Goal: Task Accomplishment & Management: Complete application form

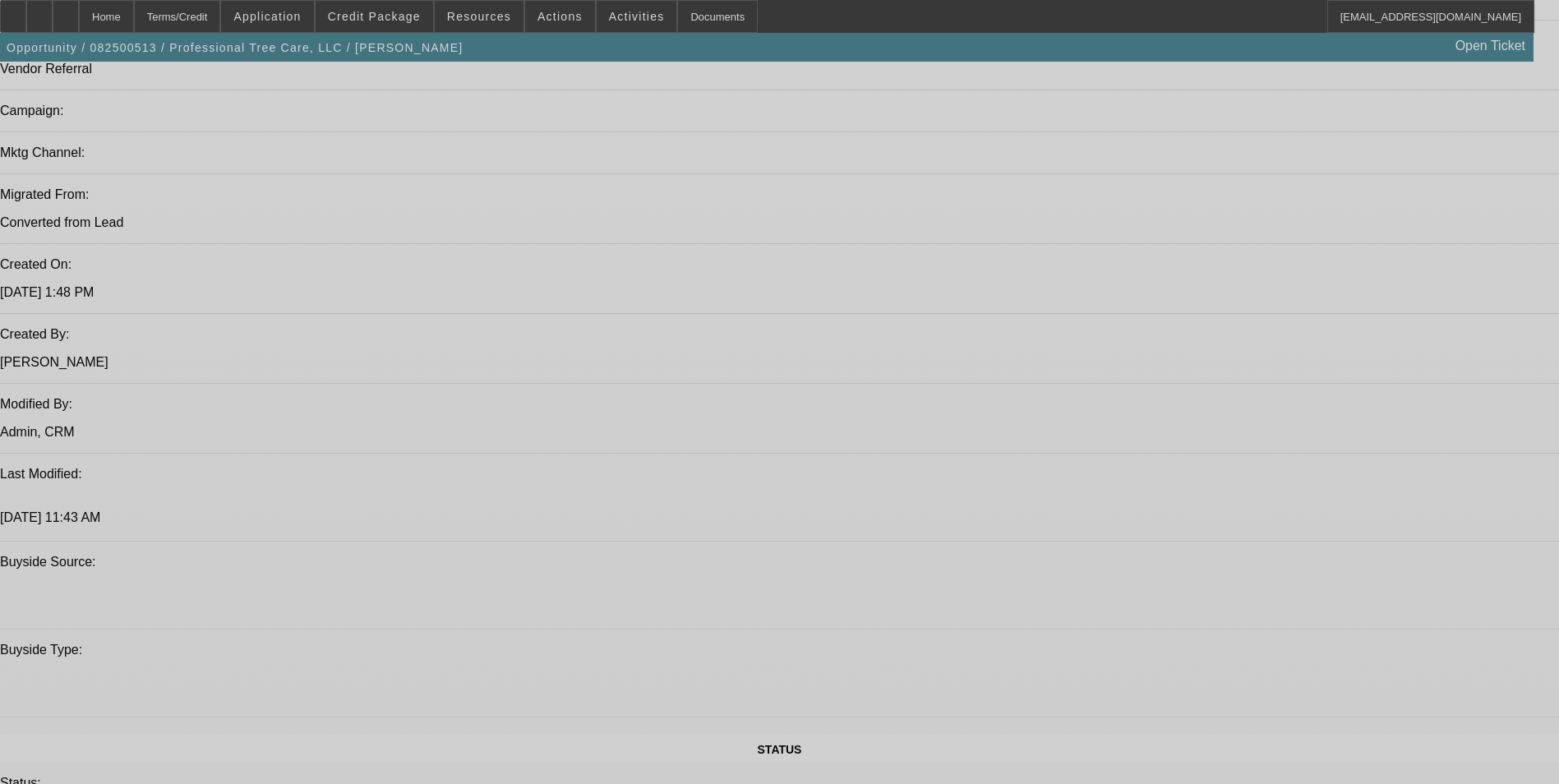
select select "0"
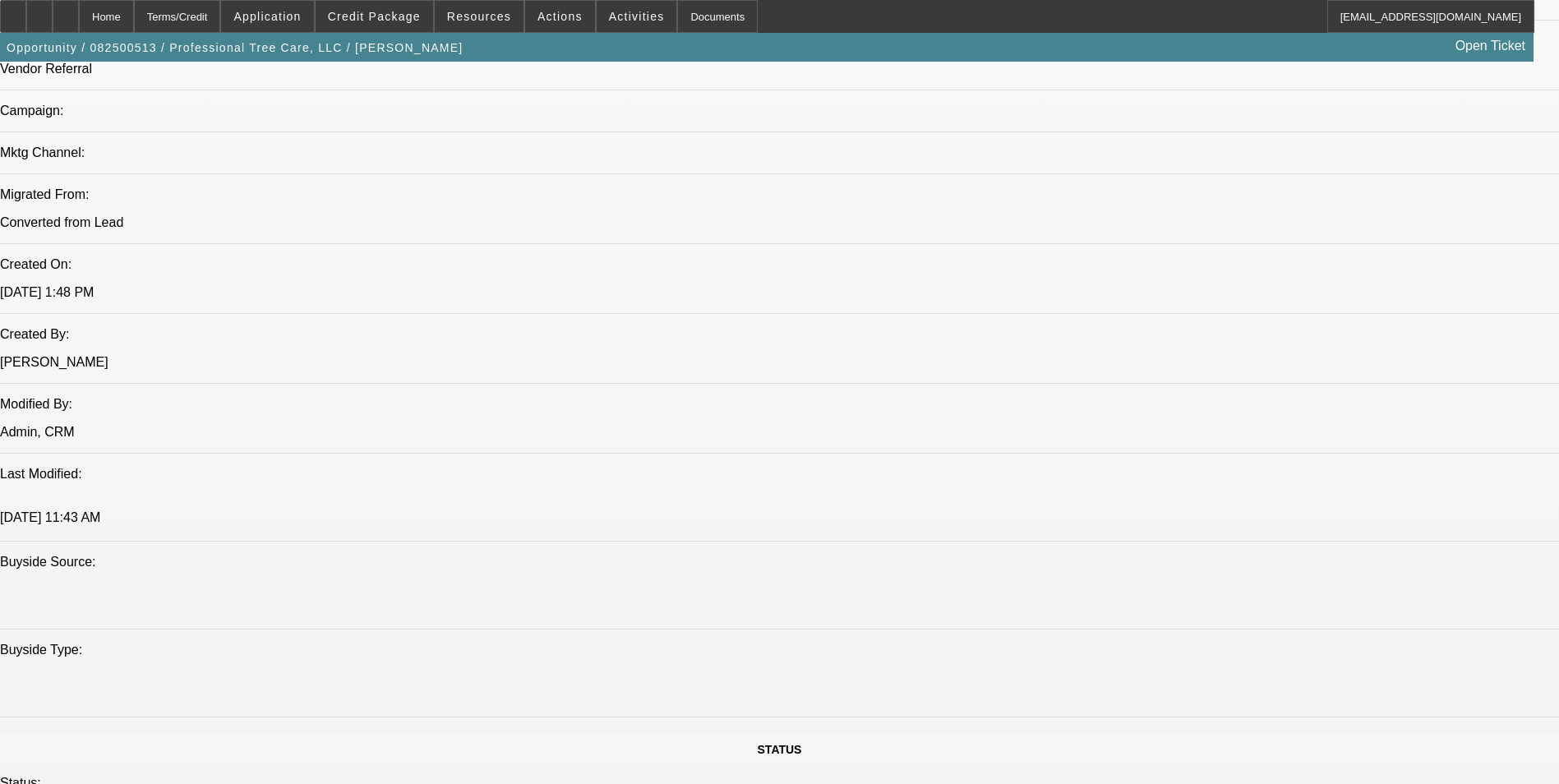
select select "0"
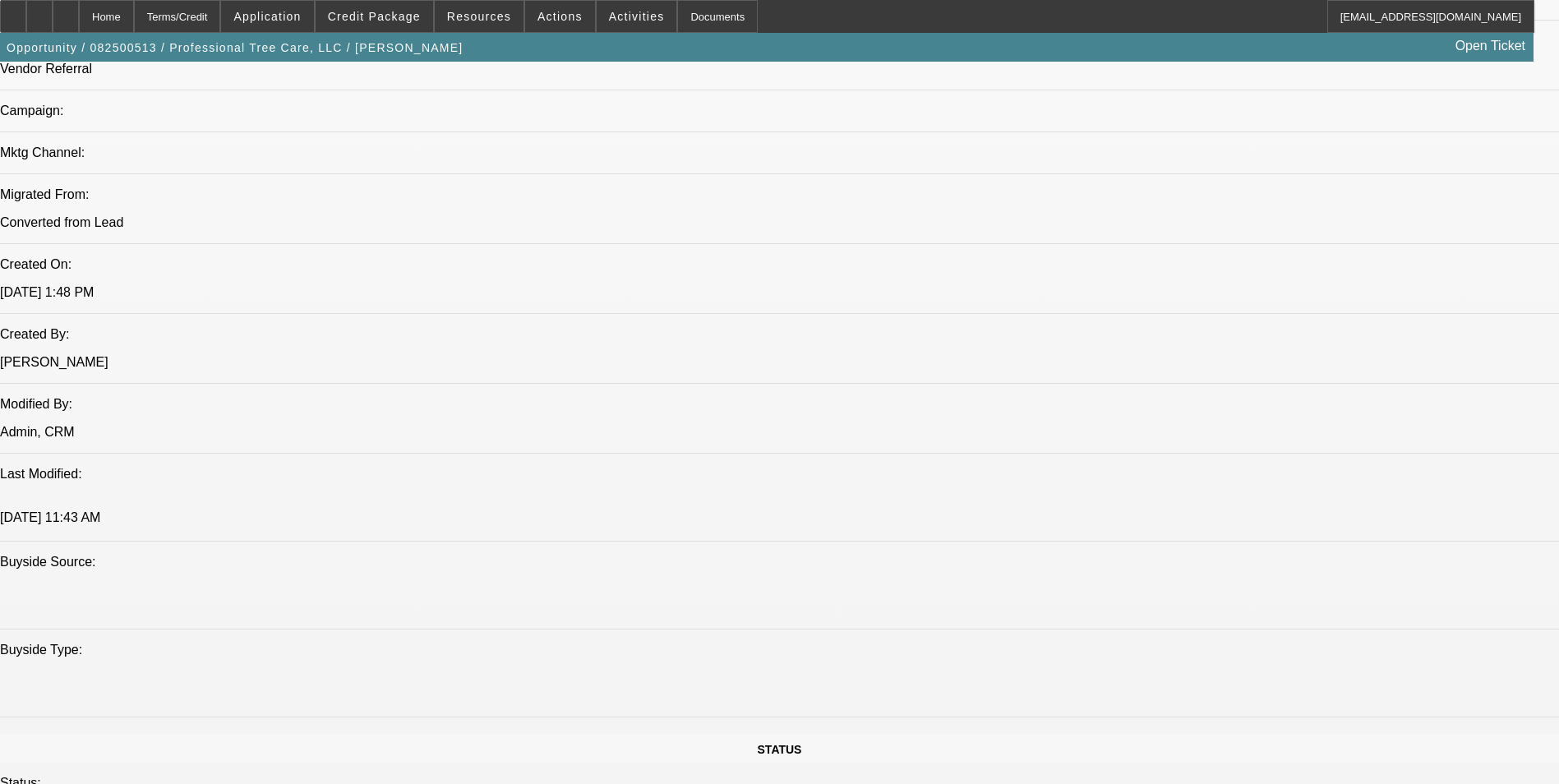
select select "0"
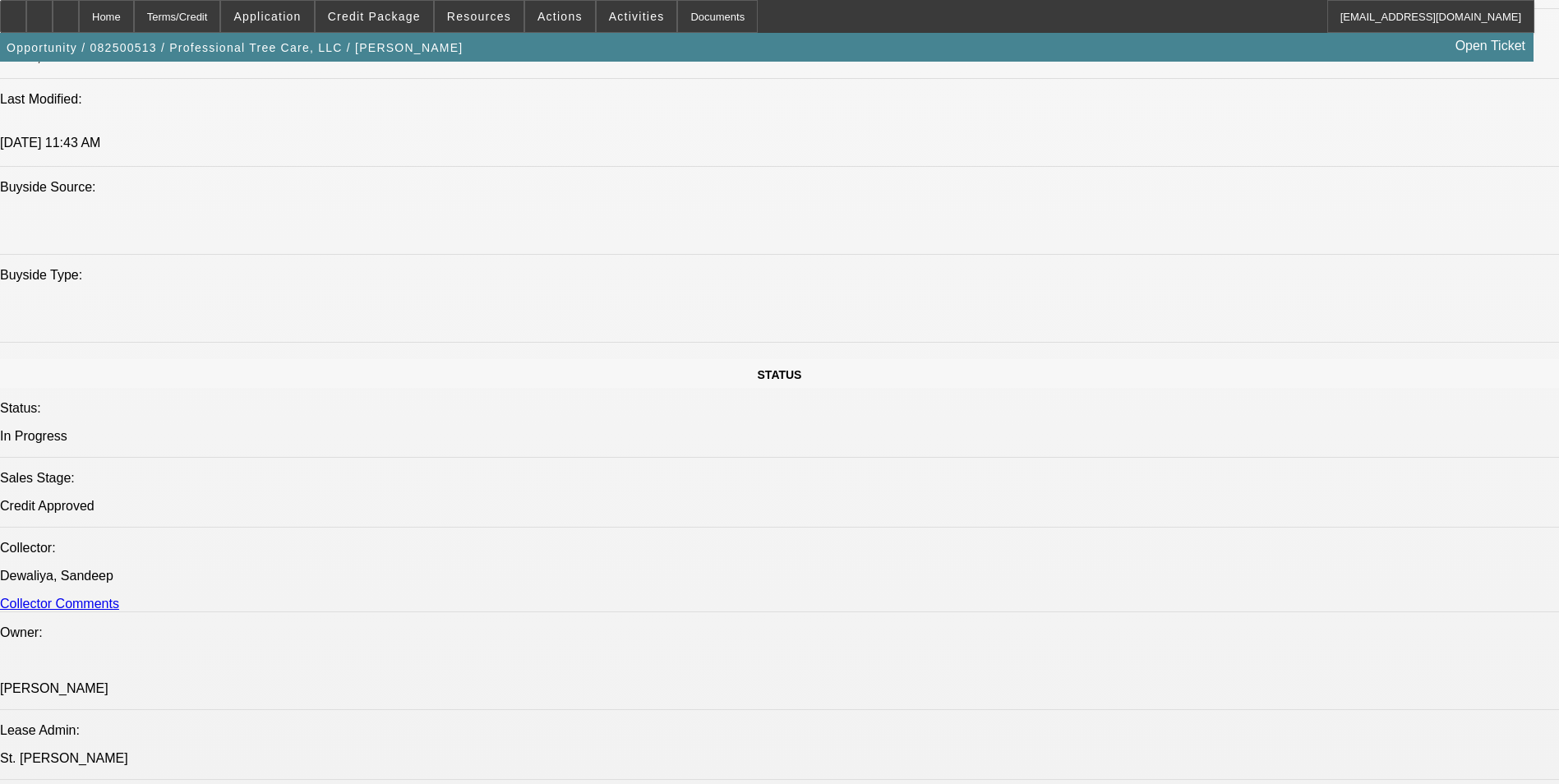
select select "1"
select select "6"
select select "1"
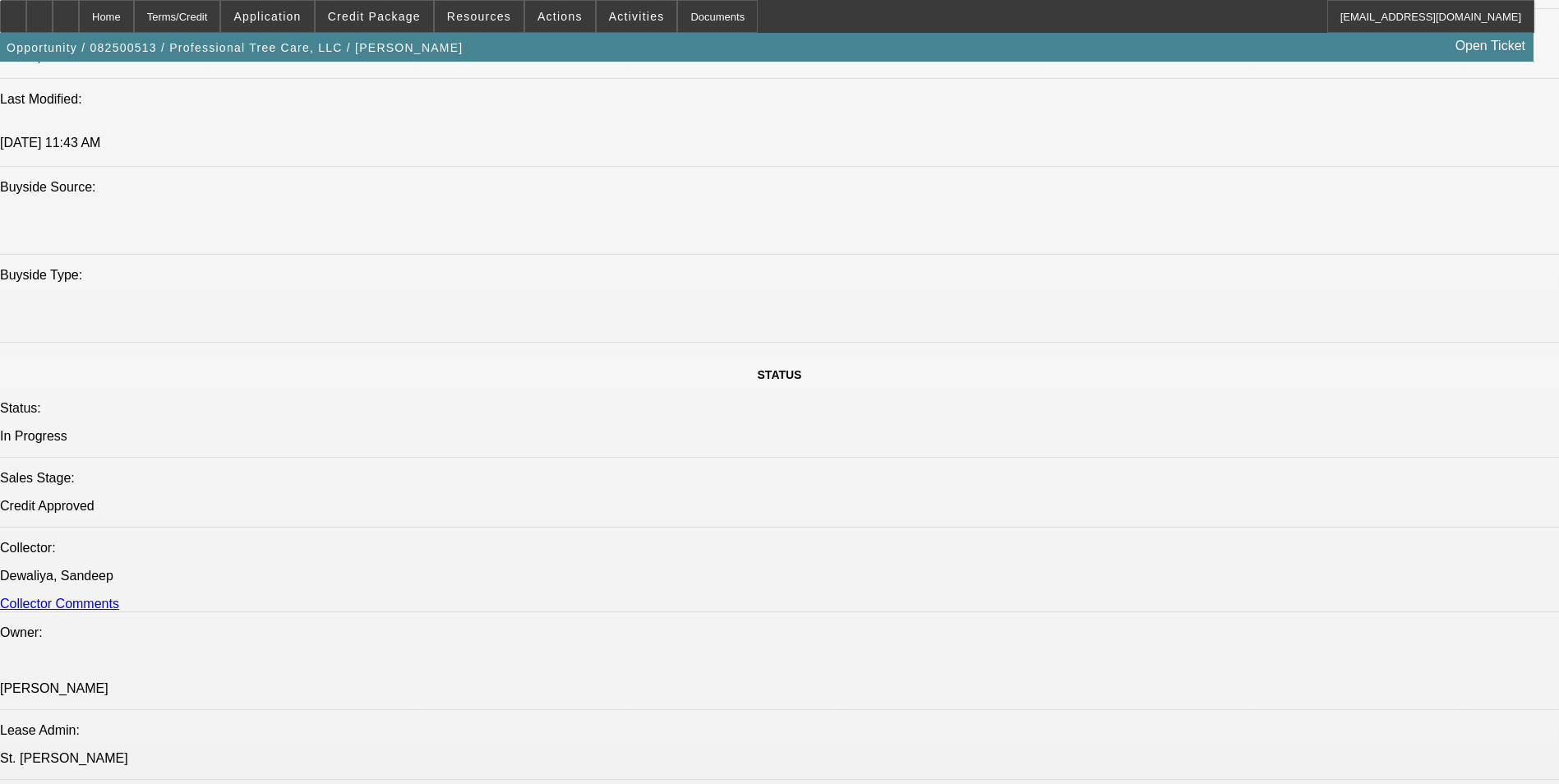
select select "6"
select select "1"
select select "6"
select select "1"
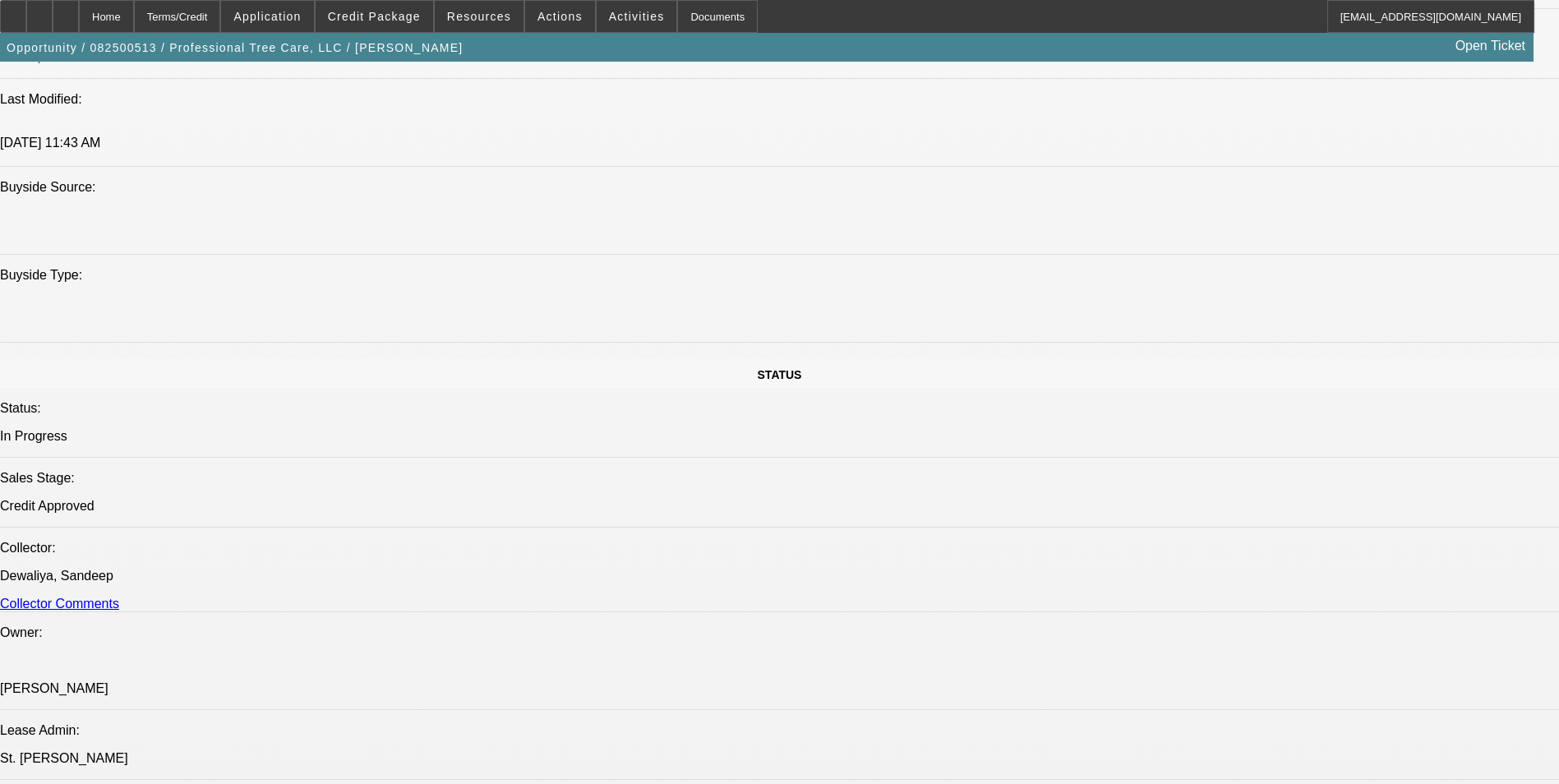
select select "1"
select select "6"
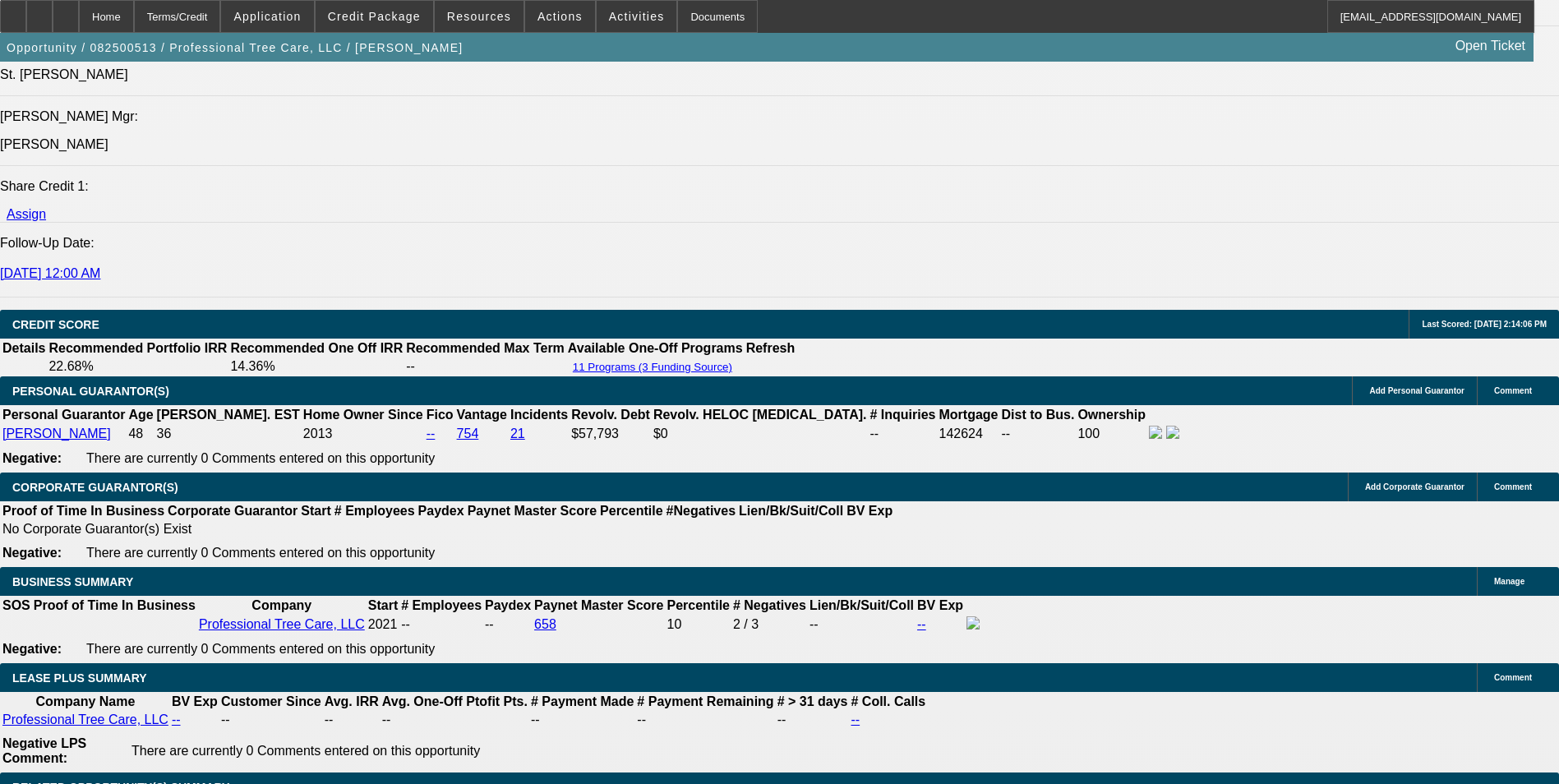
scroll to position [2149, 0]
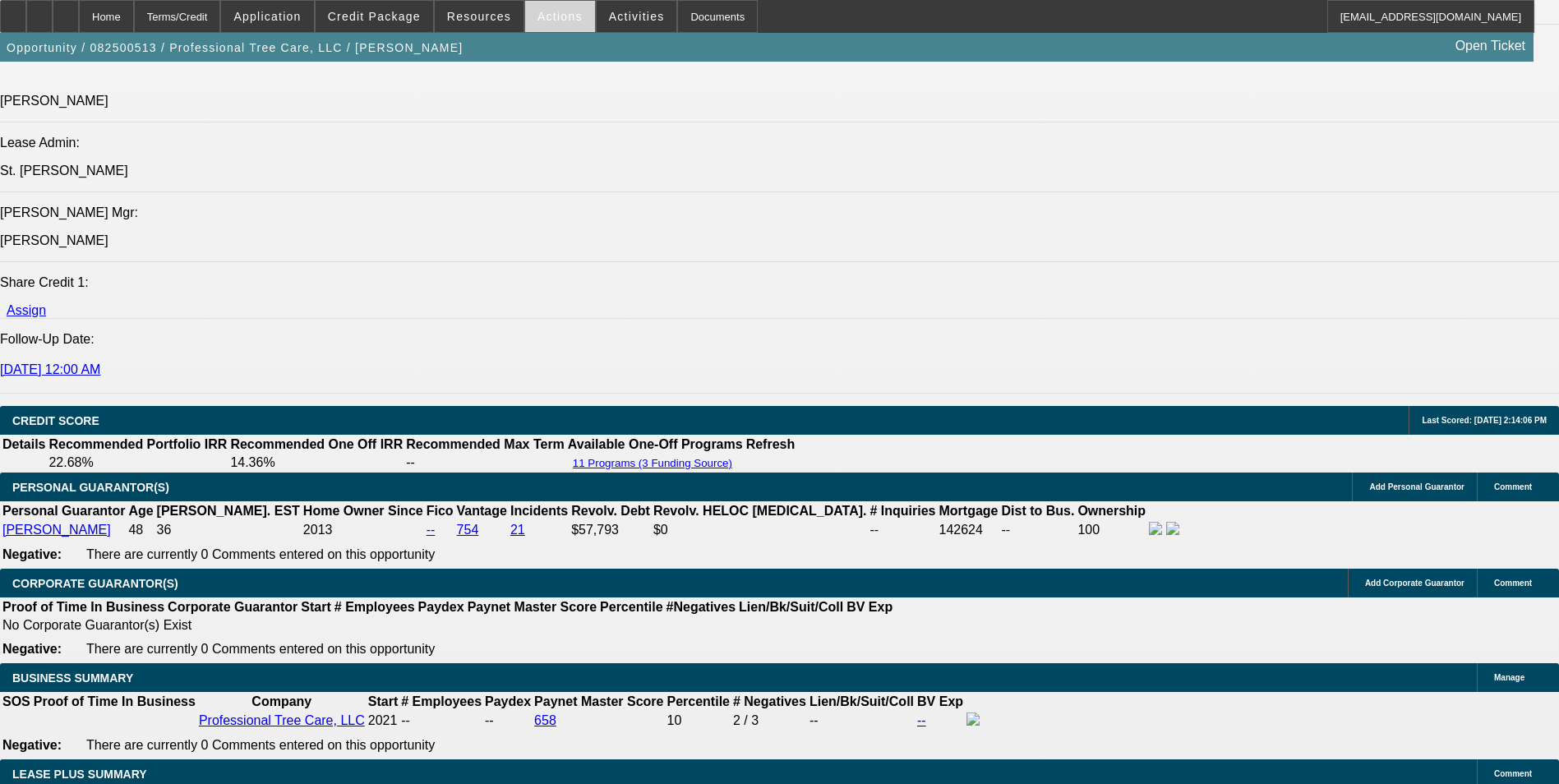
click at [571, 17] on span at bounding box center [560, 17] width 69 height 40
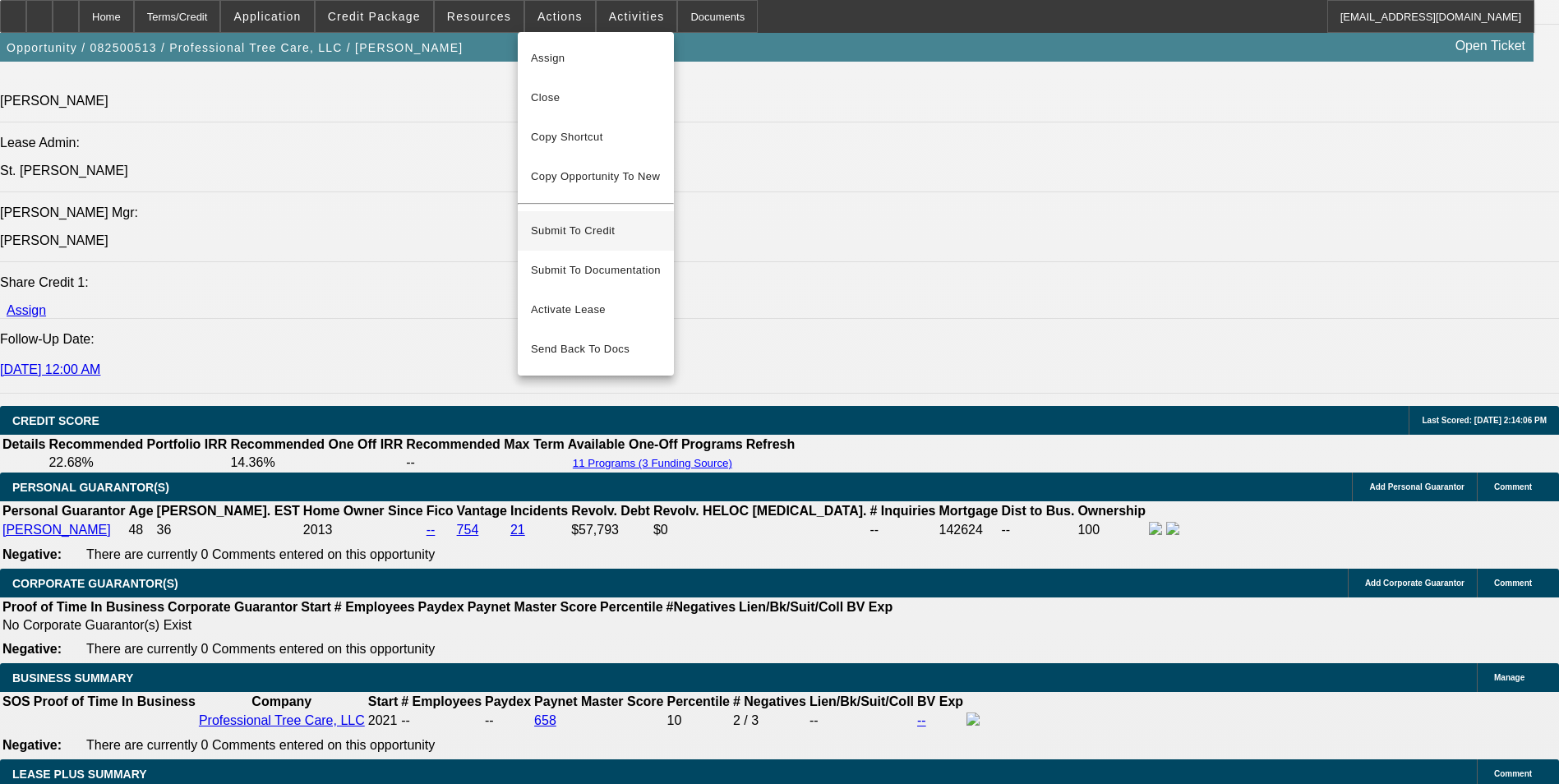
click at [634, 221] on span "Submit To Credit" at bounding box center [595, 231] width 130 height 20
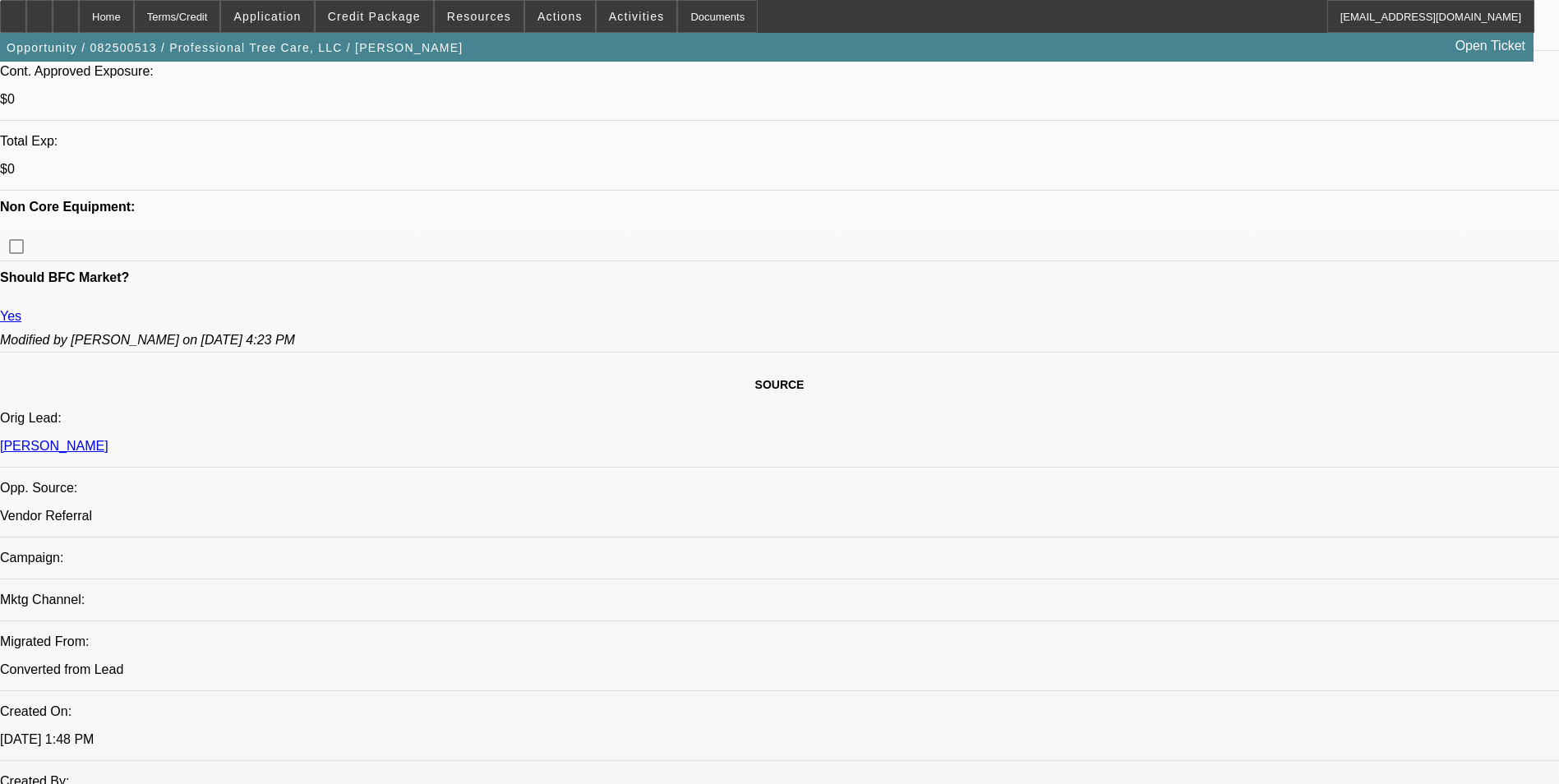
select select "0"
select select "6"
select select "0"
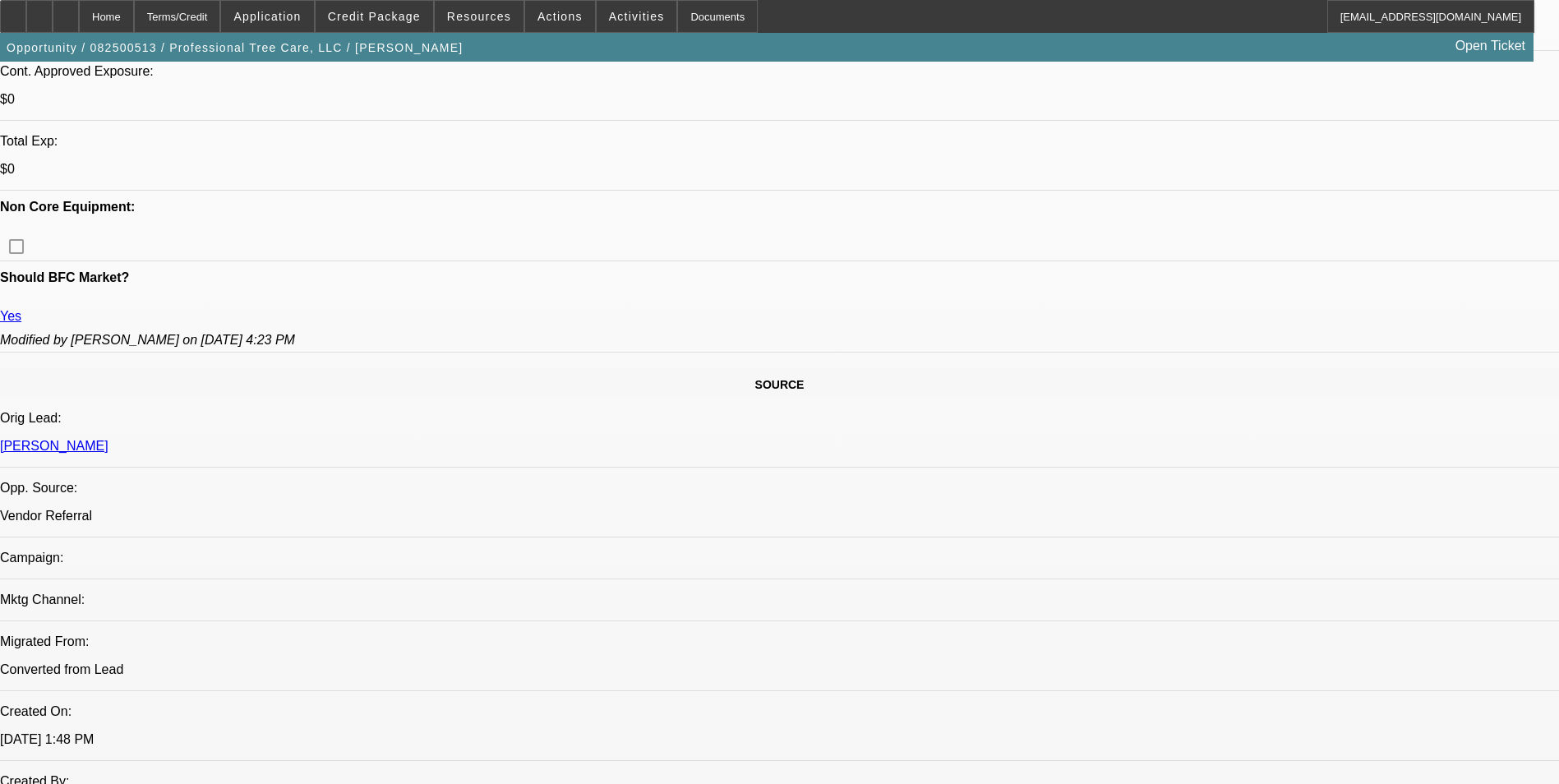
select select "0"
select select "6"
select select "0"
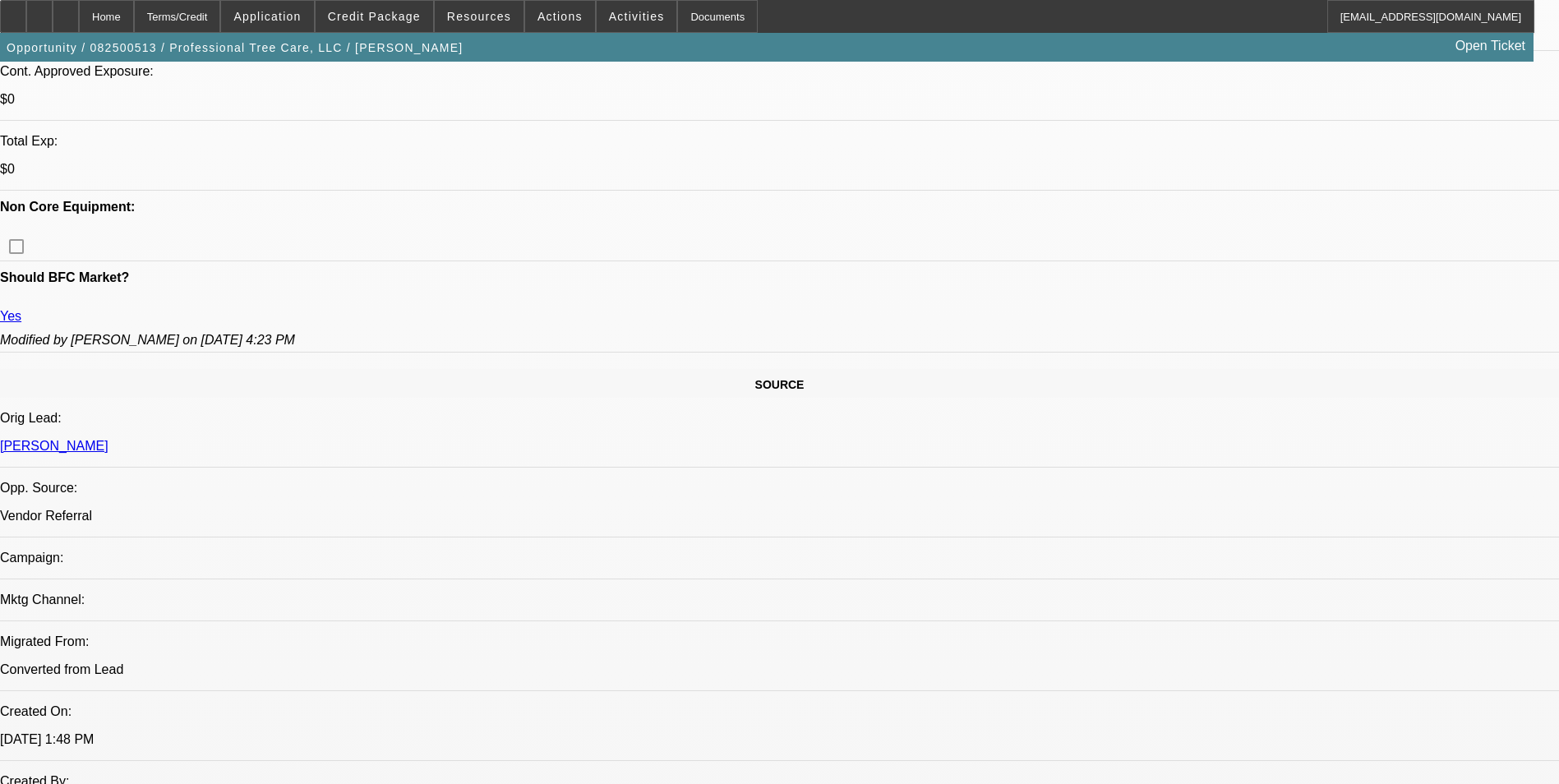
select select "0"
select select "6"
select select "0"
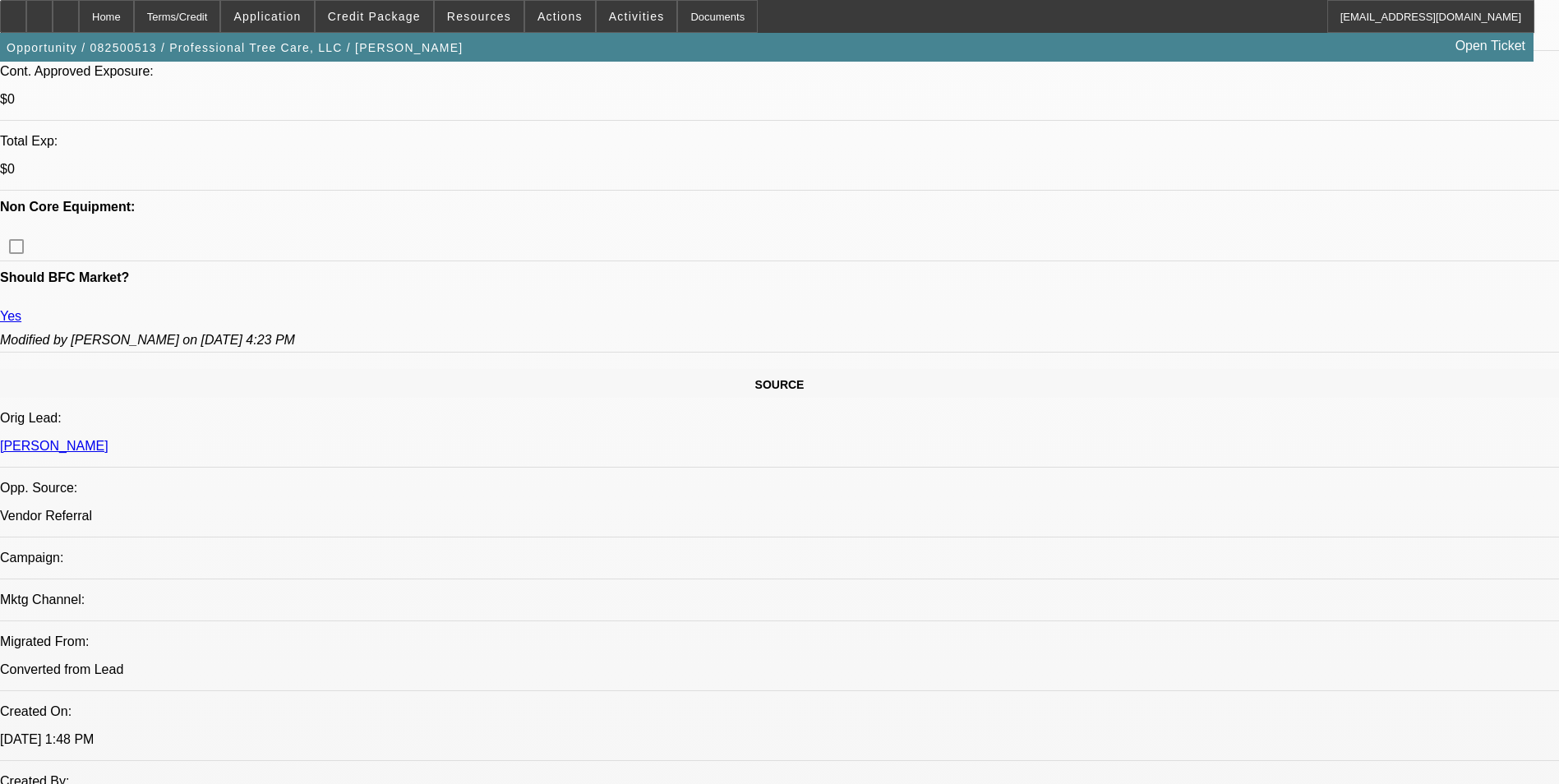
select select "6"
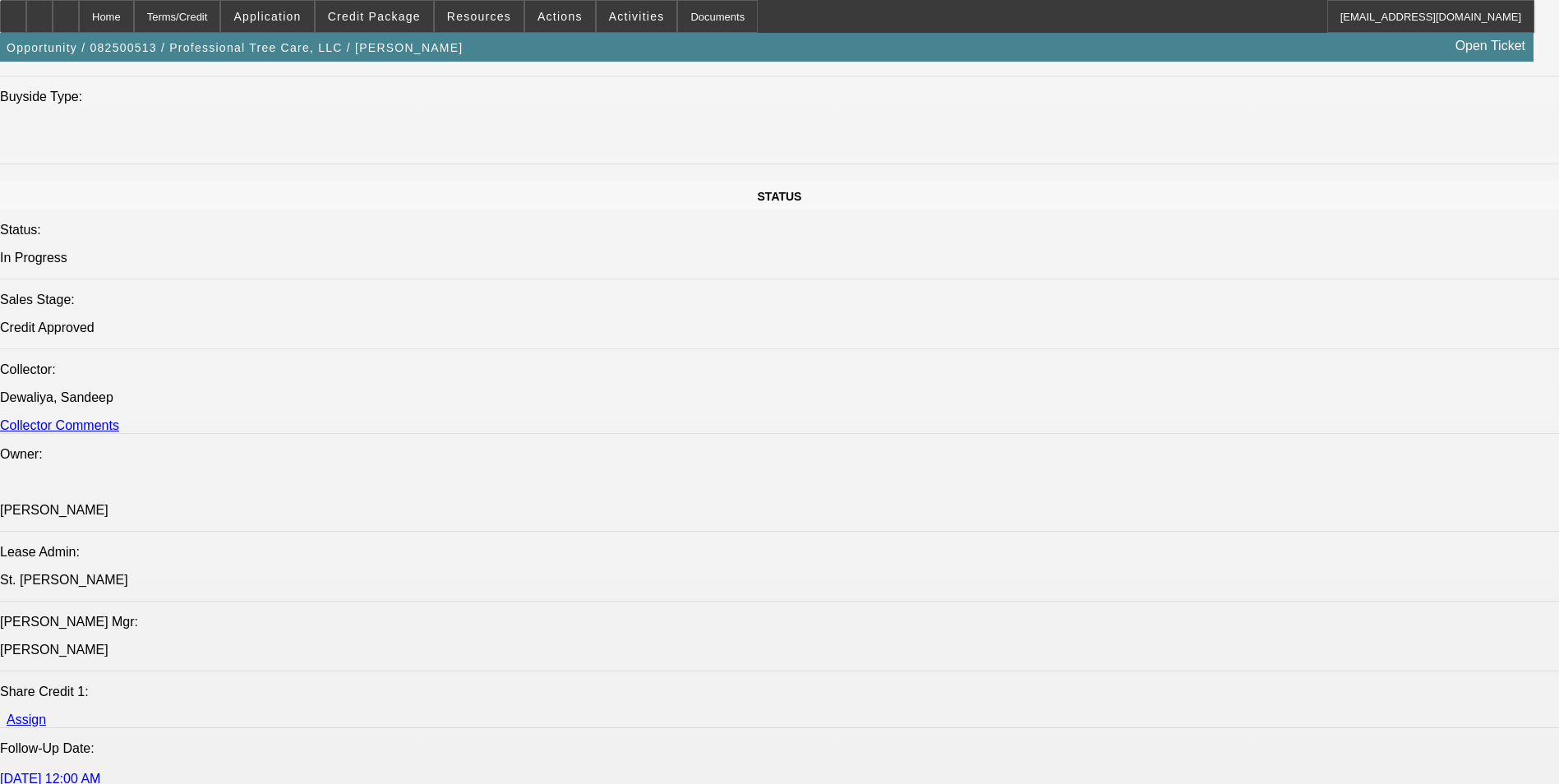
scroll to position [2136, 0]
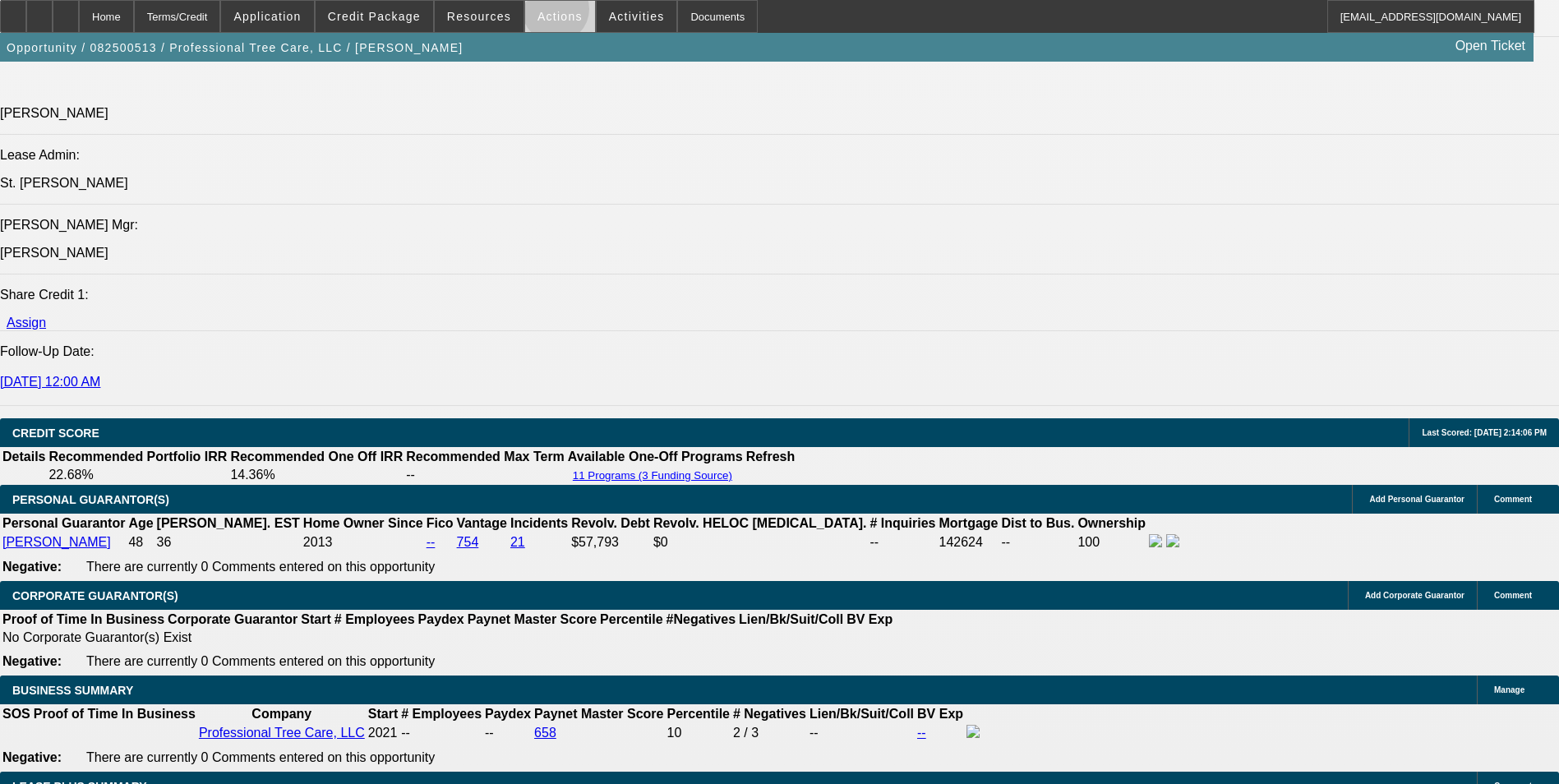
click at [548, 13] on span "Actions" at bounding box center [560, 17] width 45 height 13
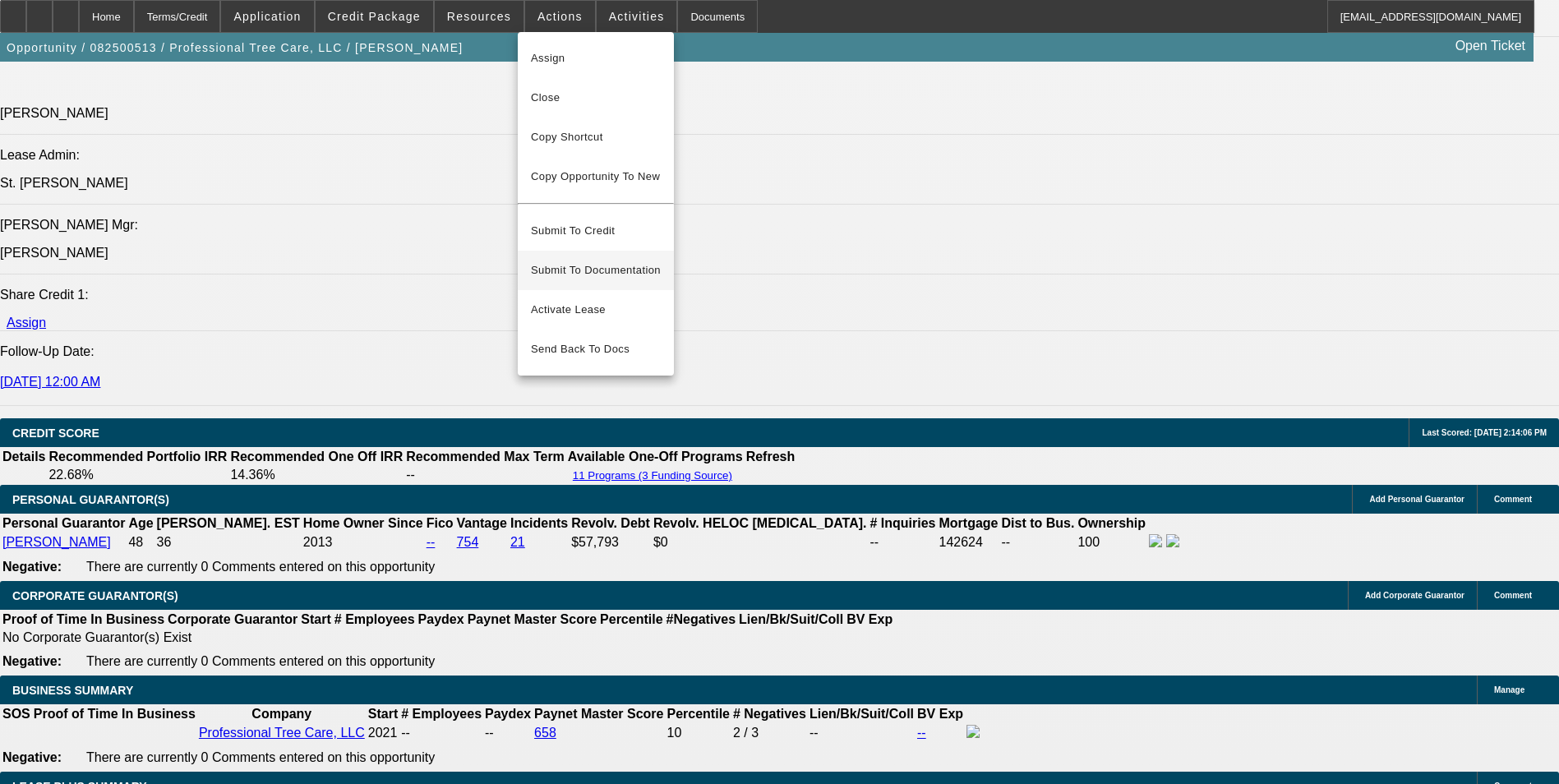
scroll to position [2230, 0]
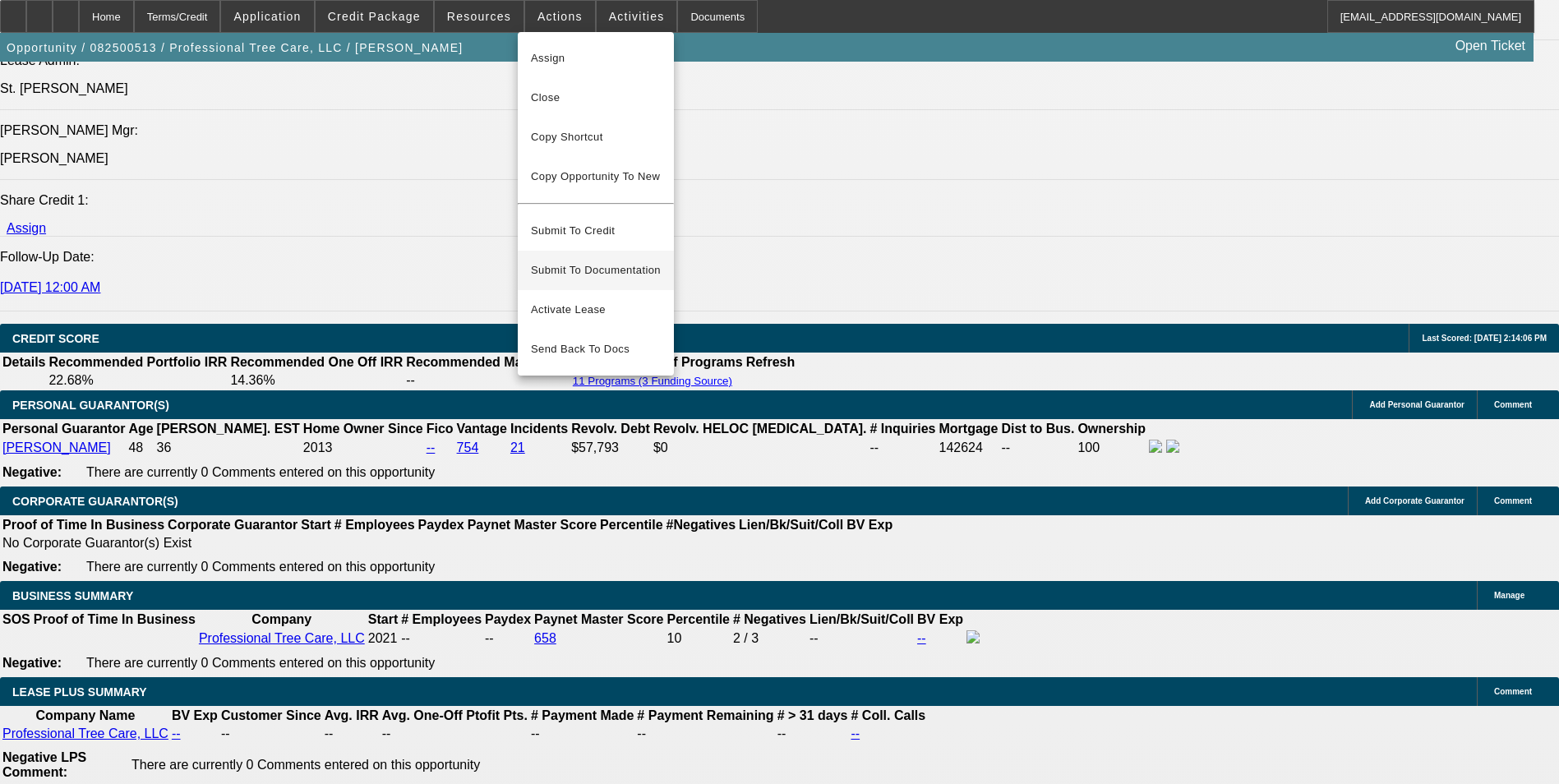
click at [600, 261] on span "Submit To Documentation" at bounding box center [595, 270] width 130 height 20
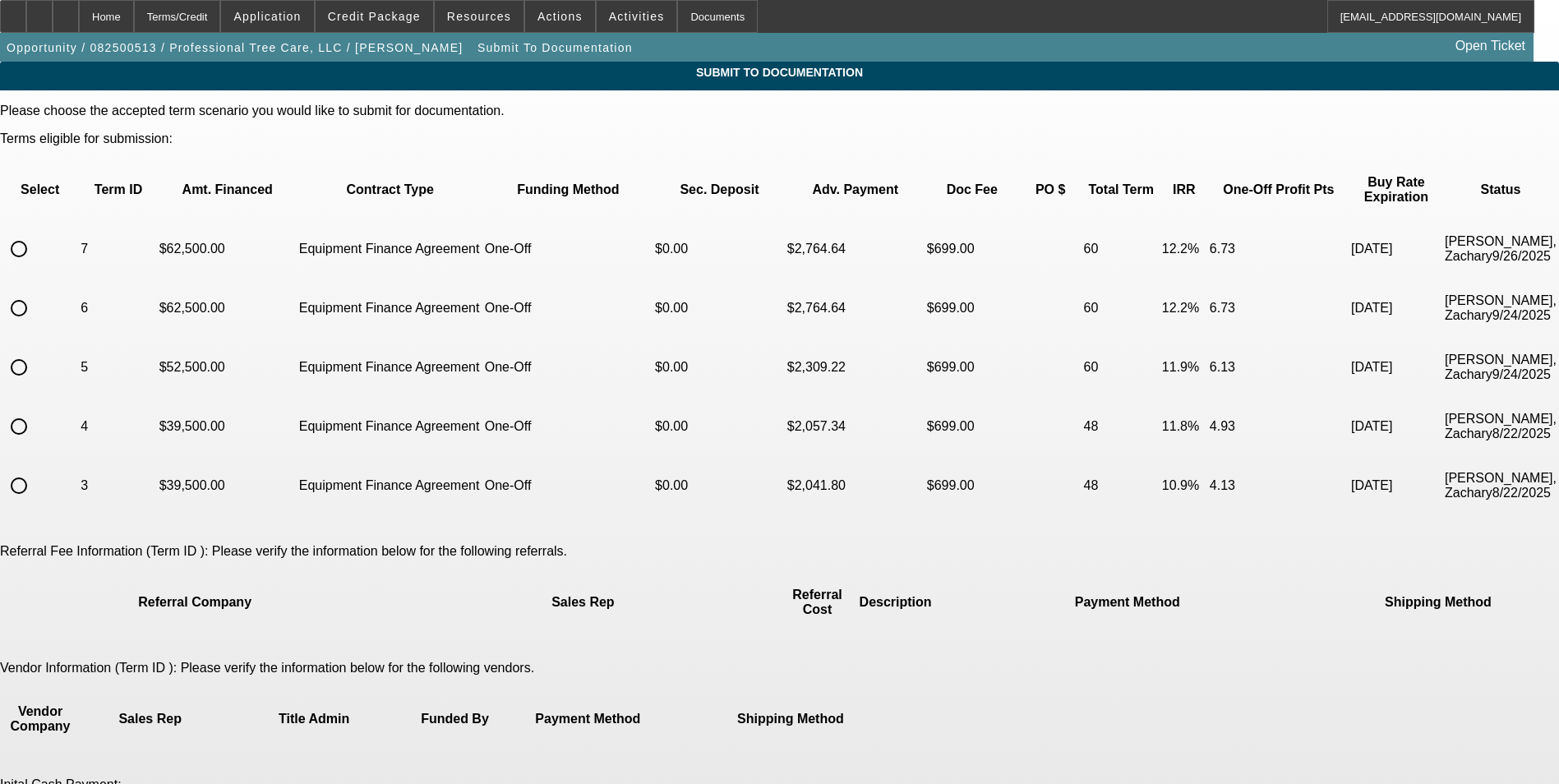
click at [36, 232] on input "radio" at bounding box center [19, 249] width 33 height 33
radio input "true"
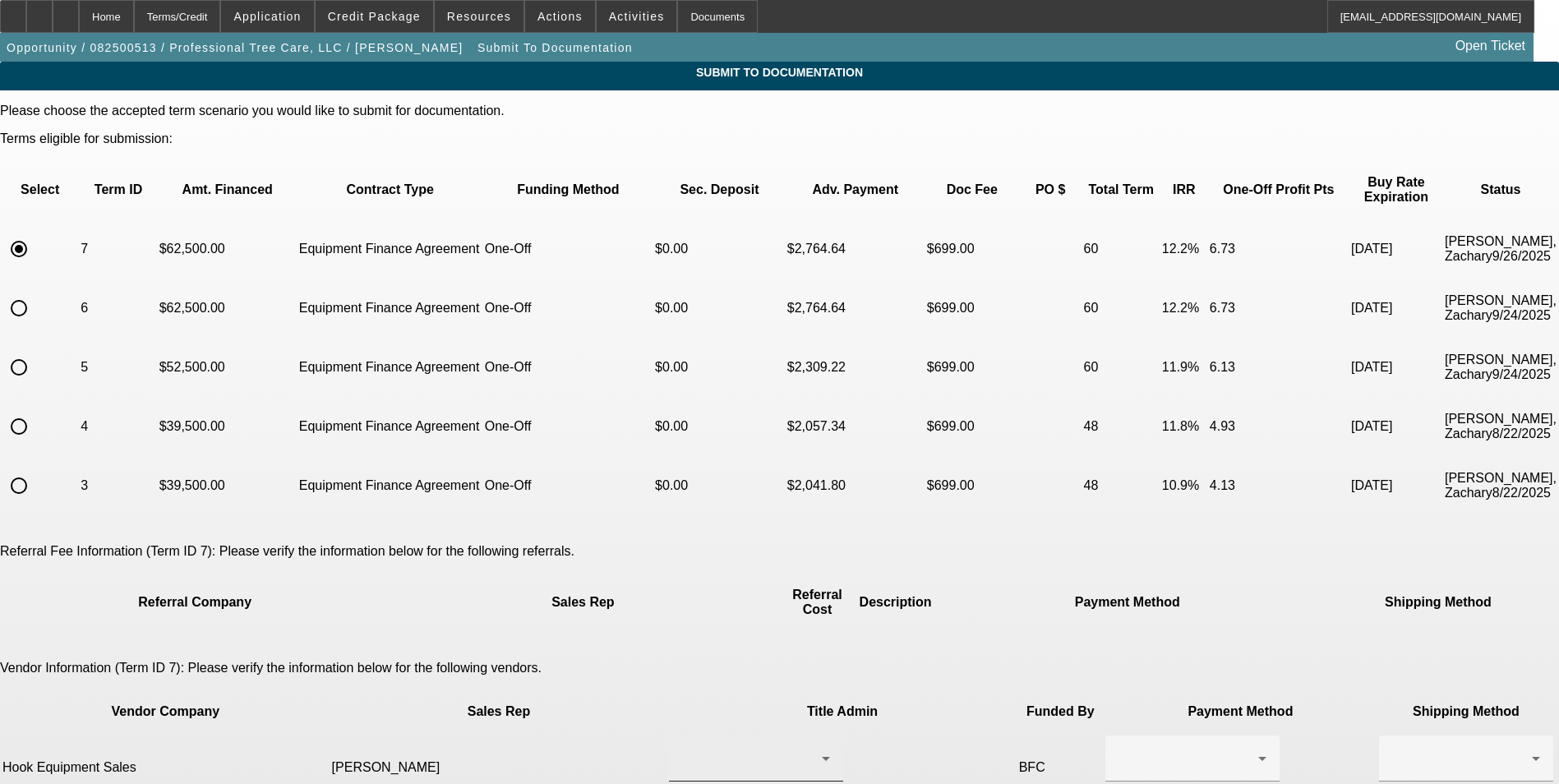
click at [744, 748] on div at bounding box center [752, 758] width 140 height 20
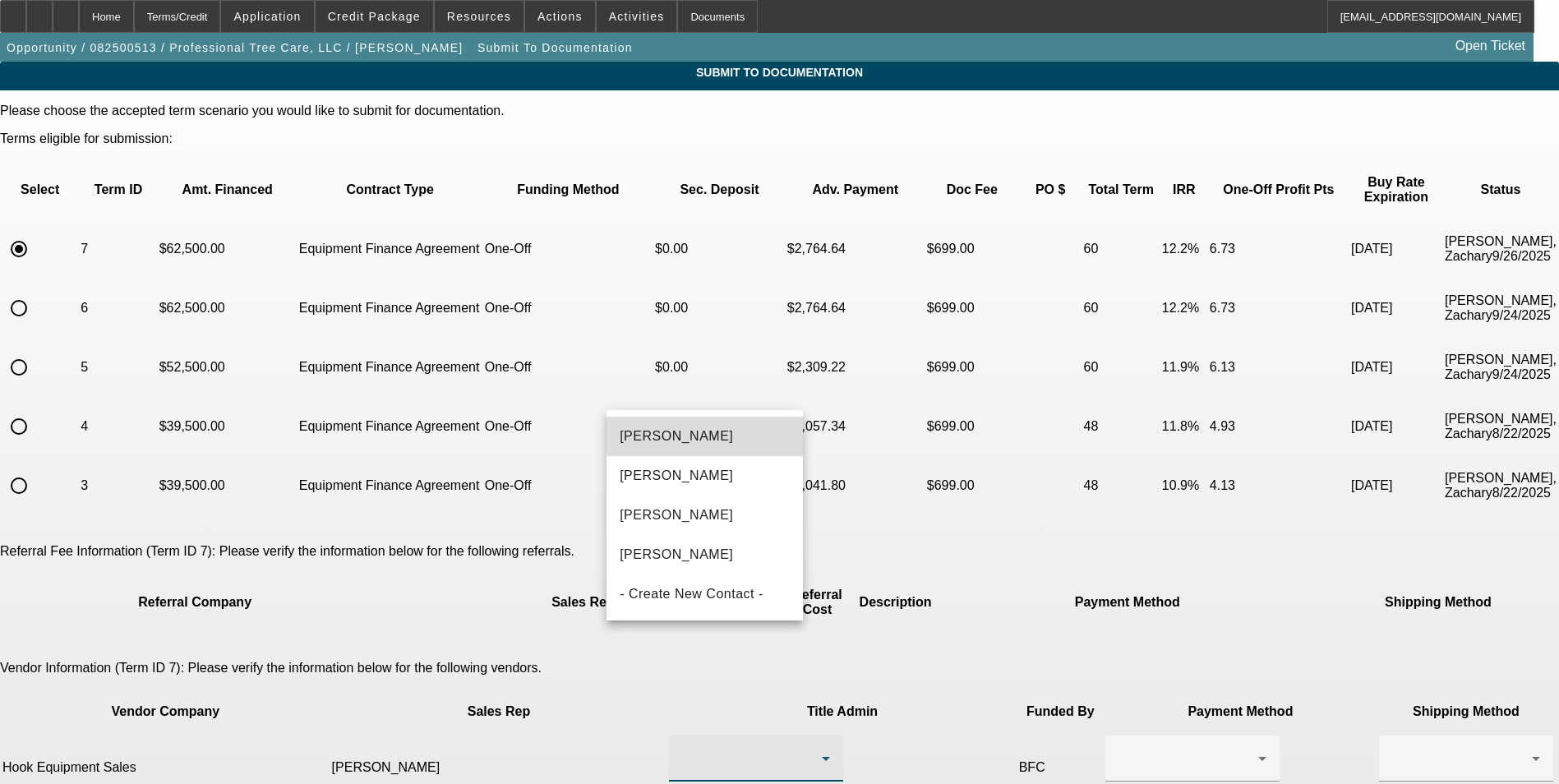
click at [715, 436] on mat-option "Bell, Tom" at bounding box center [704, 437] width 196 height 40
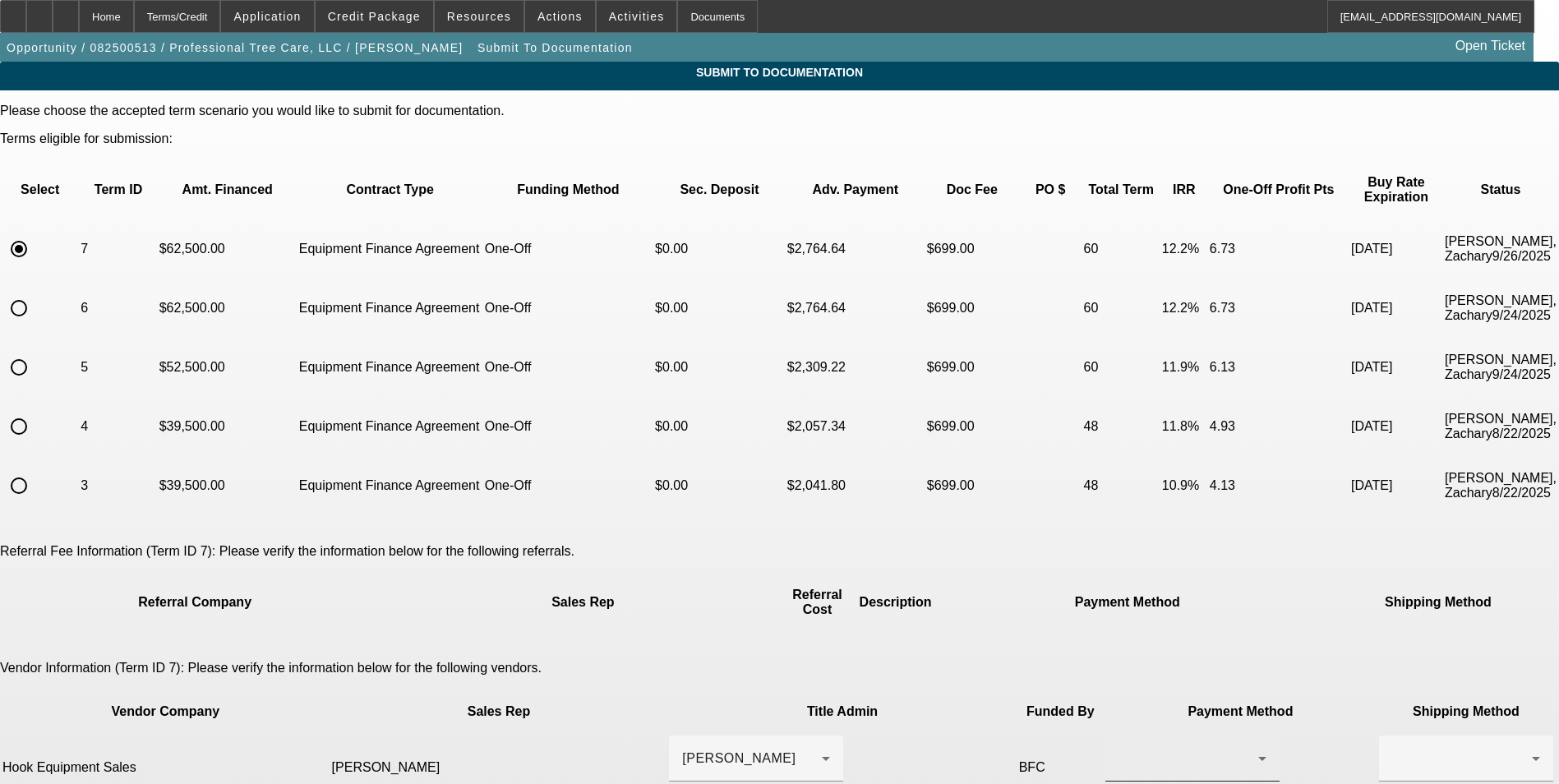
click at [1118, 735] on div at bounding box center [1192, 758] width 148 height 46
click at [944, 555] on span "Wire Transfer" at bounding box center [918, 555] width 84 height 20
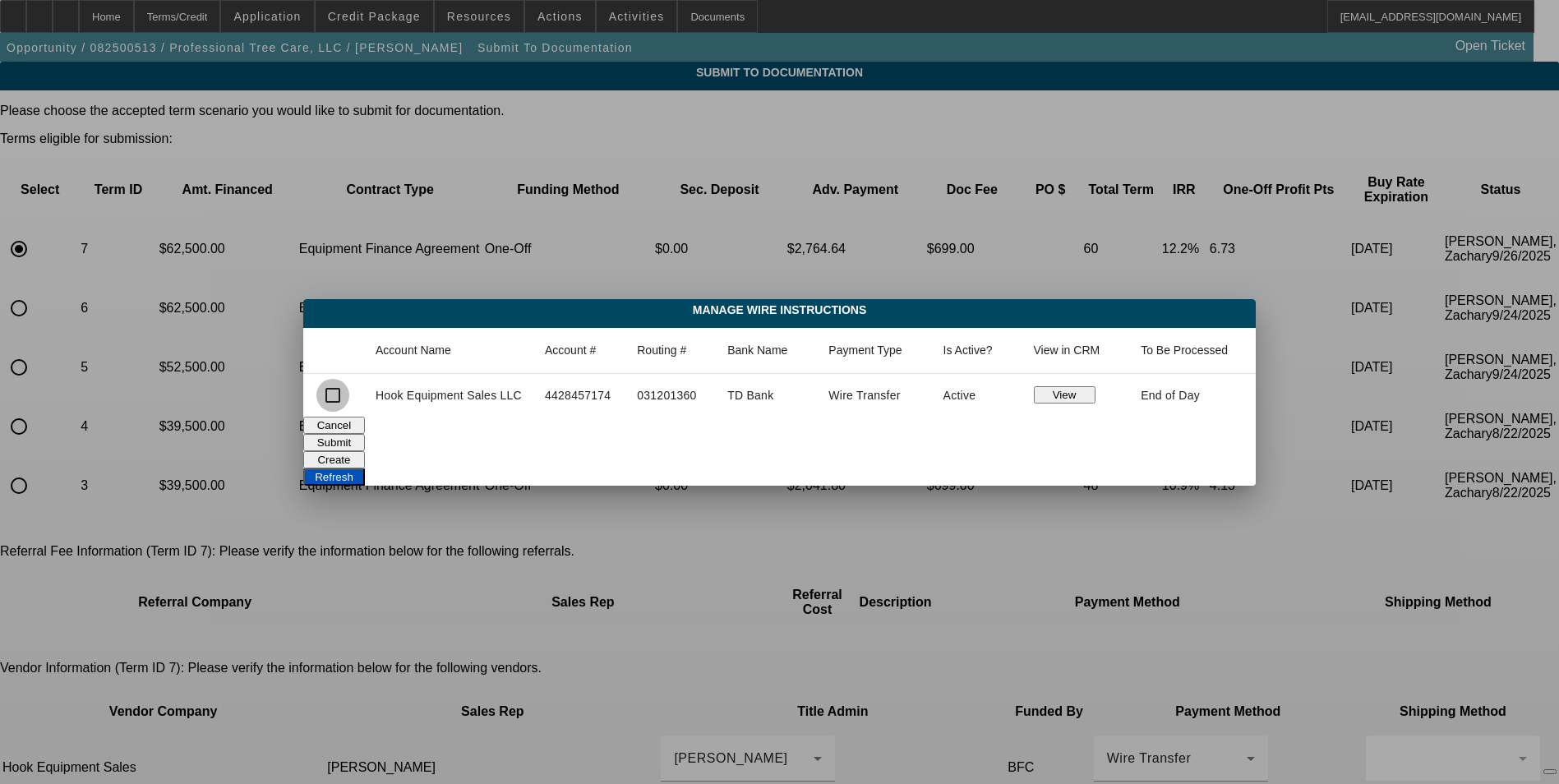
click at [342, 393] on input "checkbox" at bounding box center [332, 395] width 33 height 33
checkbox input "true"
click at [365, 435] on button "Submit" at bounding box center [334, 442] width 62 height 17
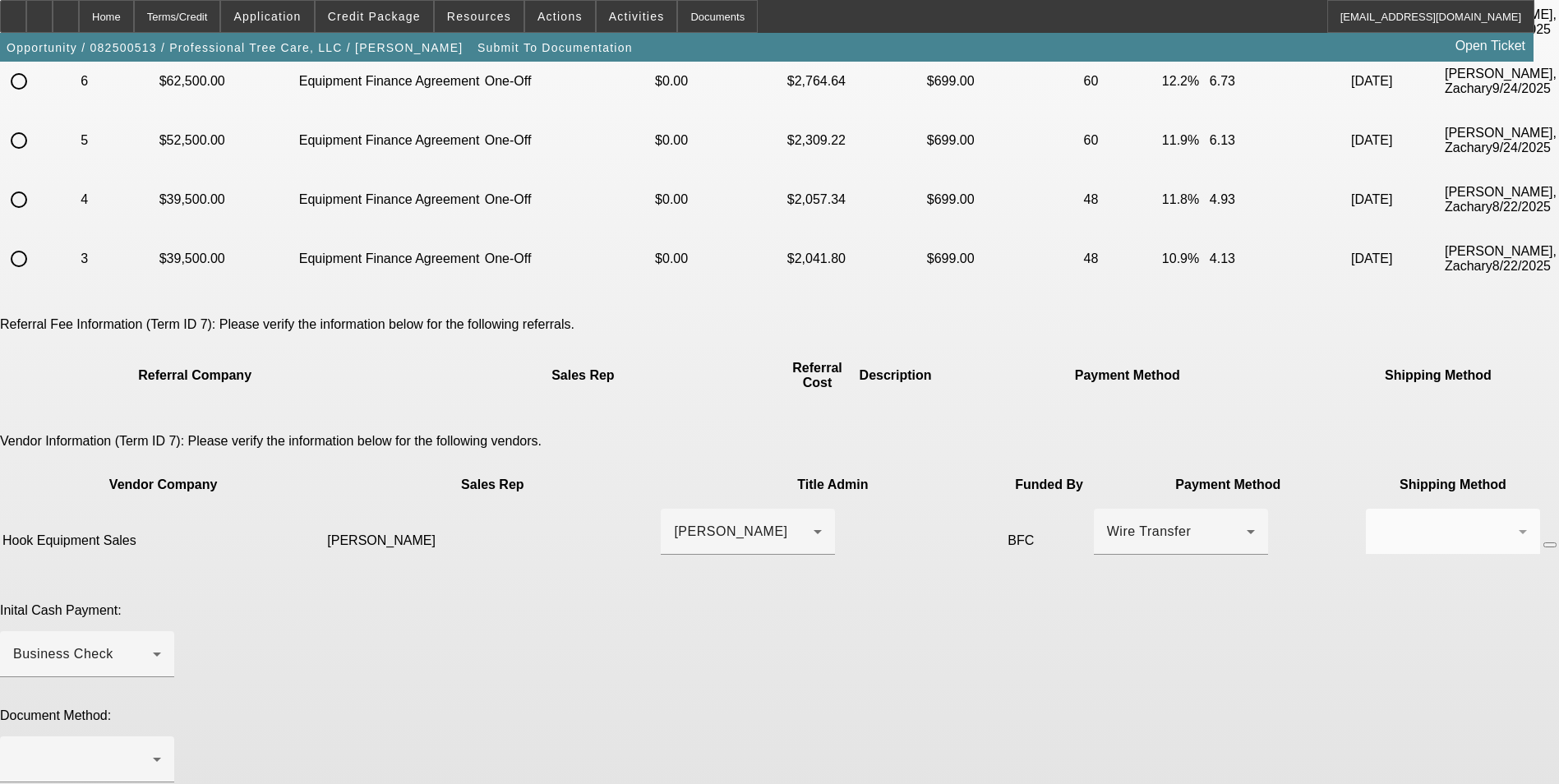
scroll to position [277, 0]
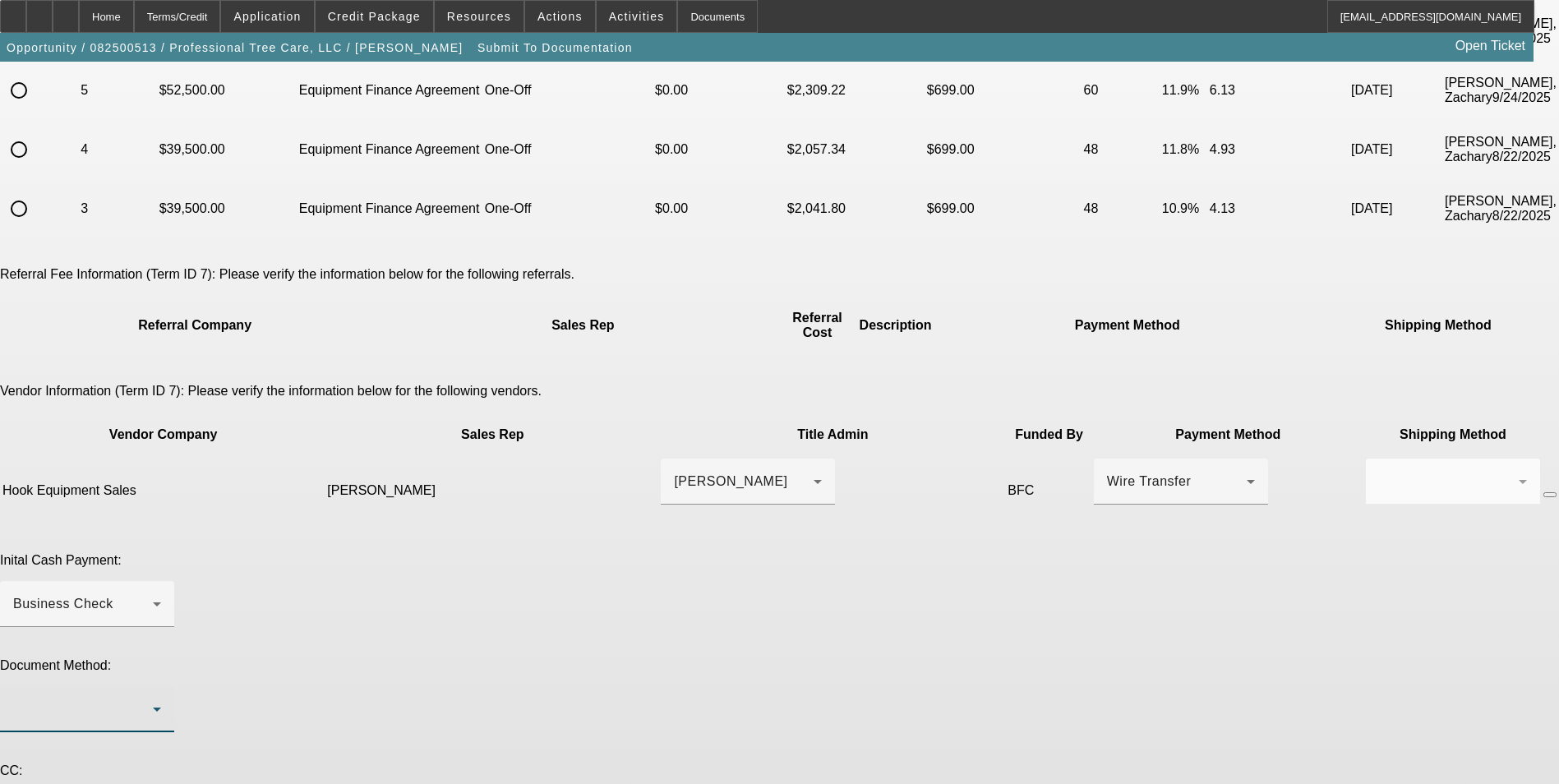
click at [153, 699] on div at bounding box center [83, 709] width 140 height 20
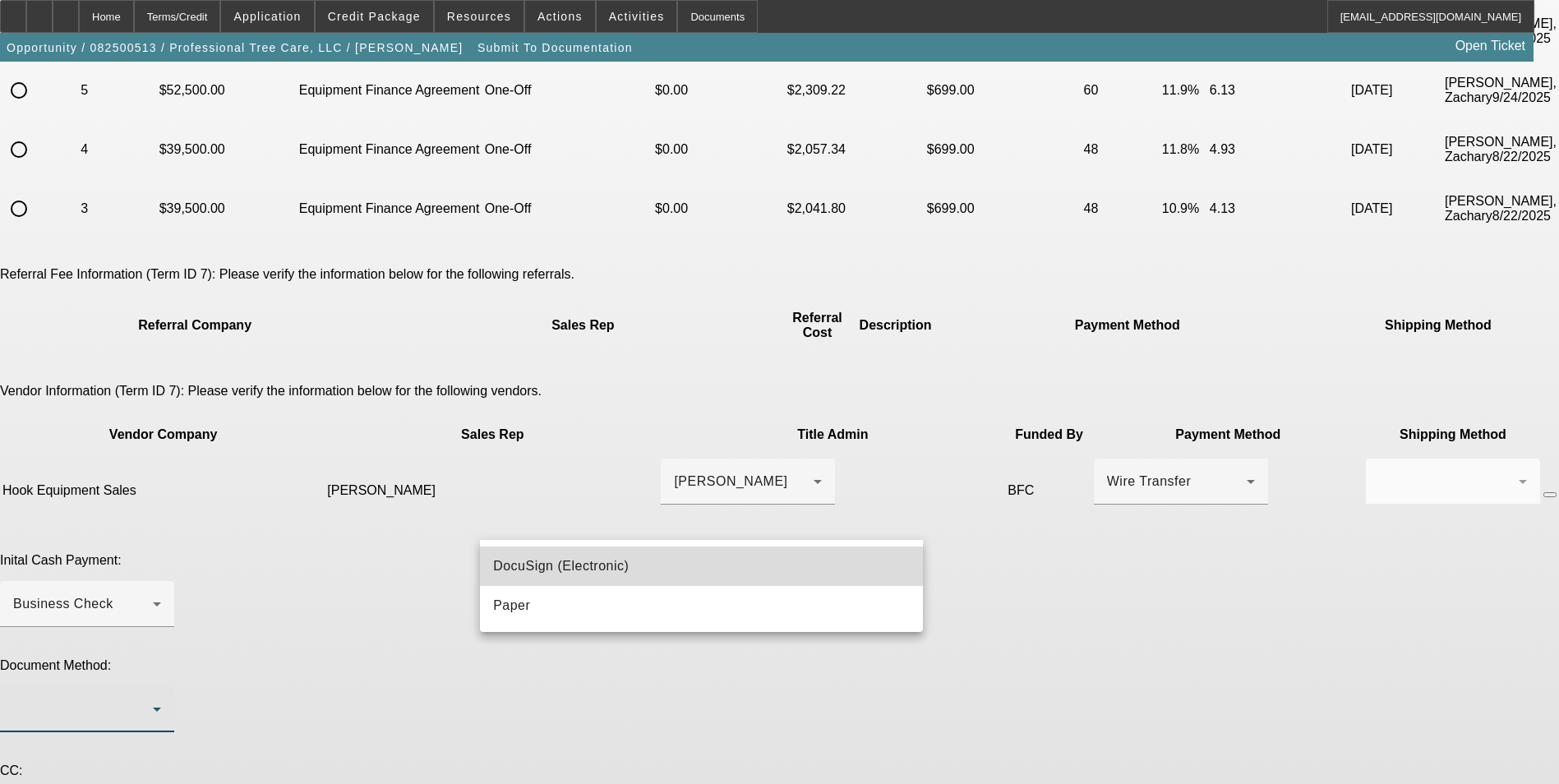
click at [597, 569] on span "DocuSign (Electronic)" at bounding box center [561, 566] width 136 height 20
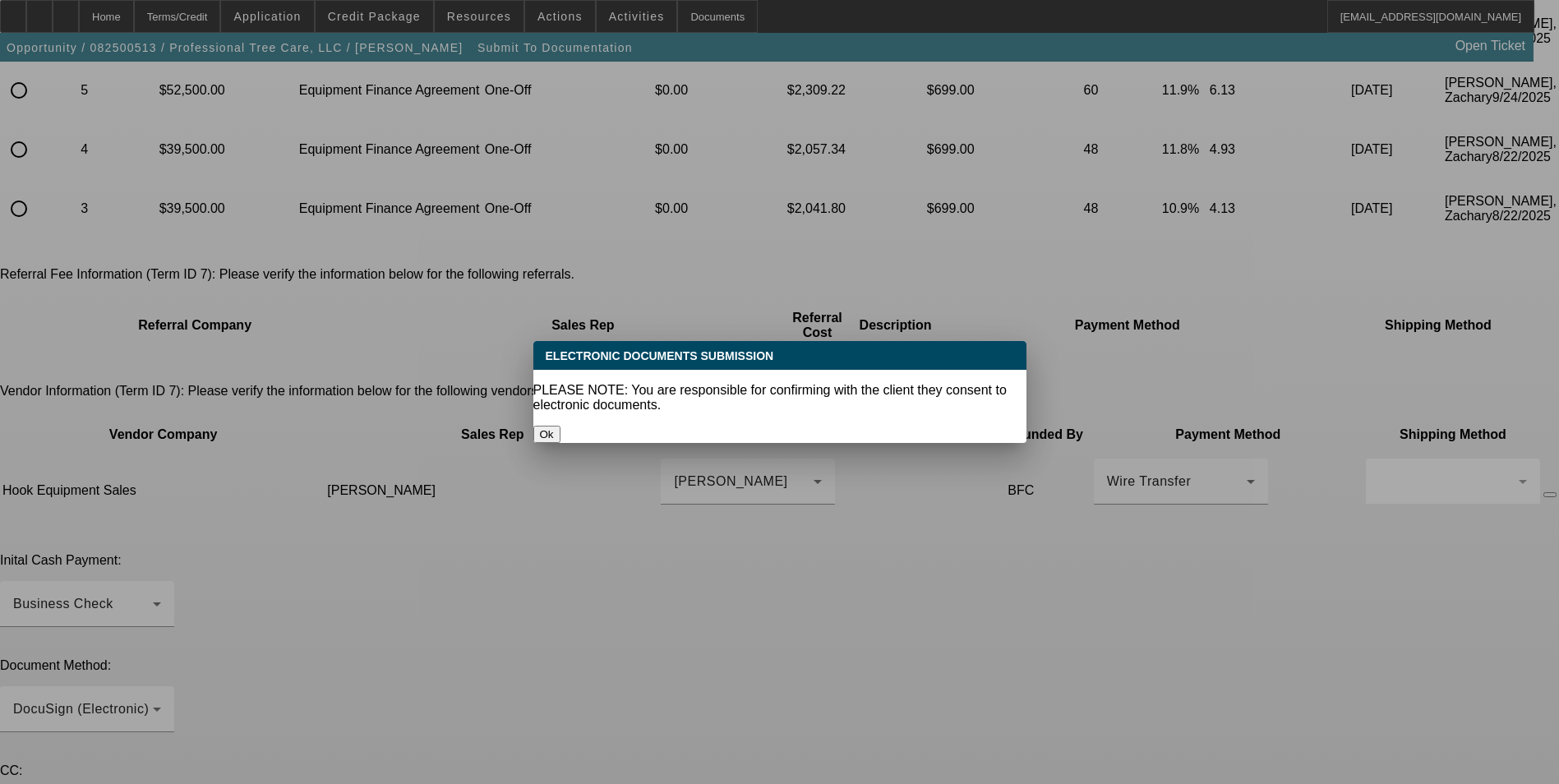
click at [561, 426] on button "Ok" at bounding box center [547, 434] width 27 height 17
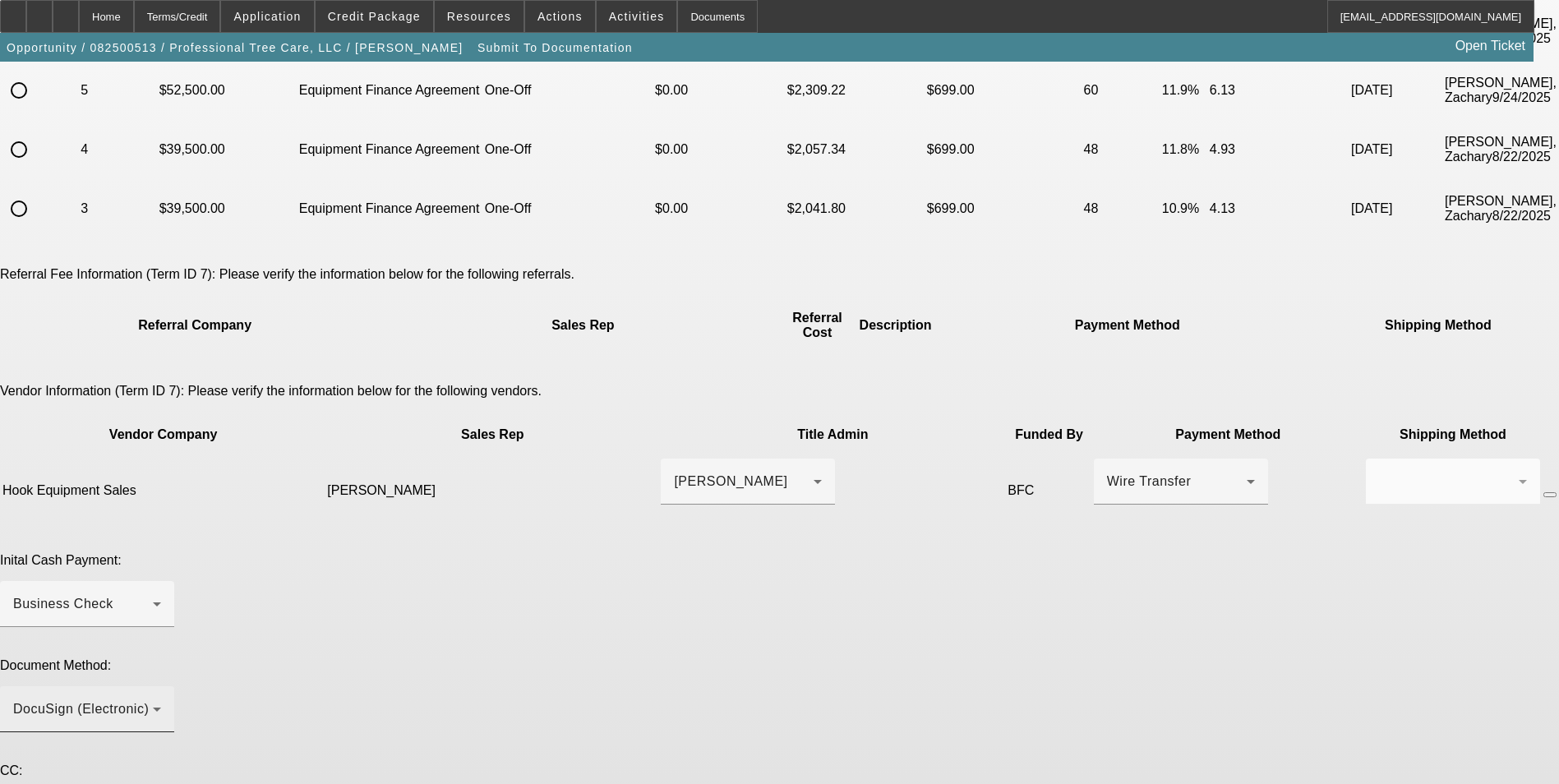
scroll to position [277, 0]
type textarea "Kim is already working this deal. The customer has already paid us $2,756.34 wh…"
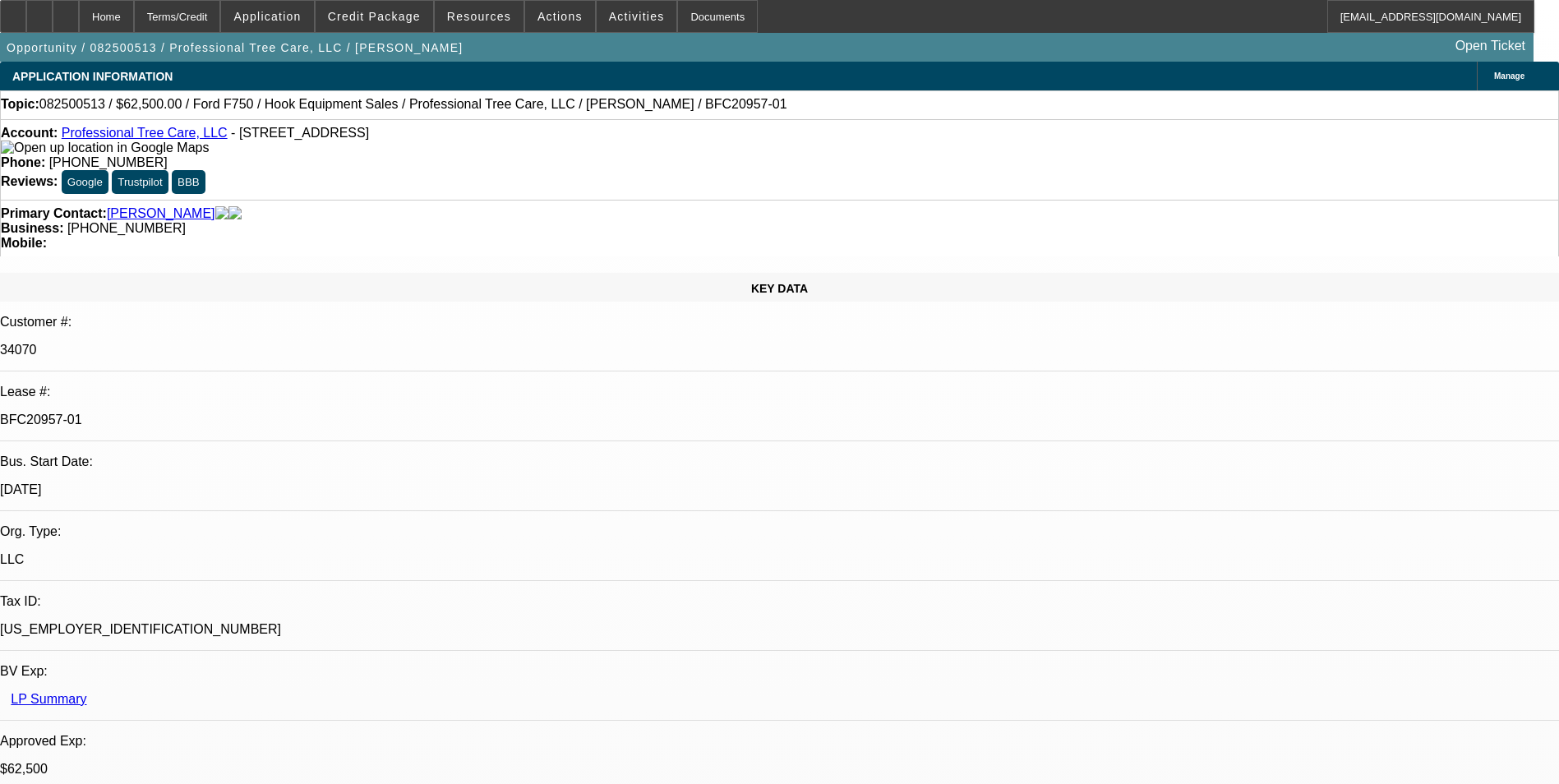
select select "0"
select select "6"
select select "0"
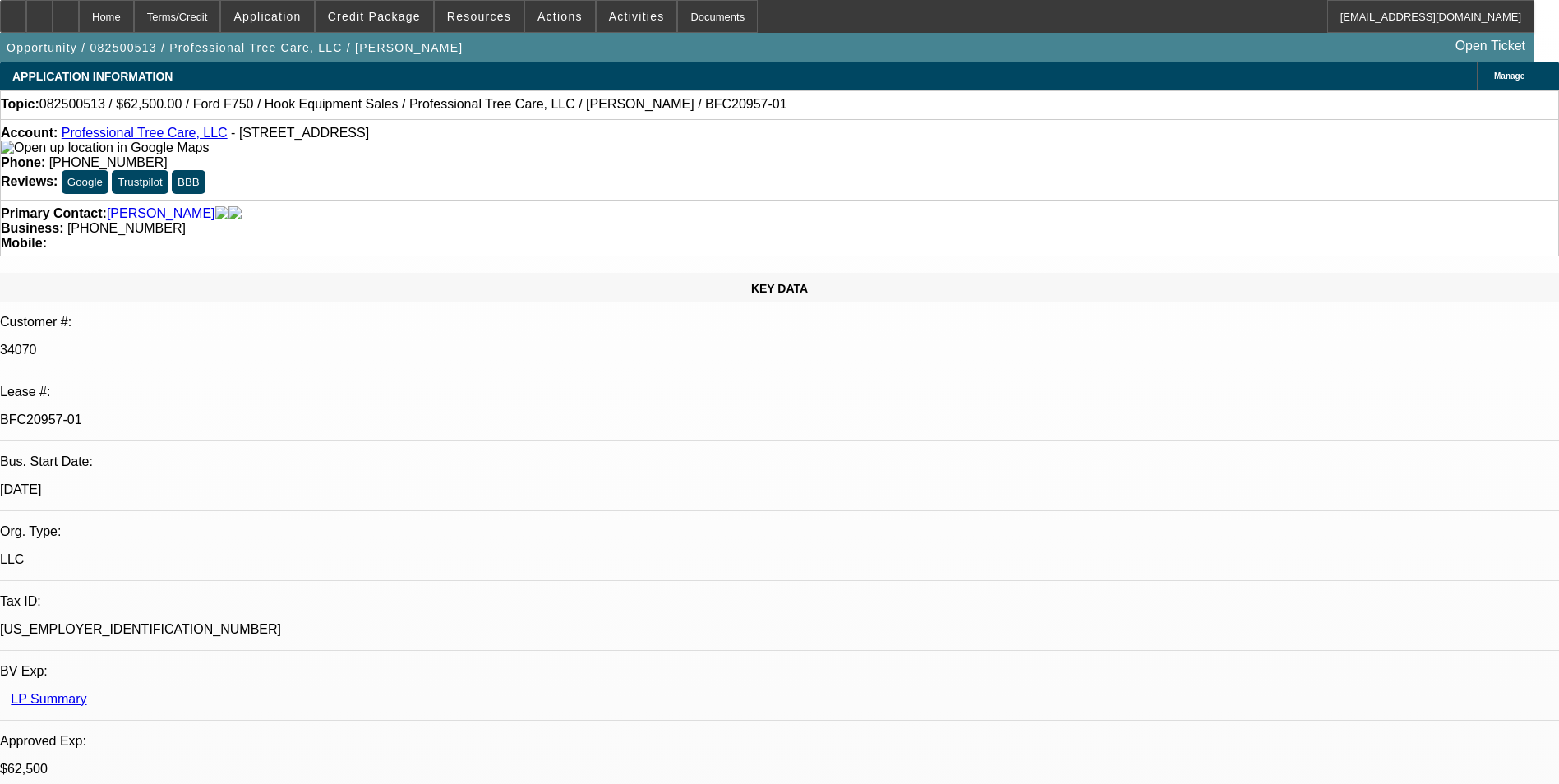
select select "0"
select select "6"
select select "0"
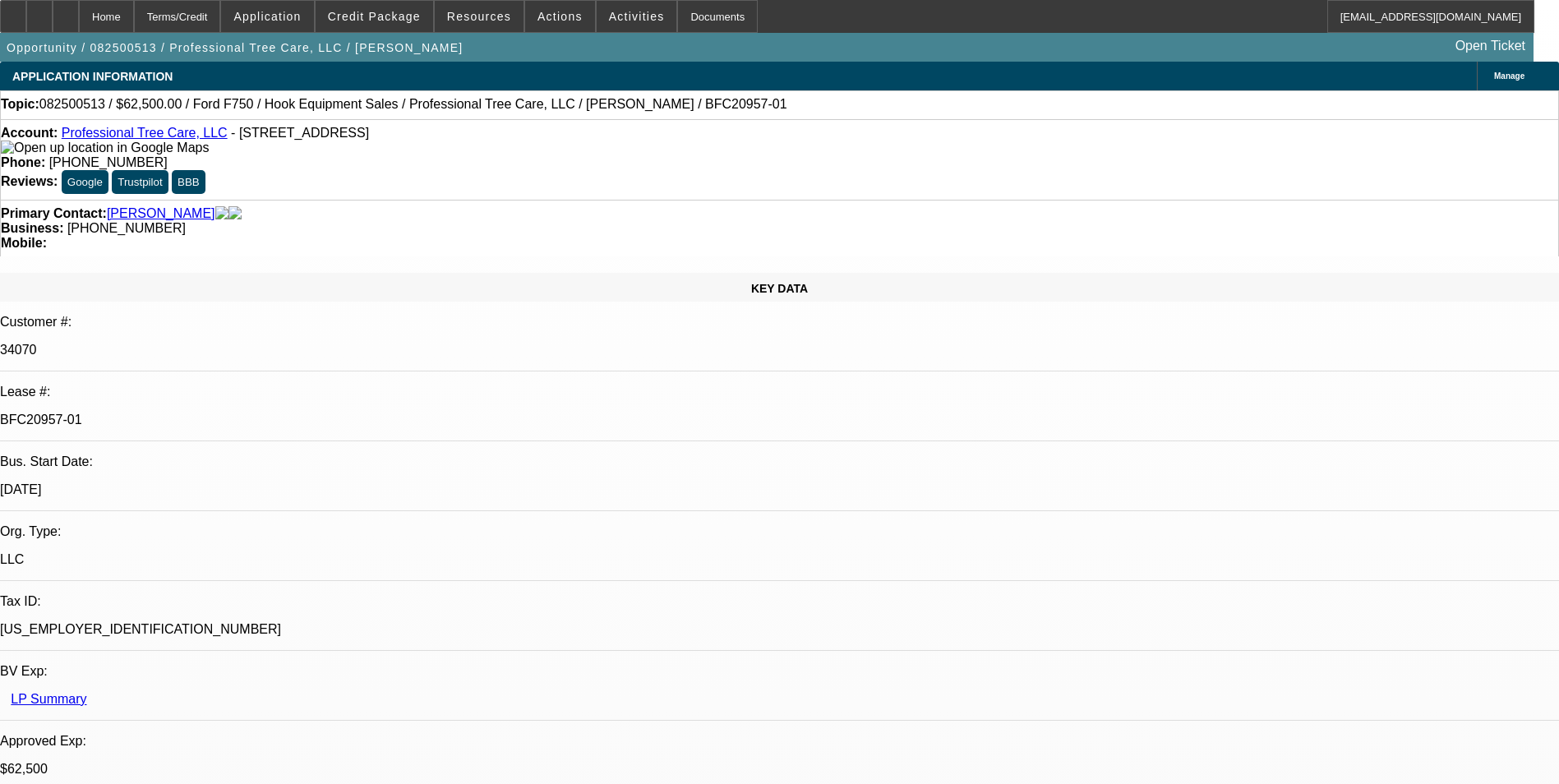
select select "0"
select select "6"
select select "0"
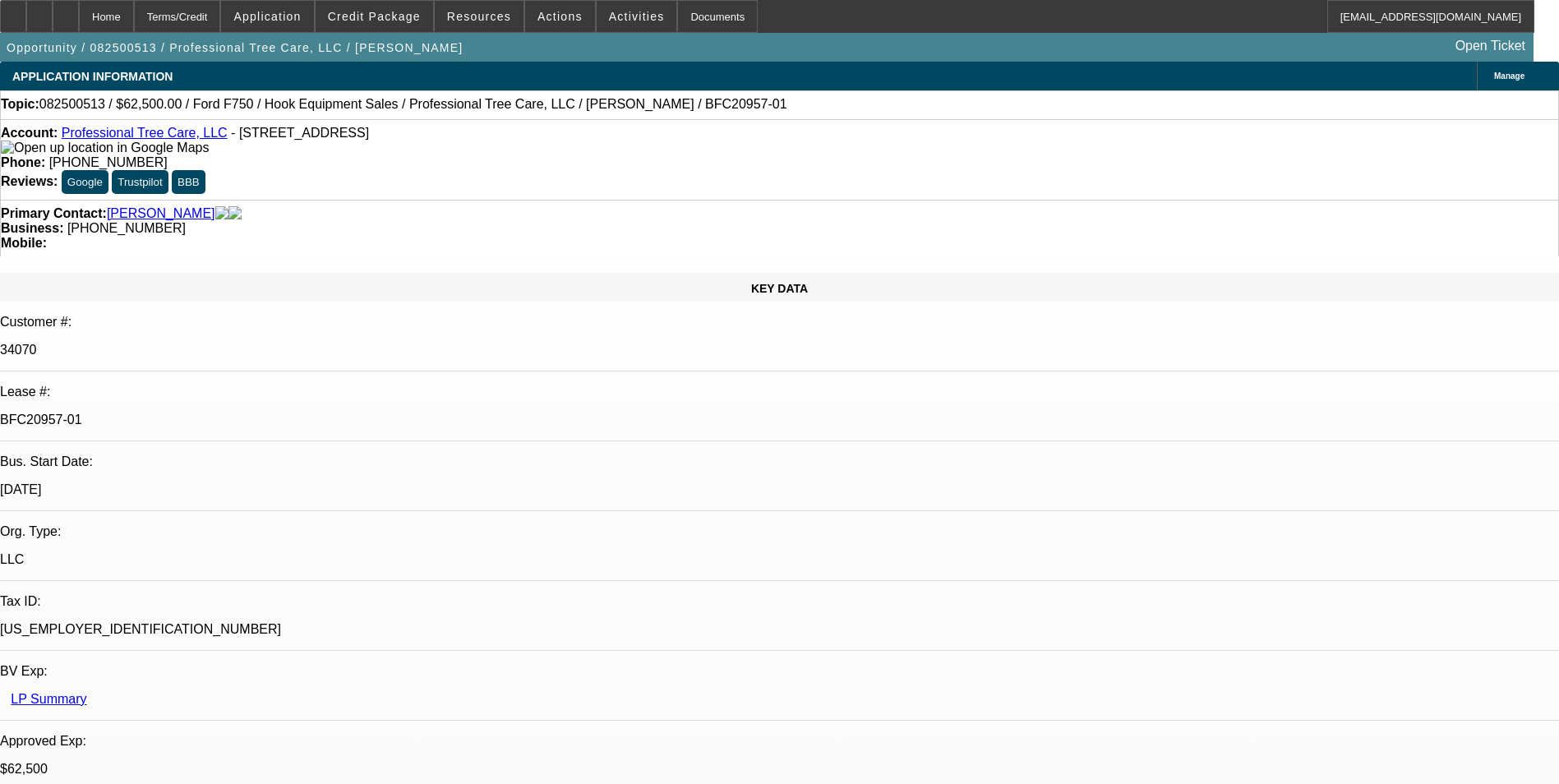
select select "6"
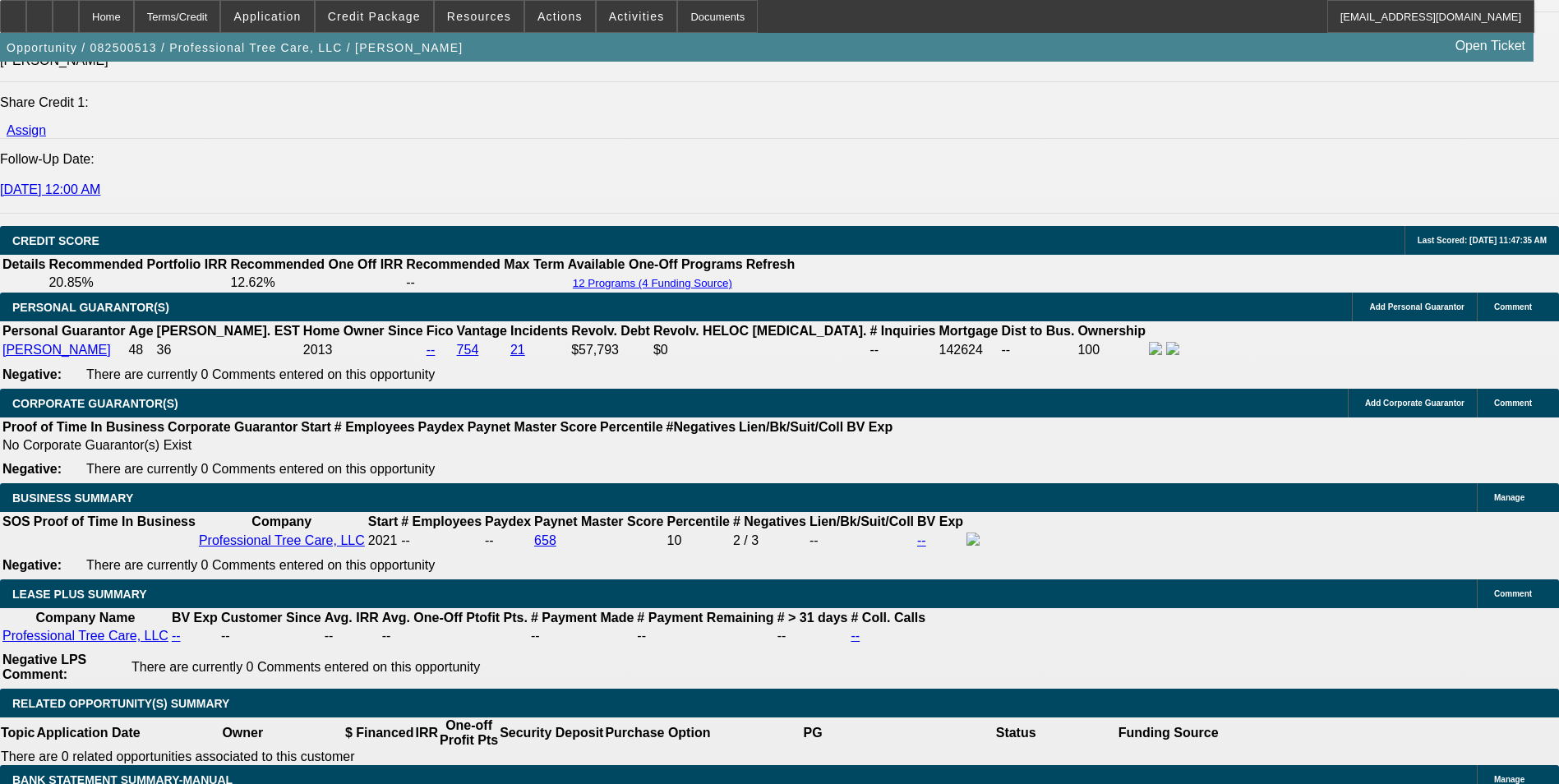
scroll to position [2547, 0]
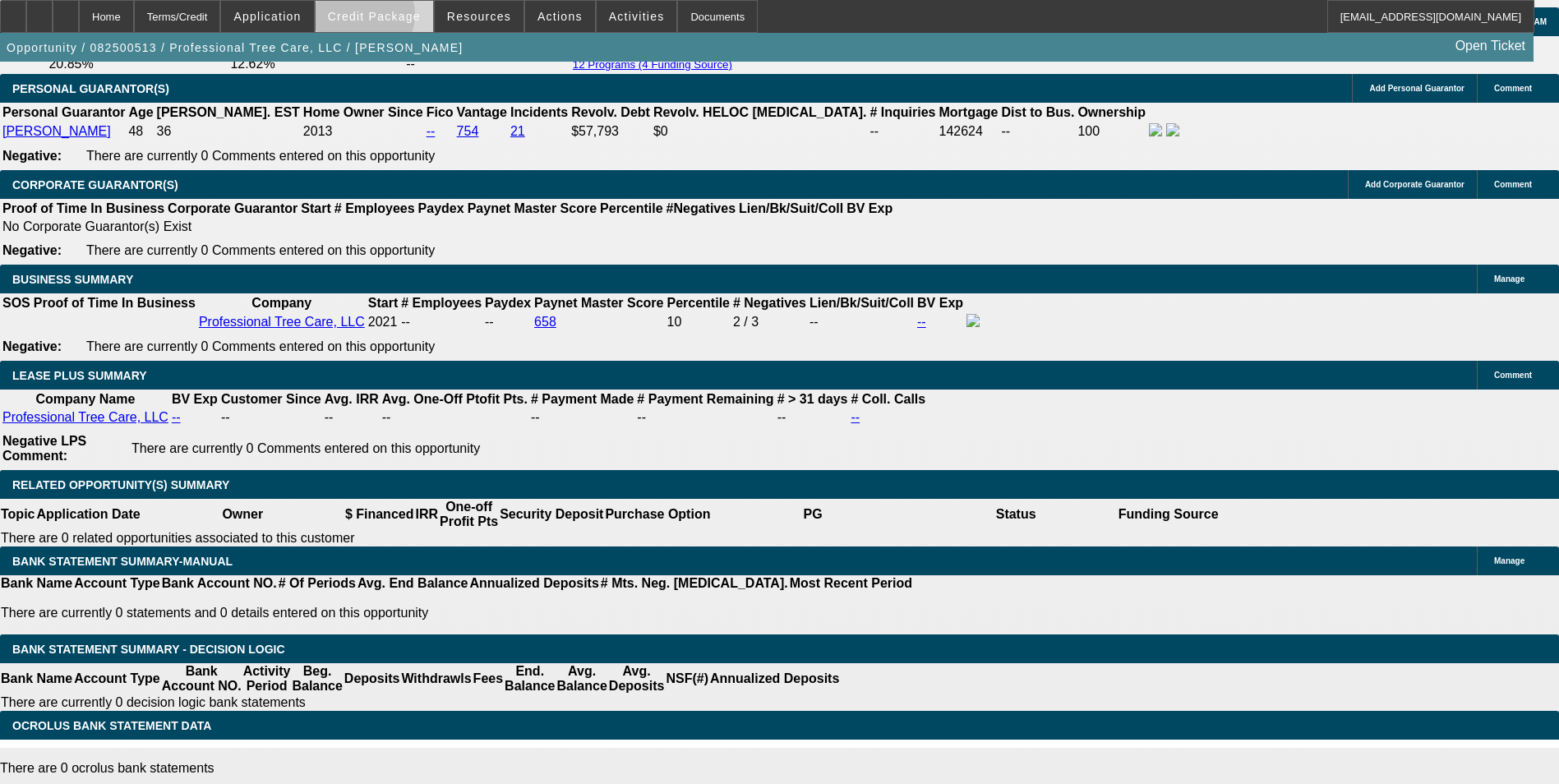
click at [391, 18] on span "Credit Package" at bounding box center [374, 17] width 93 height 13
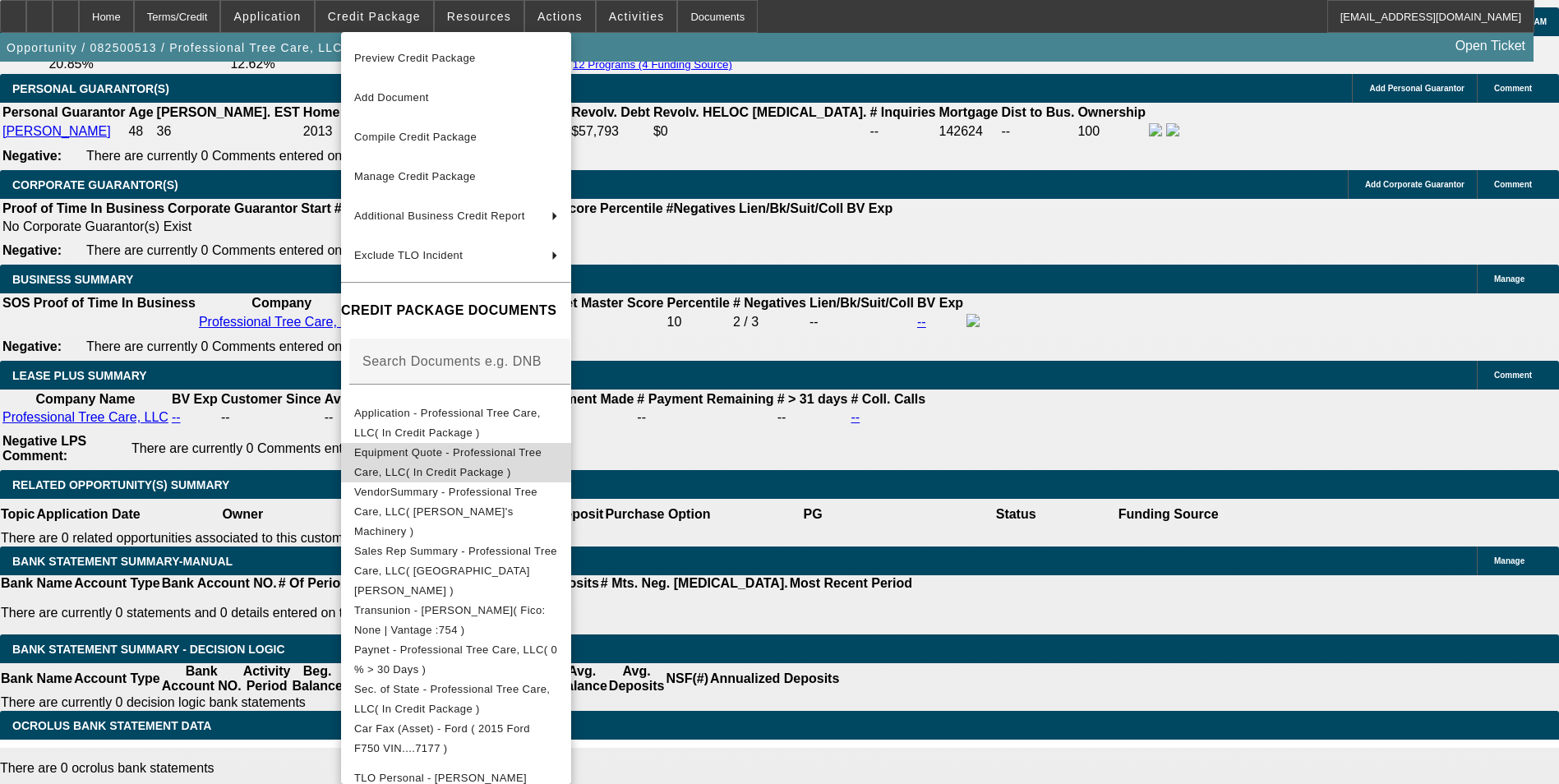
click at [490, 457] on span "Equipment Quote - Professional Tree Care, LLC( In Credit Package )" at bounding box center [447, 461] width 188 height 32
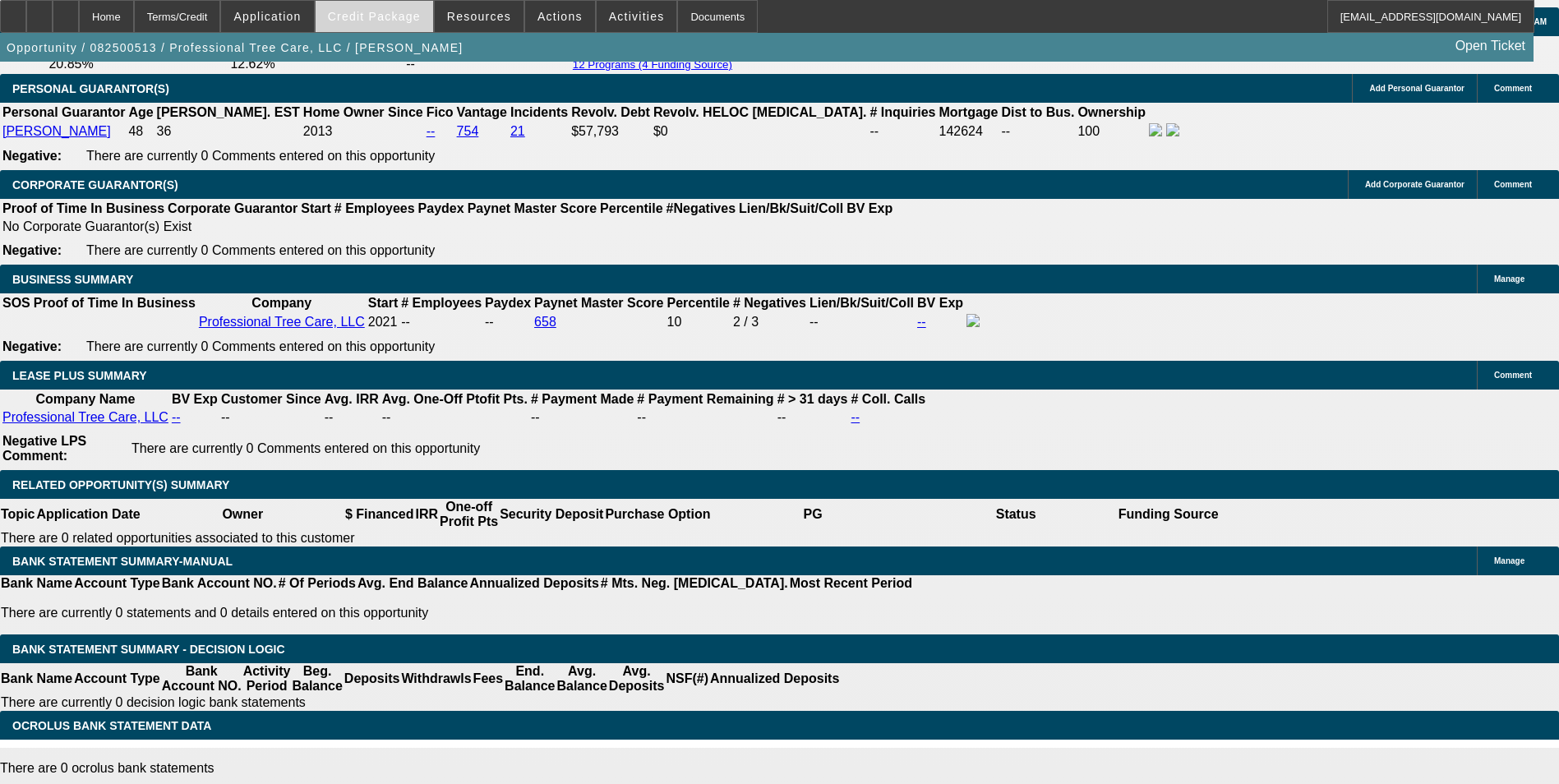
click at [412, 12] on span "Credit Package" at bounding box center [374, 17] width 93 height 13
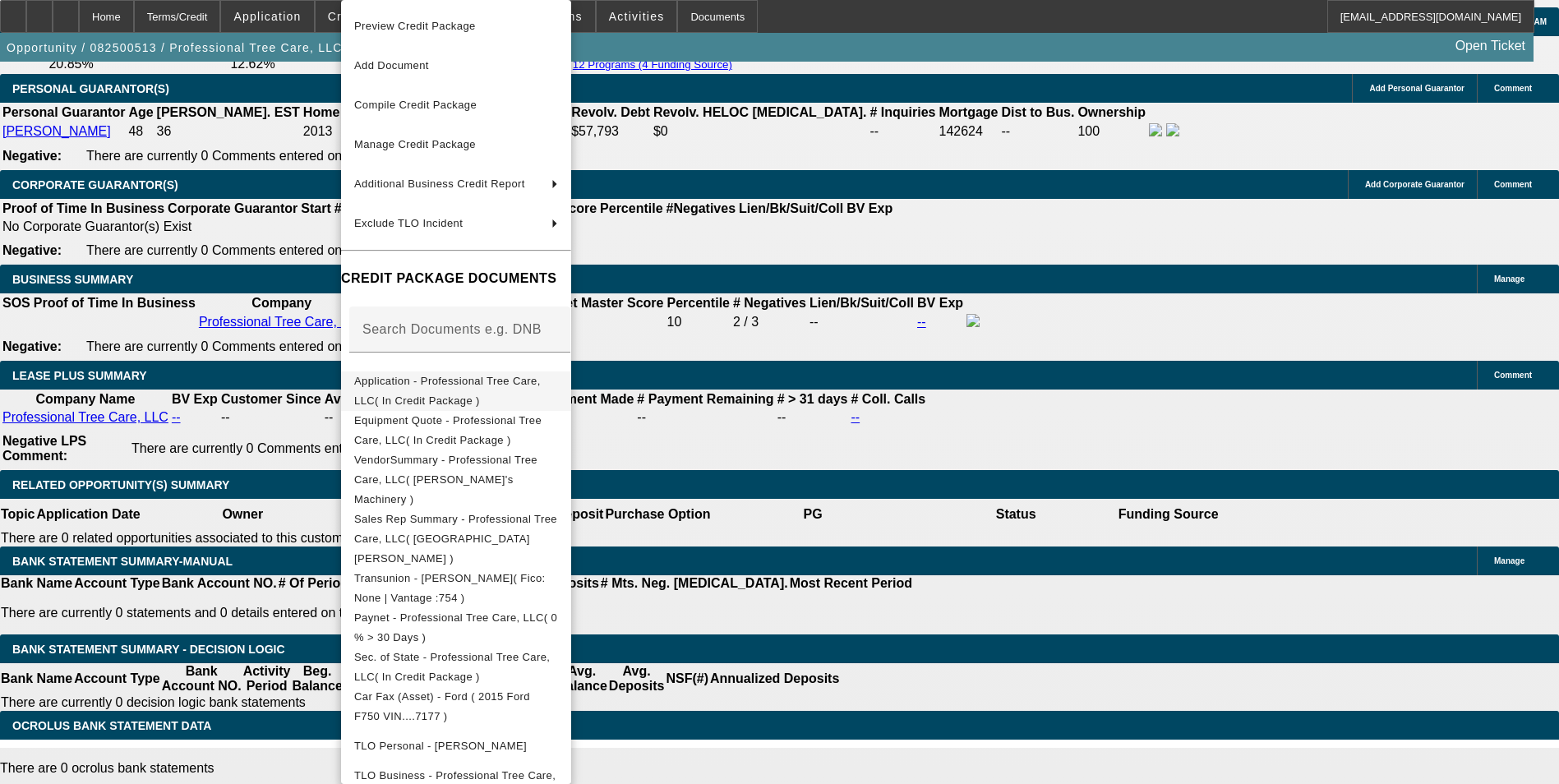
click at [480, 388] on span "Application - Professional Tree Care, LLC( In Credit Package )" at bounding box center [447, 390] width 187 height 32
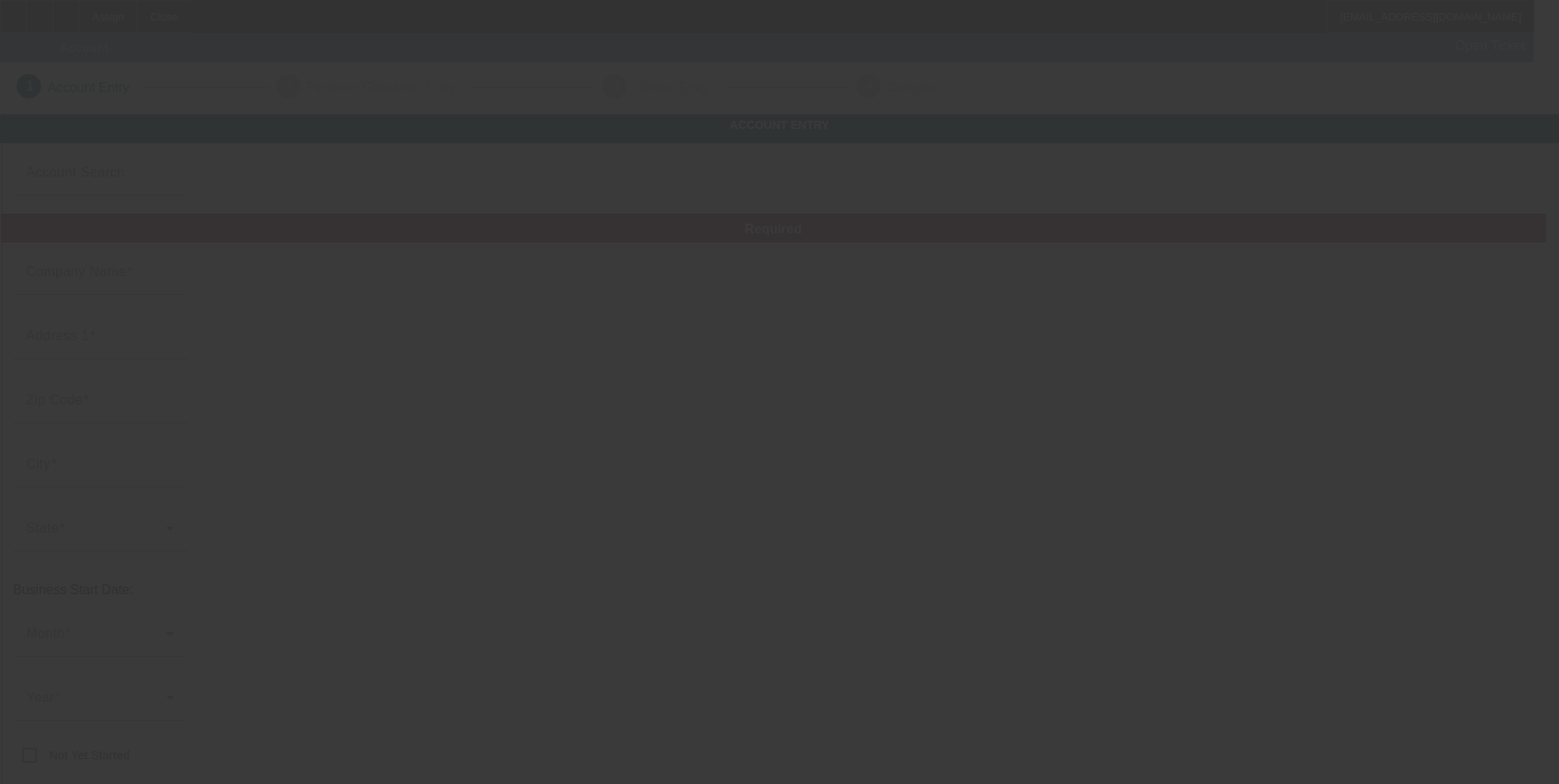
type input "Tarzan Tree Solutions, LLC"
type input "[STREET_ADDRESS]"
type input "54016"
type input "[PERSON_NAME]"
type input "[PHONE_NUMBER]"
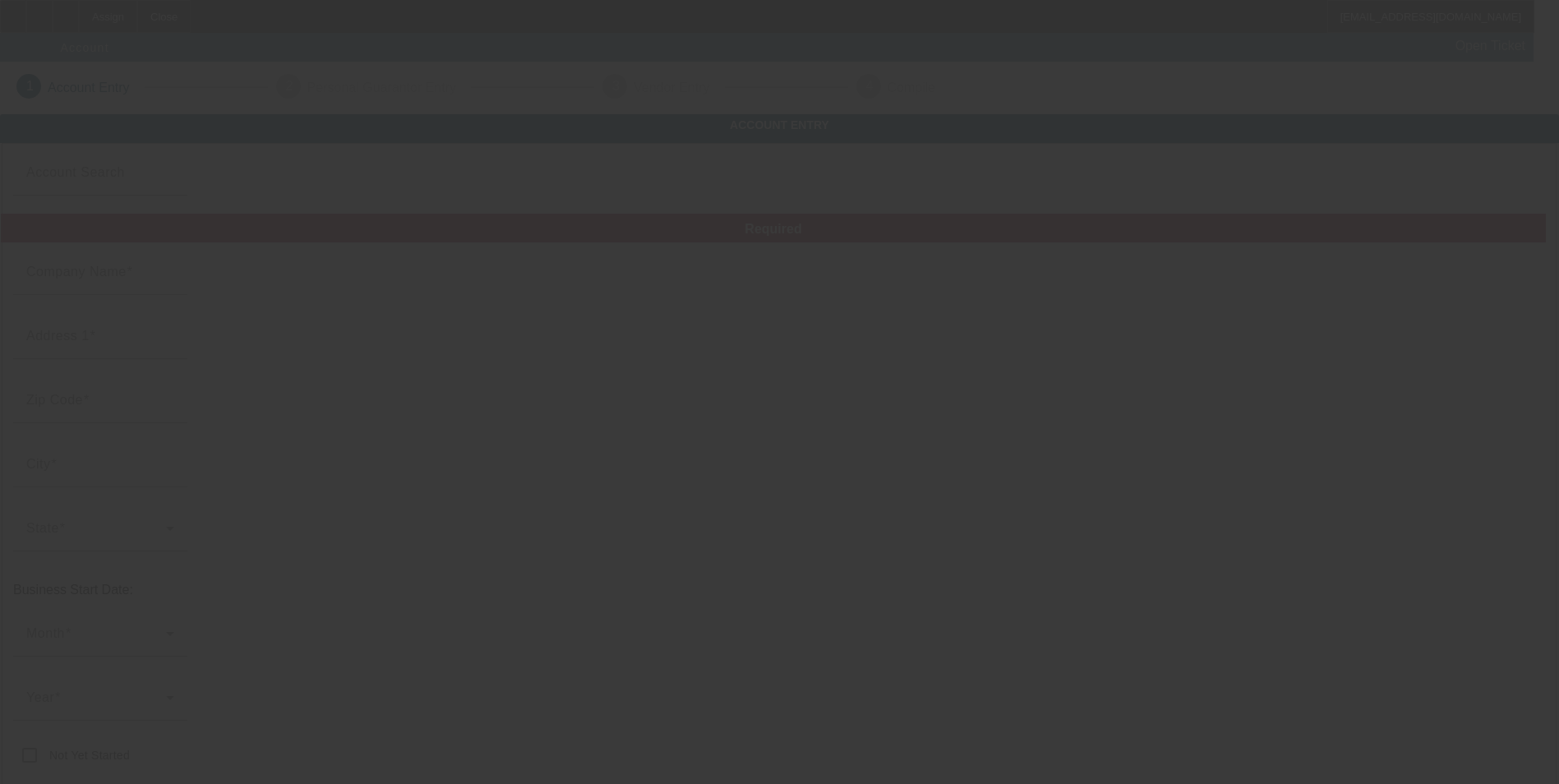
type input "[EMAIL_ADDRESS][DOMAIN_NAME]"
type input "[US_EMPLOYER_IDENTIFICATION_NUMBER]"
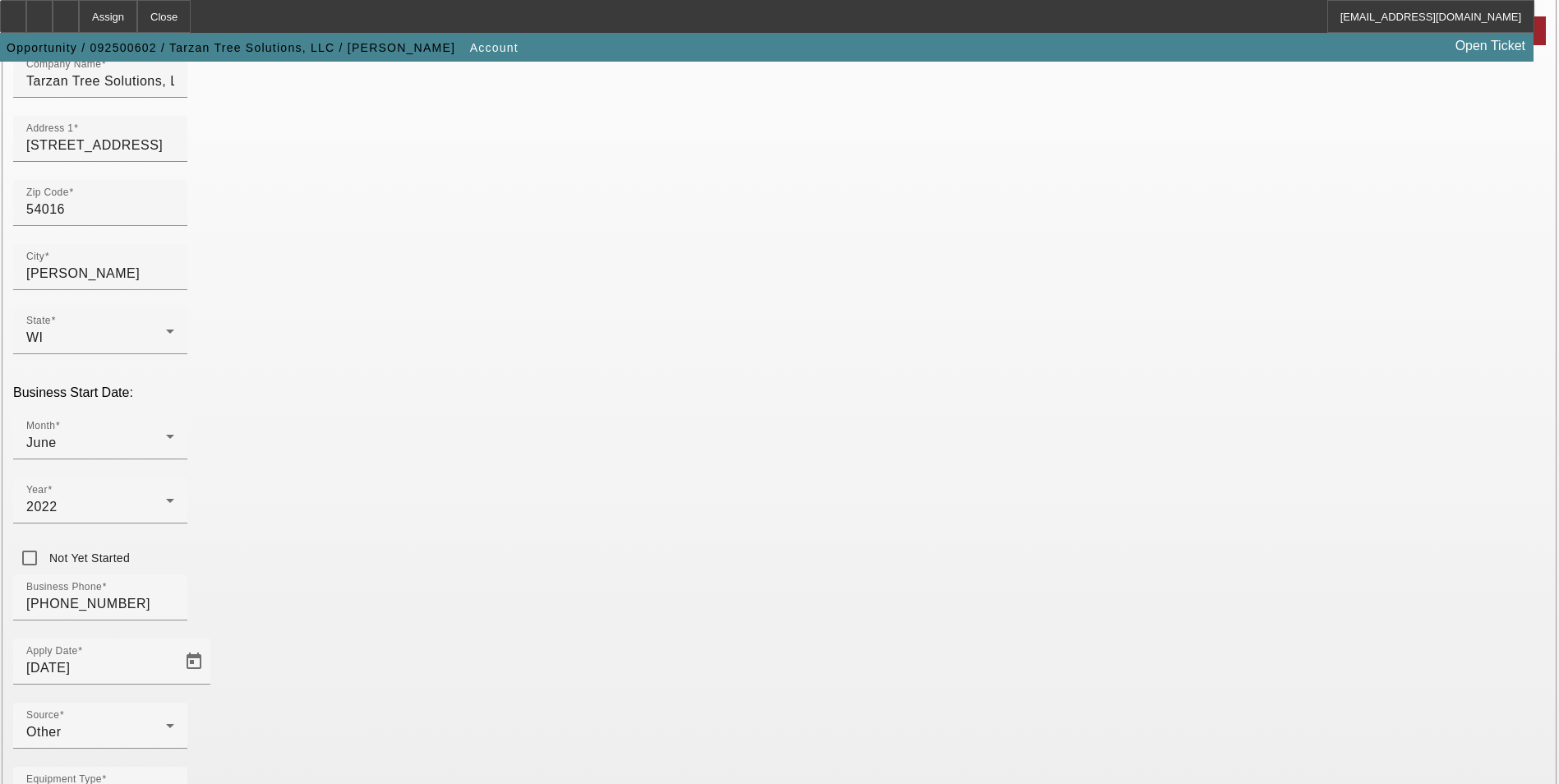
scroll to position [268, 0]
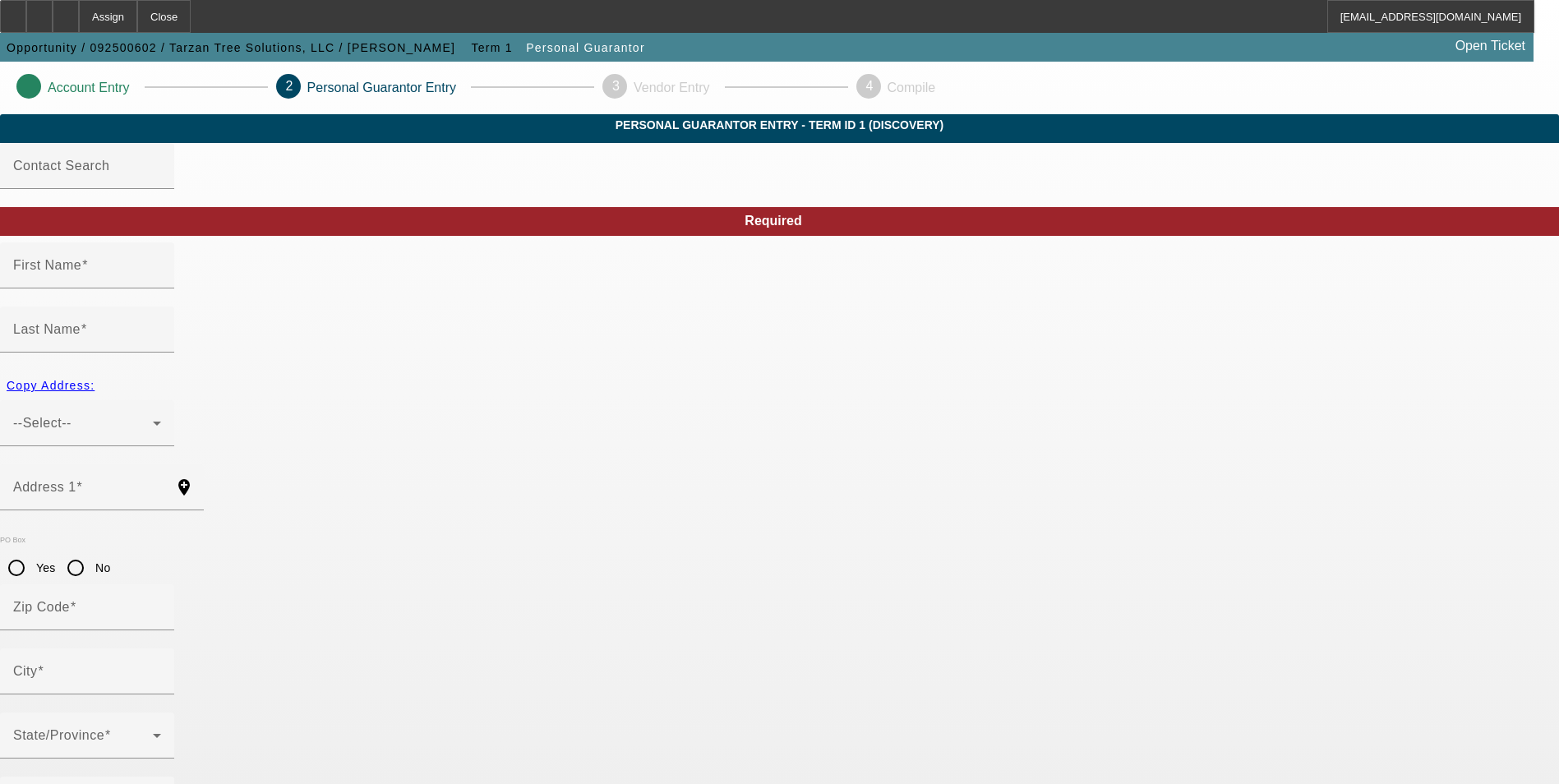
type input "[PERSON_NAME]"
type input "[STREET_ADDRESS]"
radio input "true"
type input "54016"
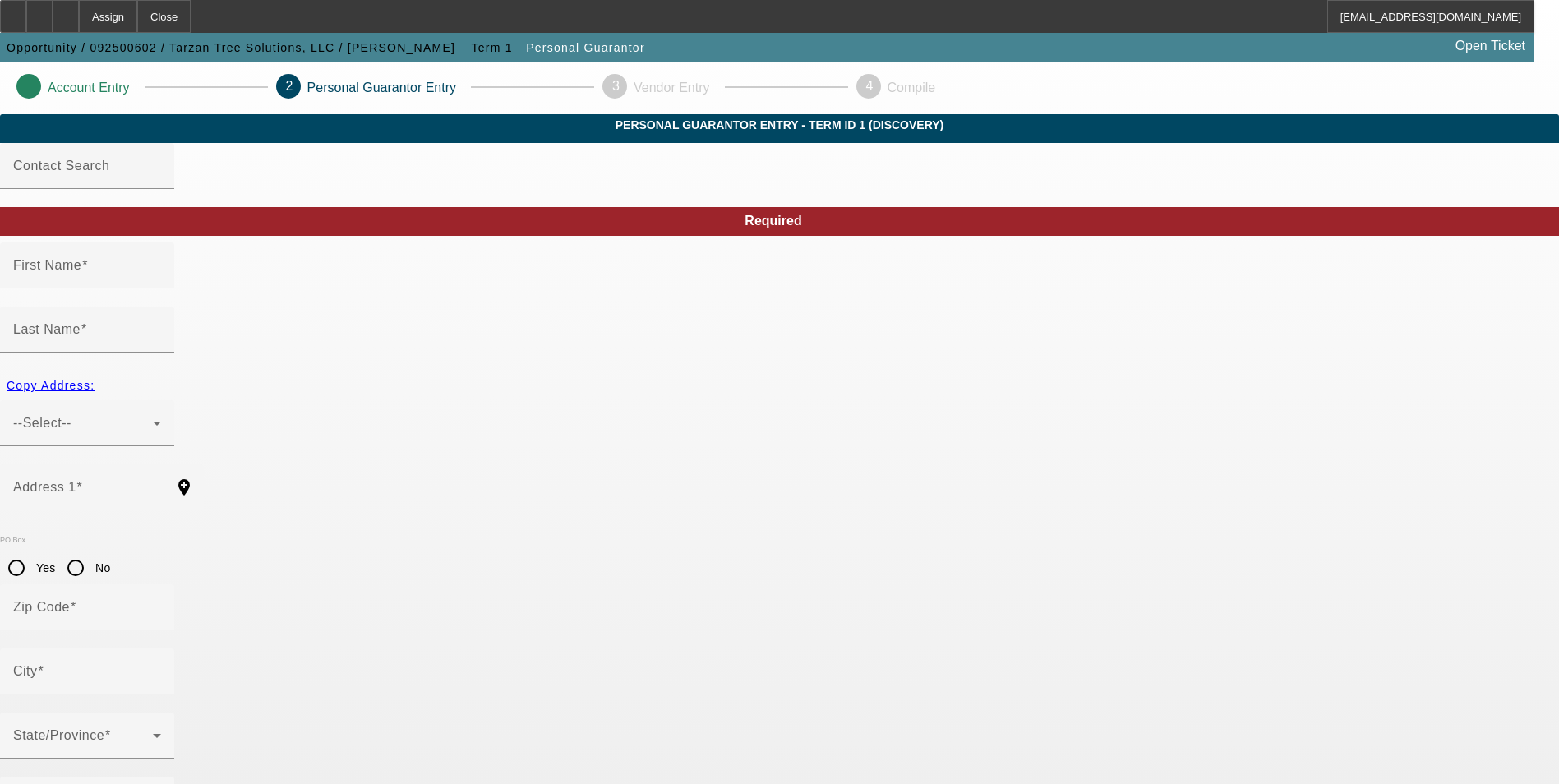
type input "[PERSON_NAME]"
type input "[PHONE_NUMBER]"
type input "100"
type input "393-98-3689"
type input "[EMAIL_ADDRESS][DOMAIN_NAME]"
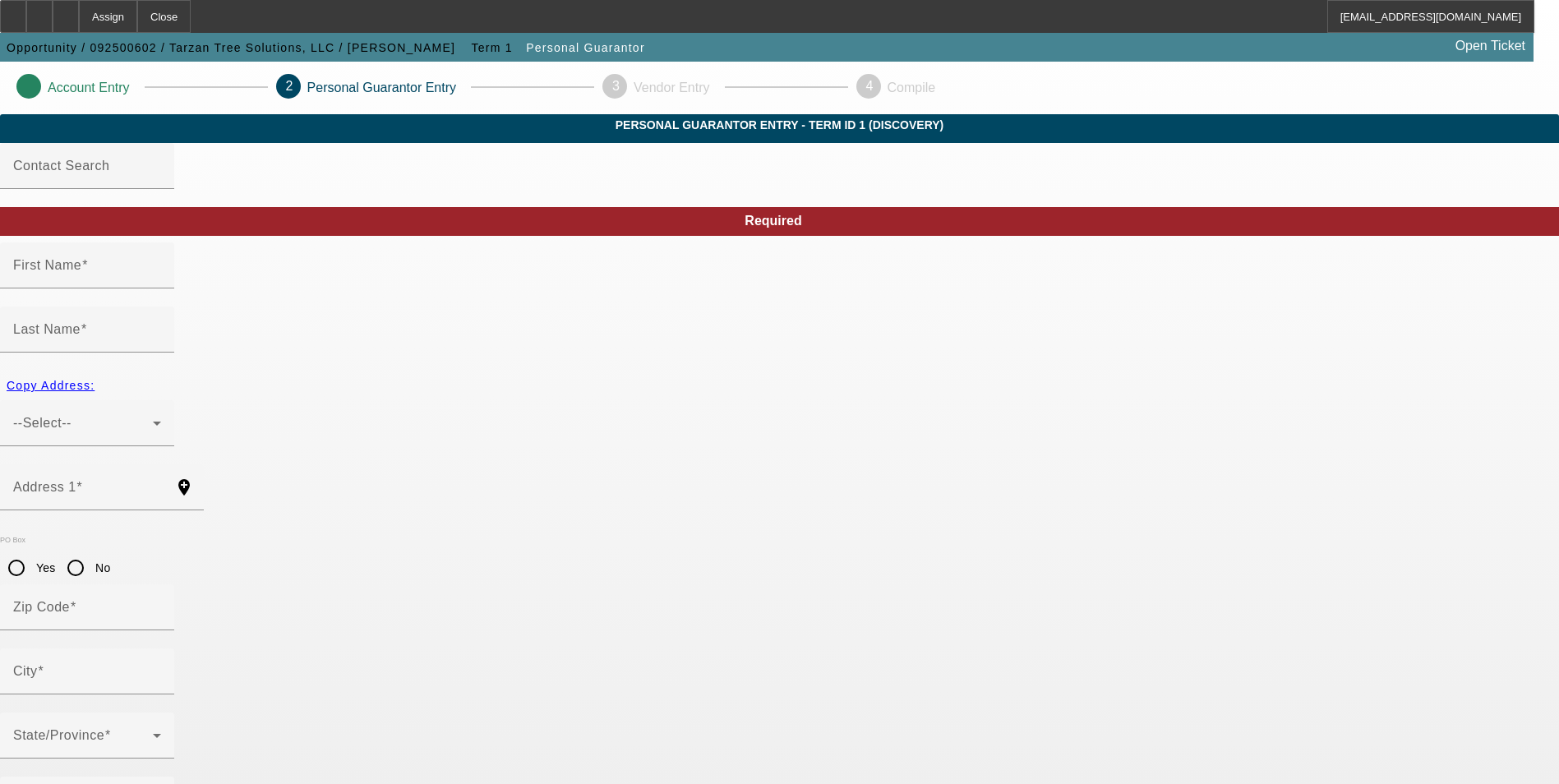
type input "[PHONE_NUMBER]"
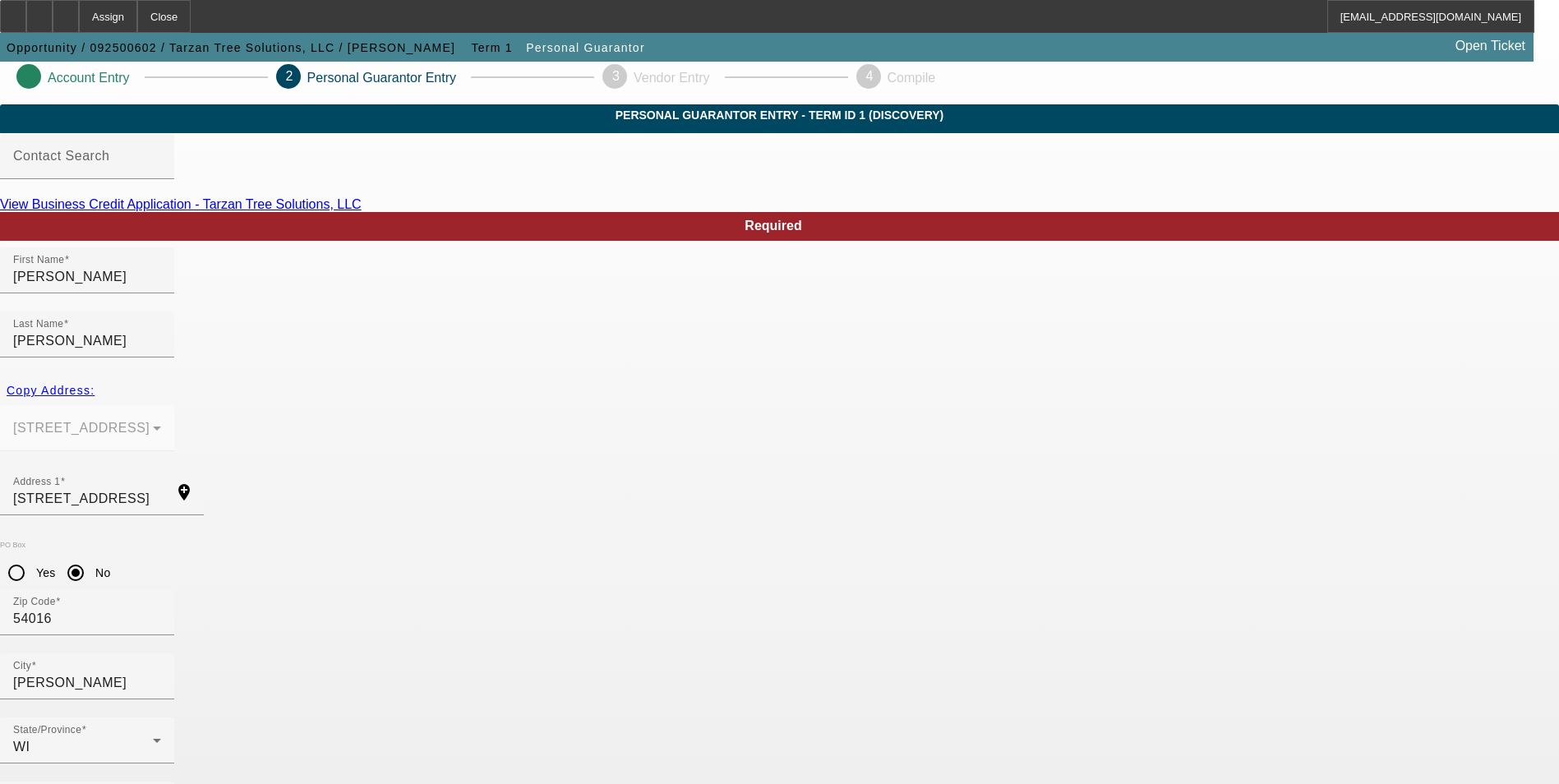
scroll to position [20, 0]
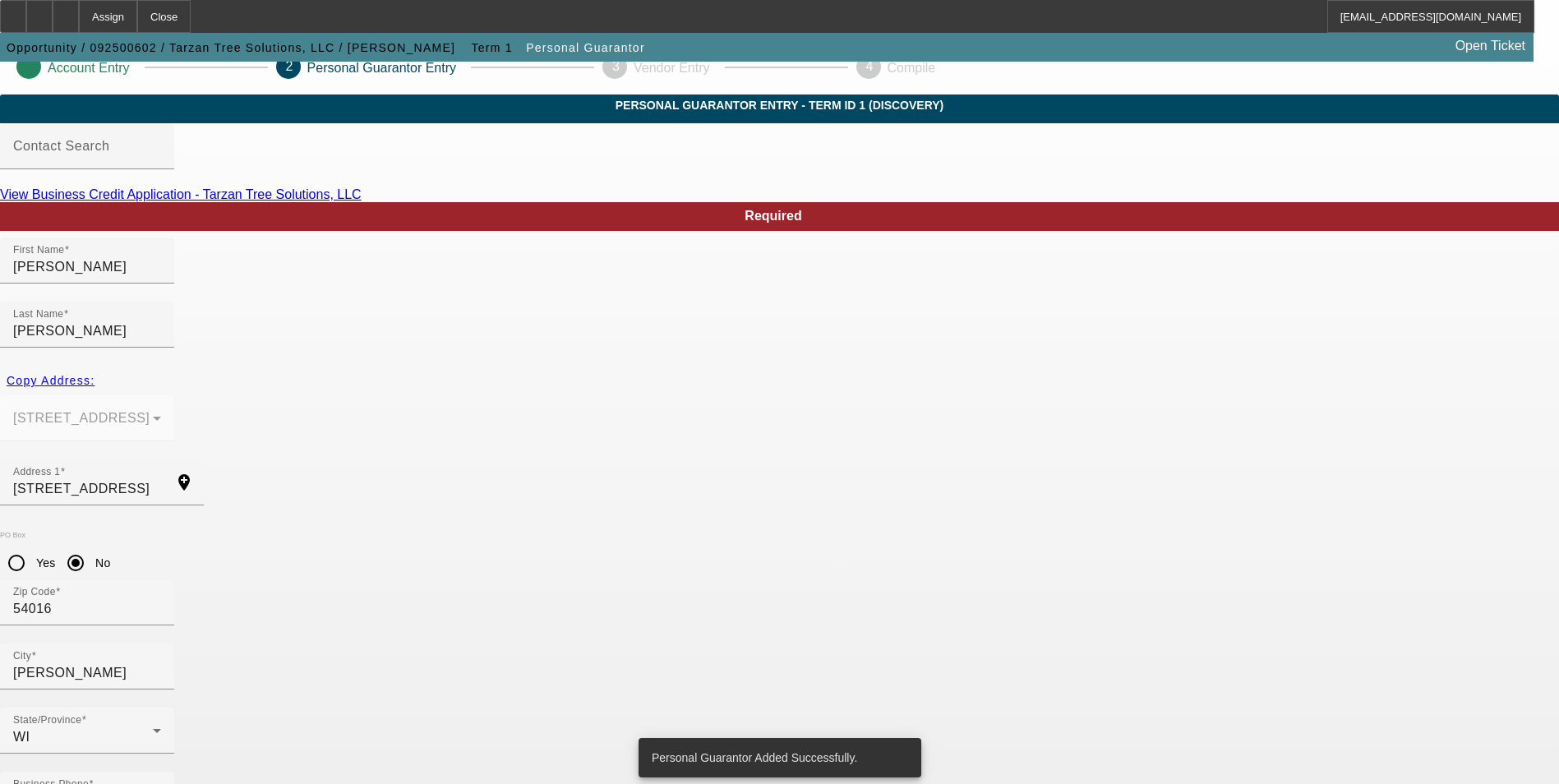
scroll to position [0, 0]
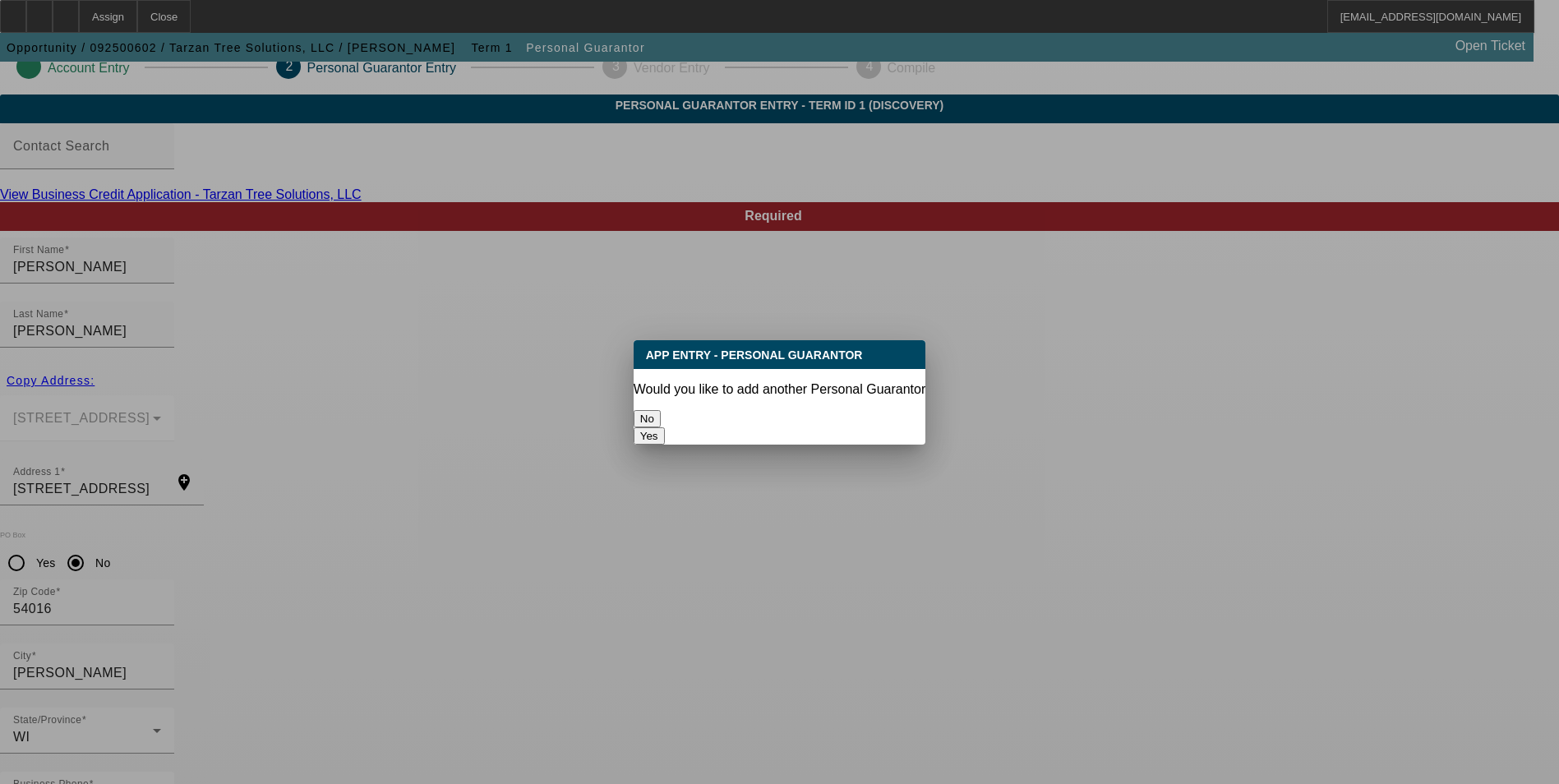
click at [661, 418] on button "No" at bounding box center [647, 418] width 27 height 17
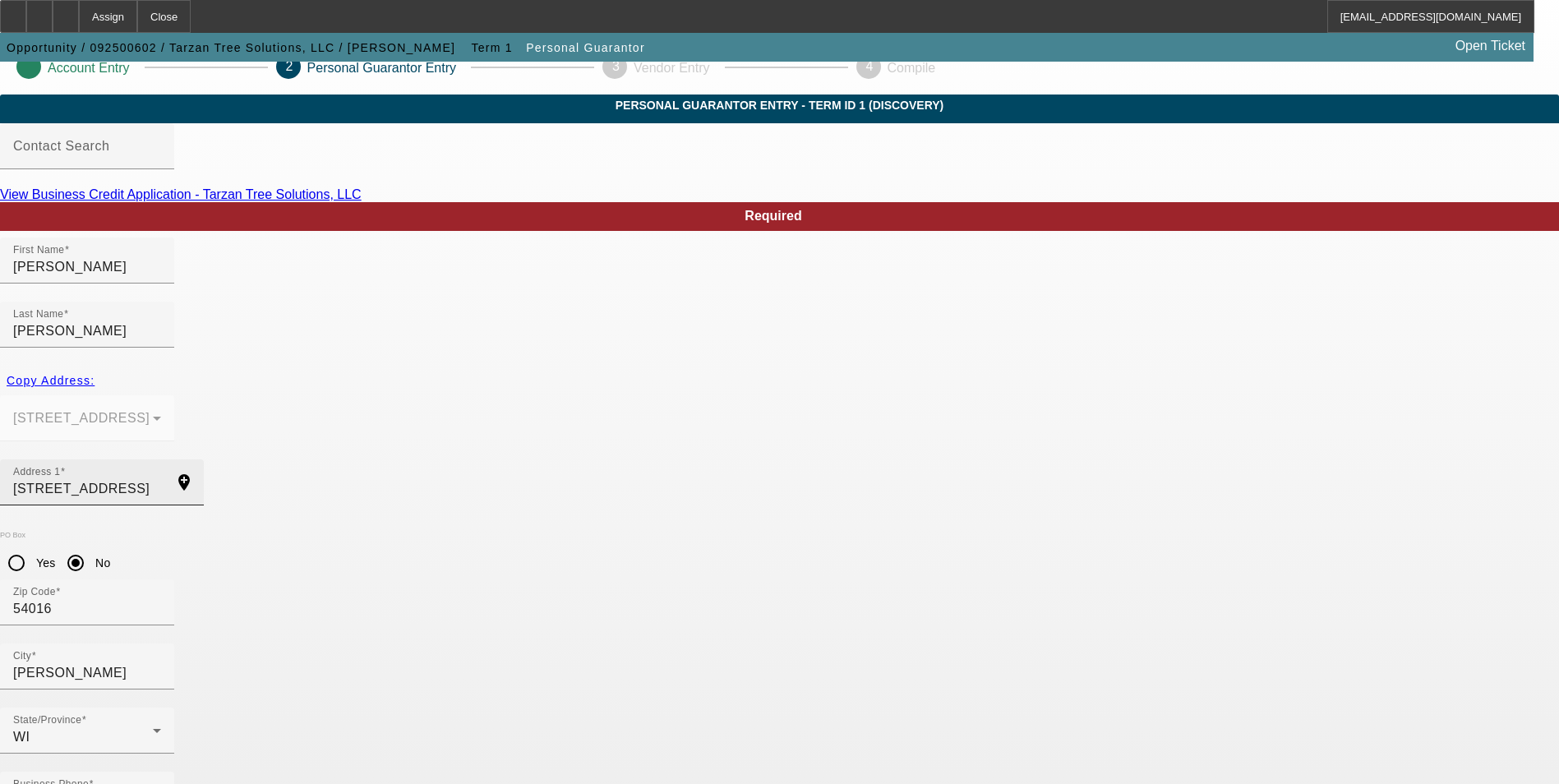
scroll to position [20, 0]
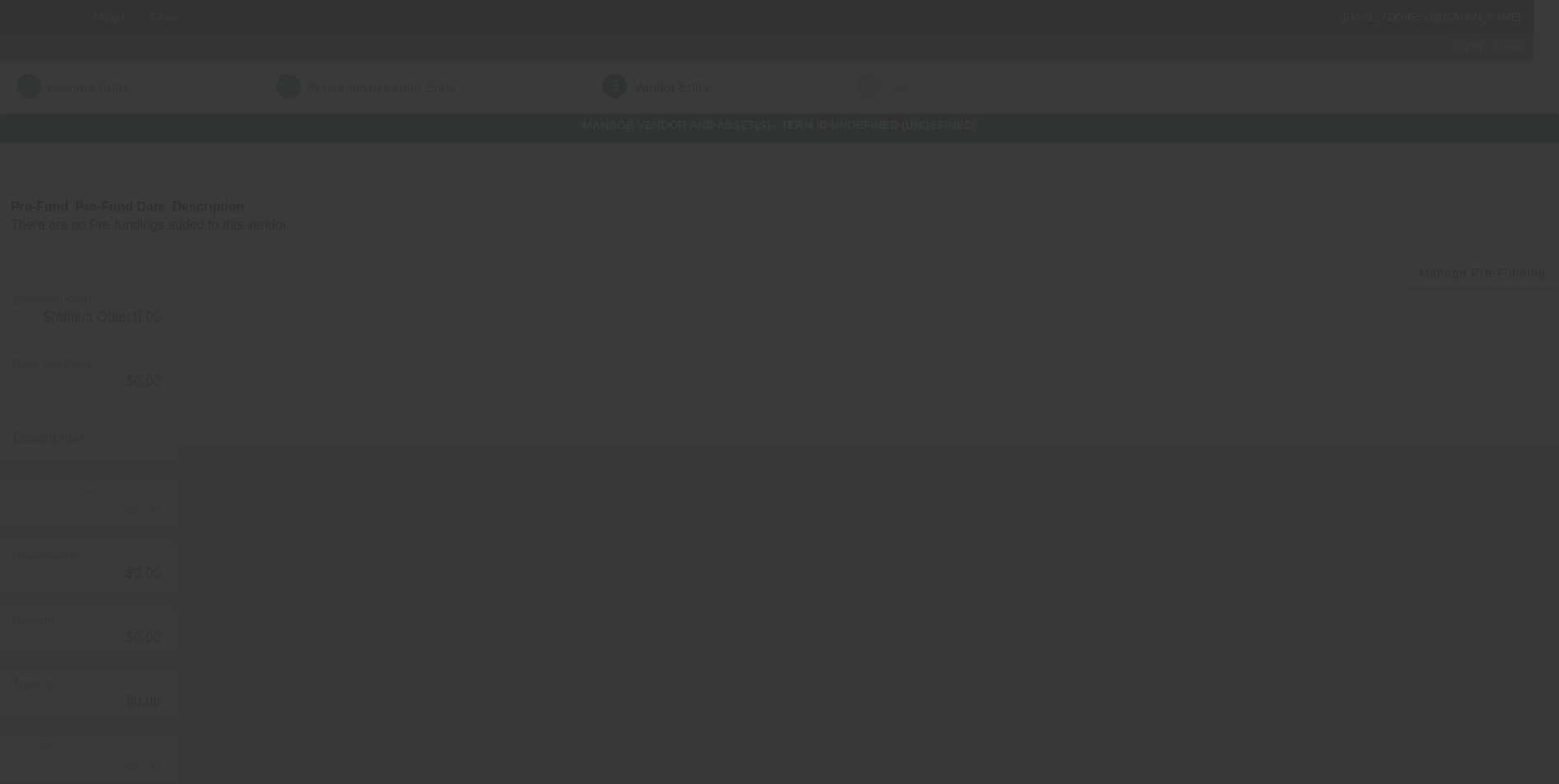
type input "$49,500.00"
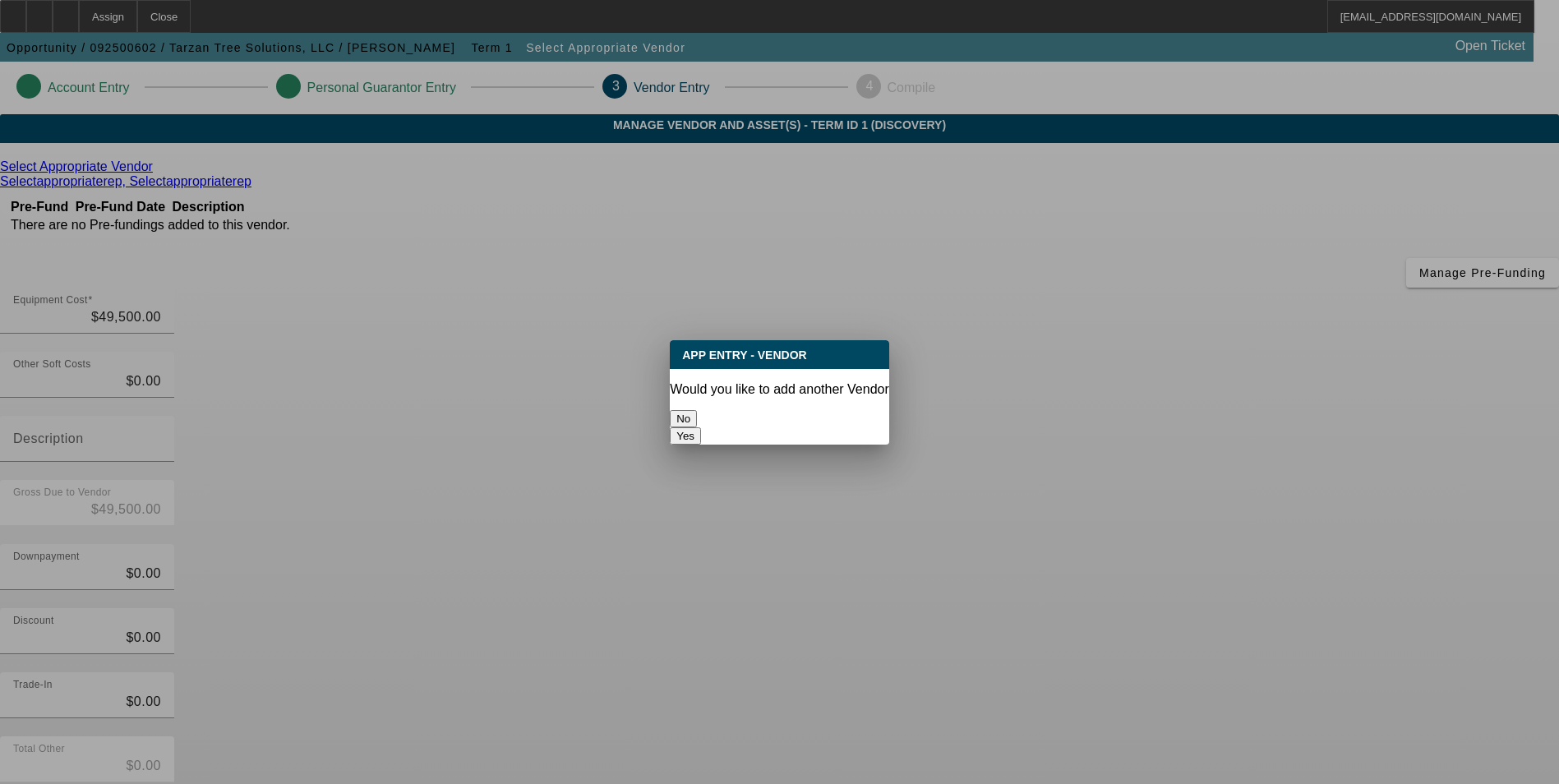
click at [696, 416] on button "No" at bounding box center [683, 418] width 27 height 17
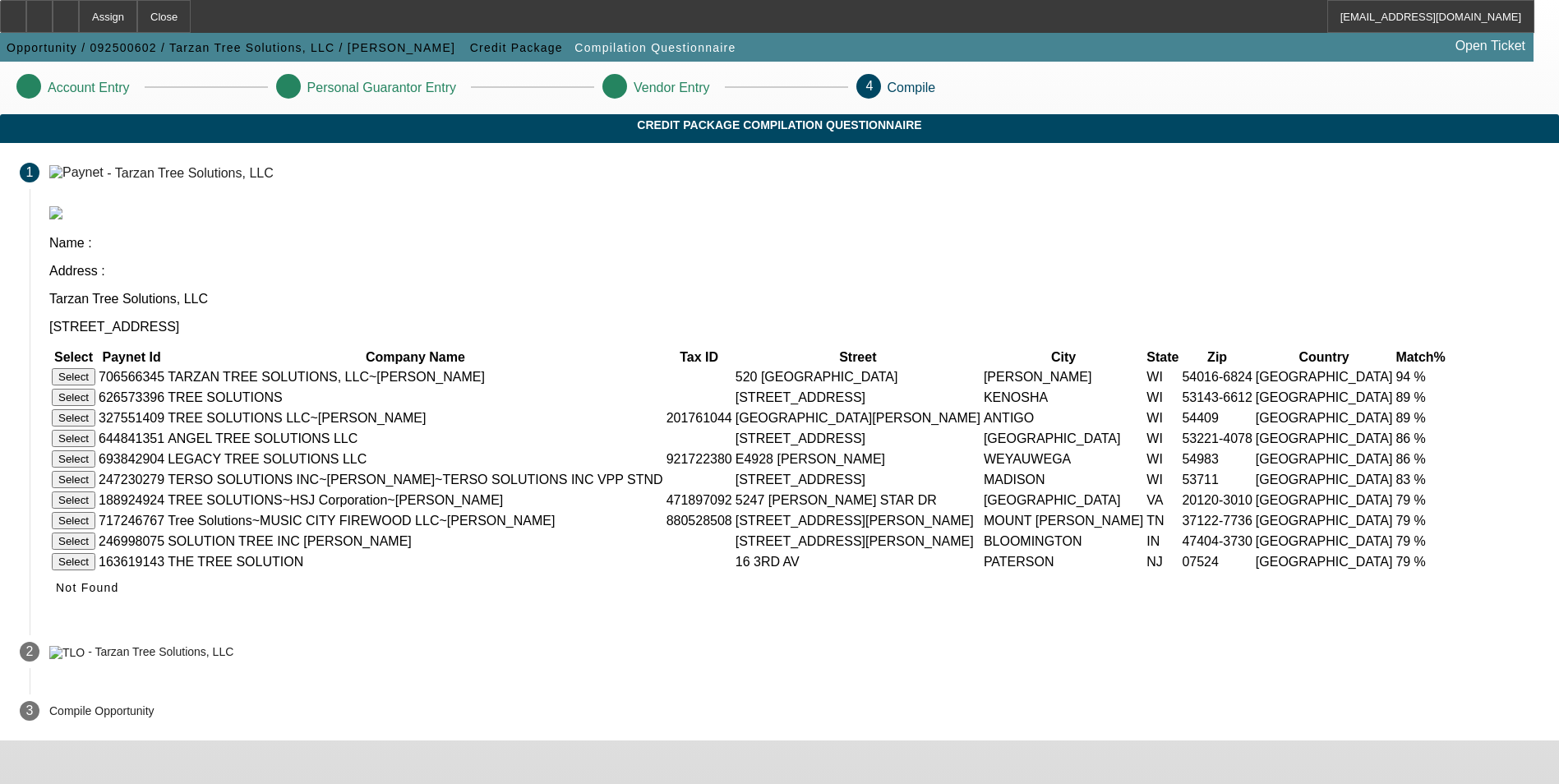
click at [95, 368] on button "Select" at bounding box center [74, 376] width 44 height 17
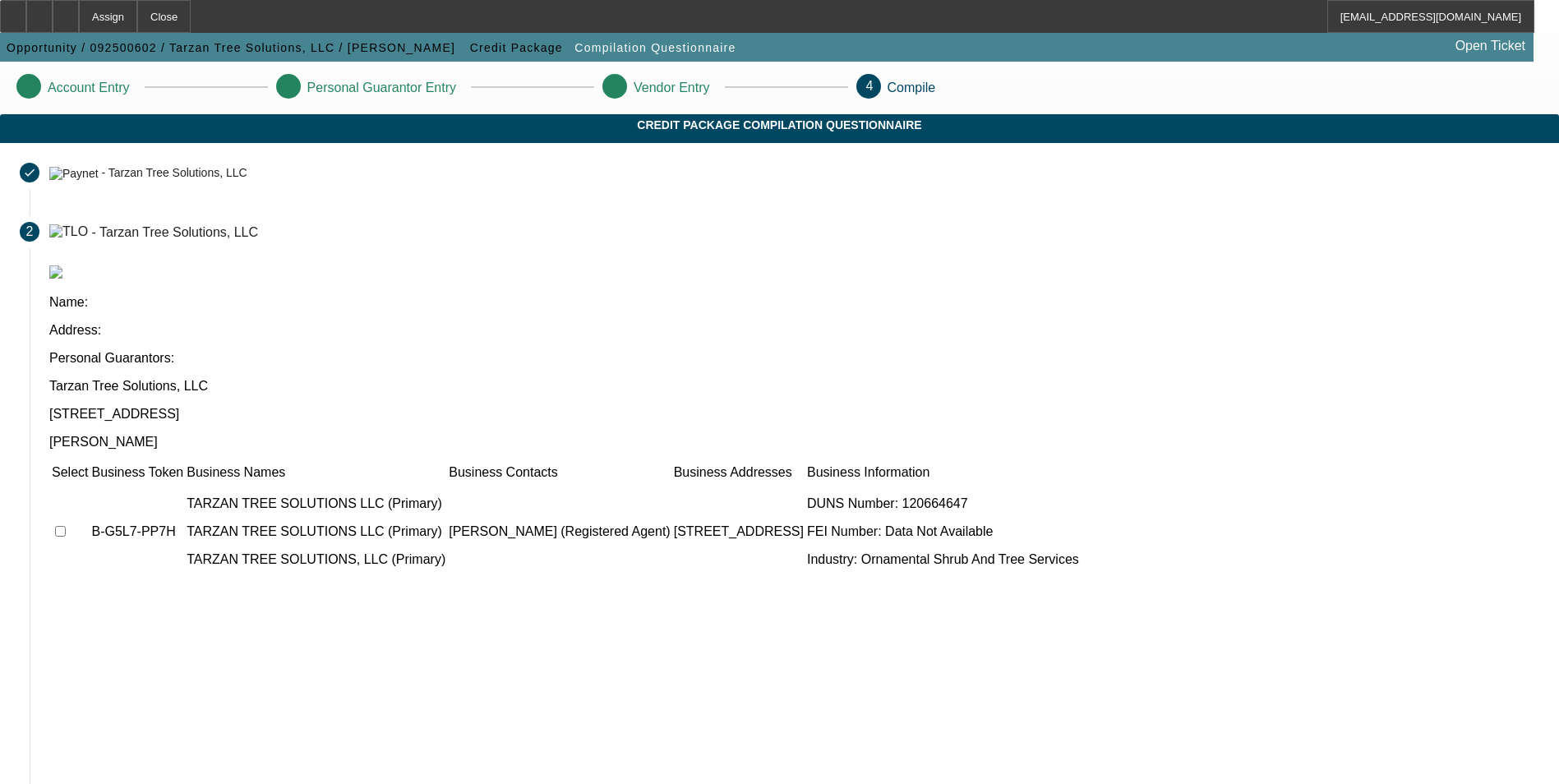
click at [65, 526] on input "checkbox" at bounding box center [60, 531] width 11 height 11
checkbox input "true"
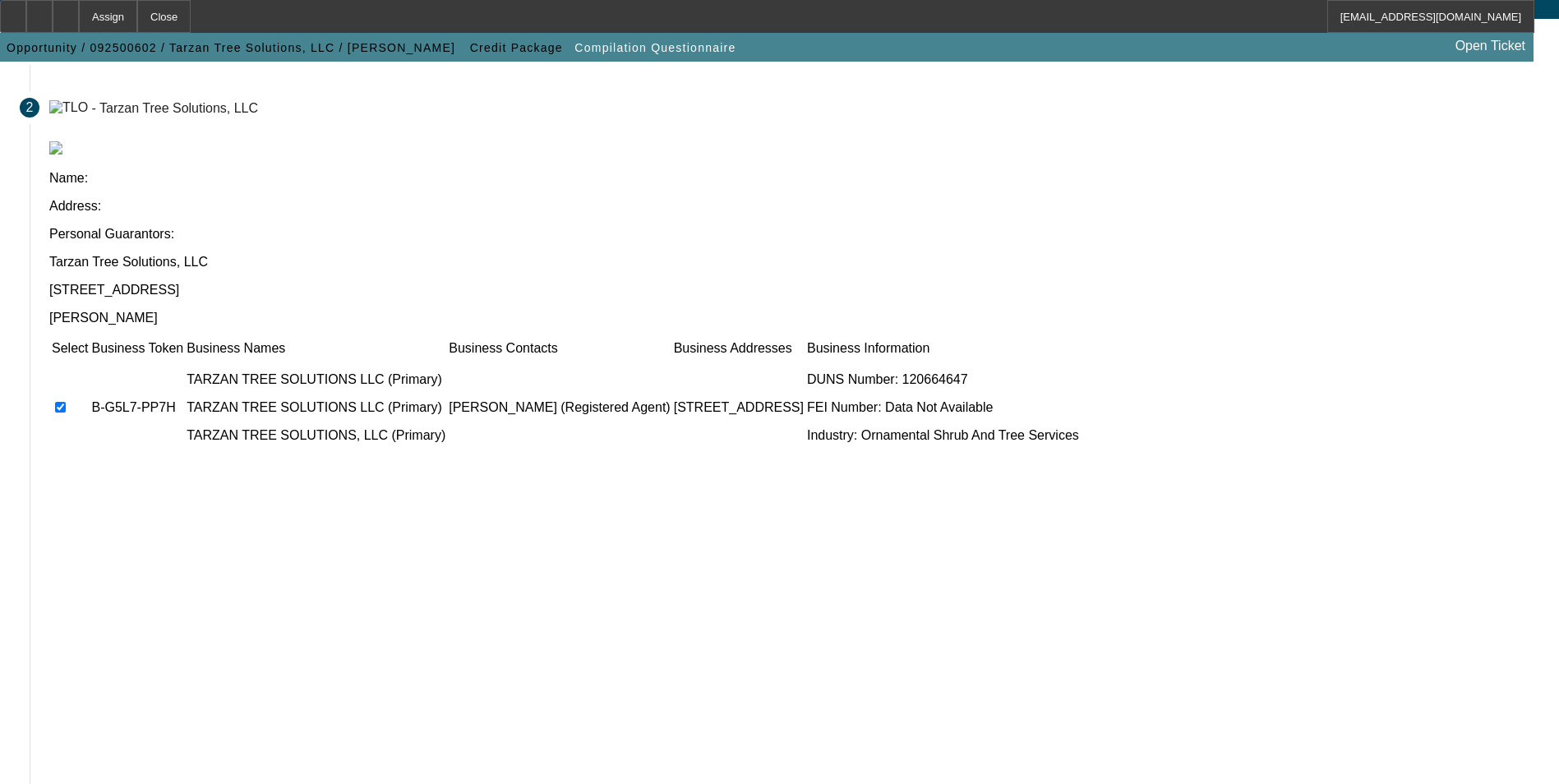
scroll to position [125, 0]
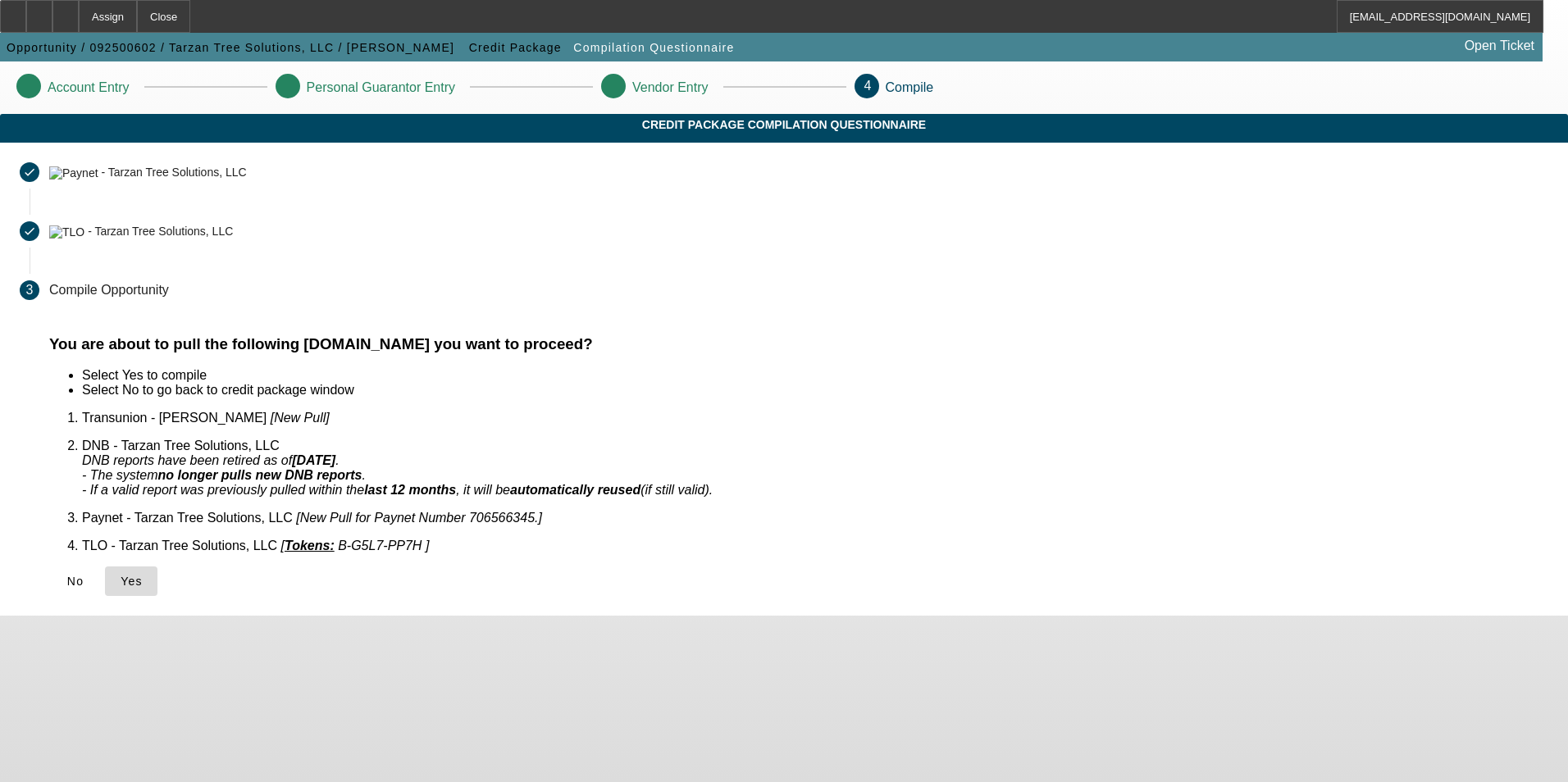
click at [120, 574] on icon at bounding box center [120, 581] width 0 height 13
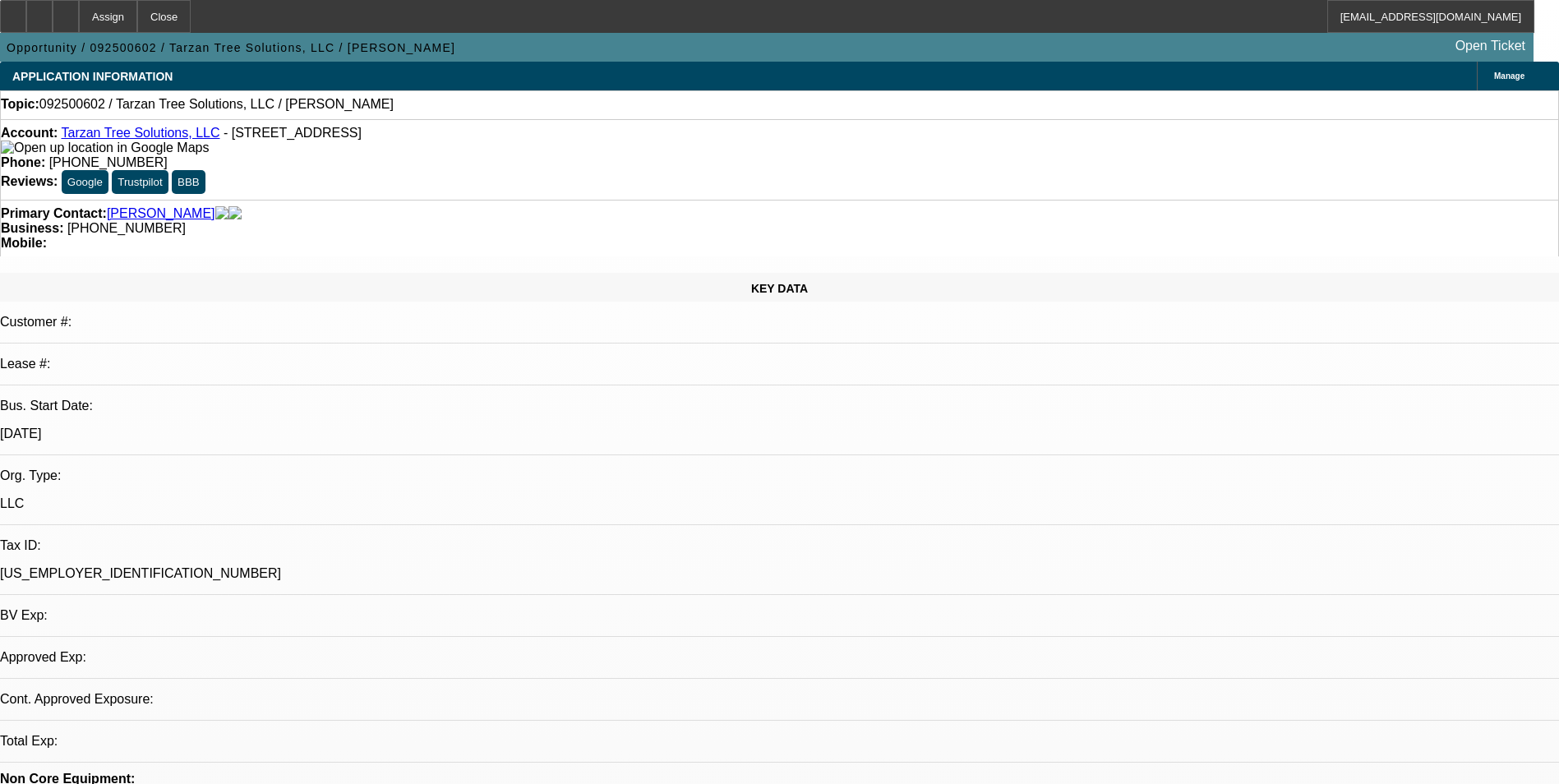
select select "0"
select select "2"
select select "0.1"
select select "4"
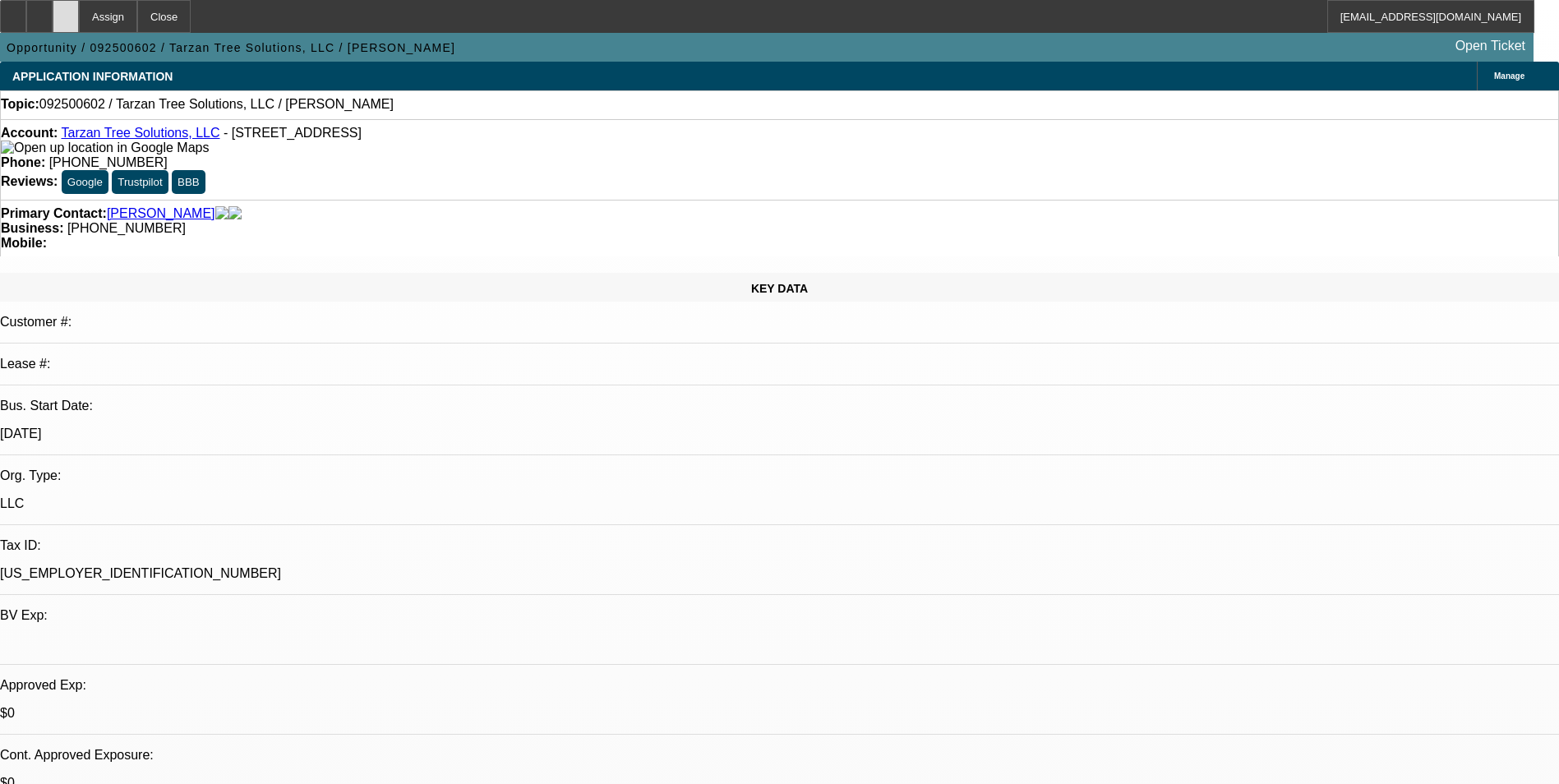
click at [79, 18] on div at bounding box center [66, 17] width 26 height 33
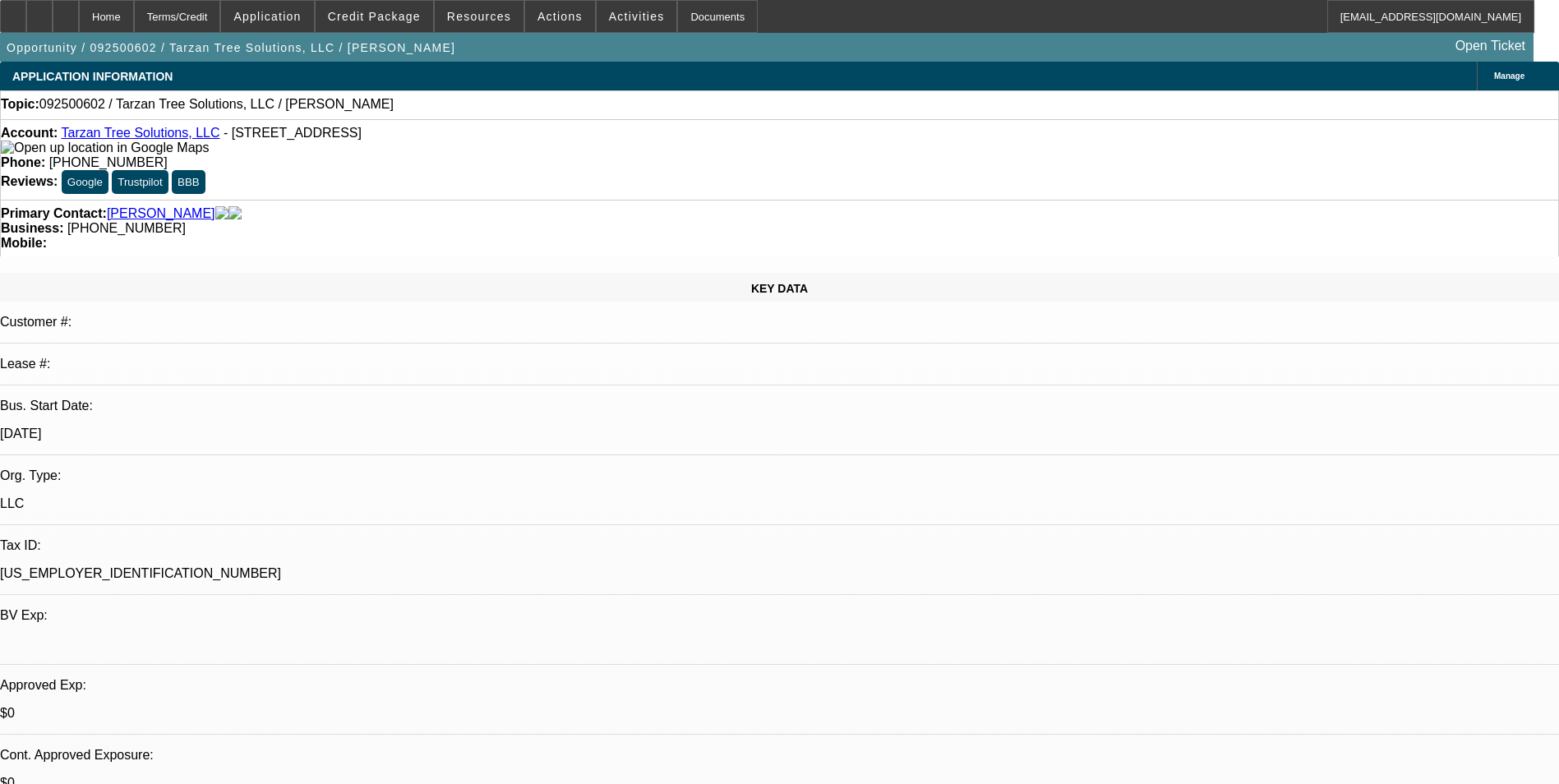
select select "0"
select select "2"
select select "0.1"
select select "4"
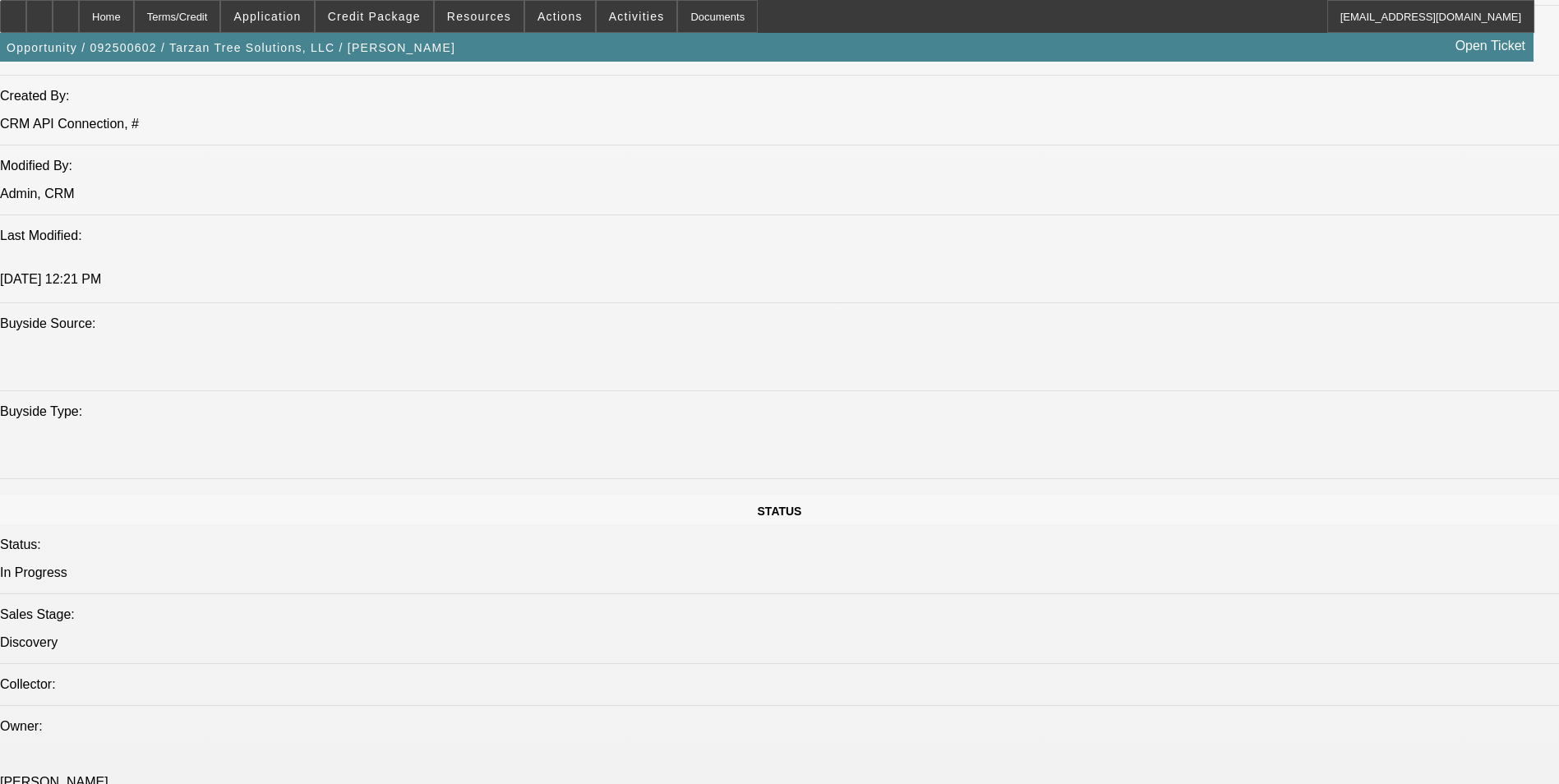
scroll to position [1764, 0]
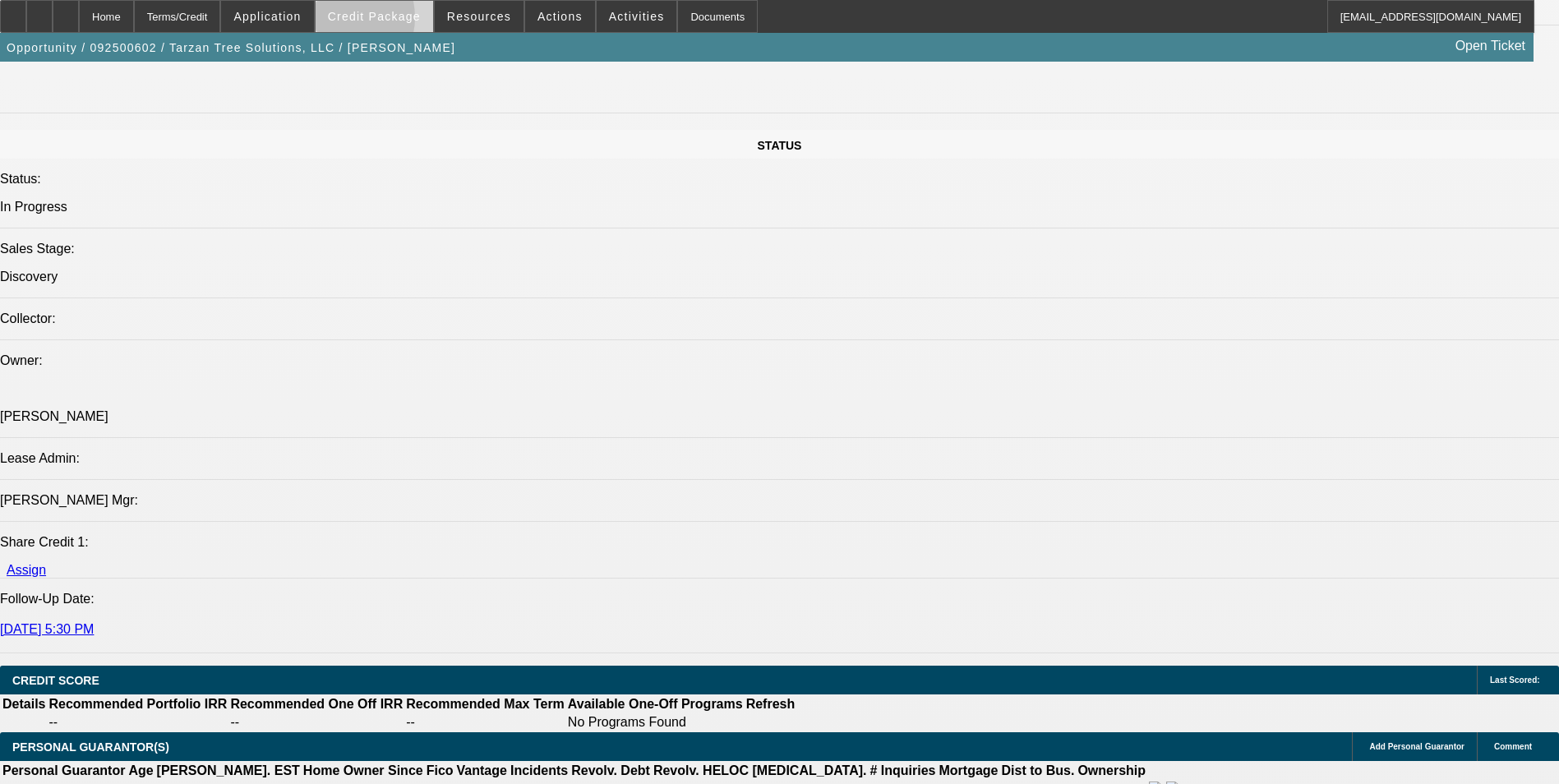
click at [359, 22] on span "Credit Package" at bounding box center [374, 17] width 93 height 13
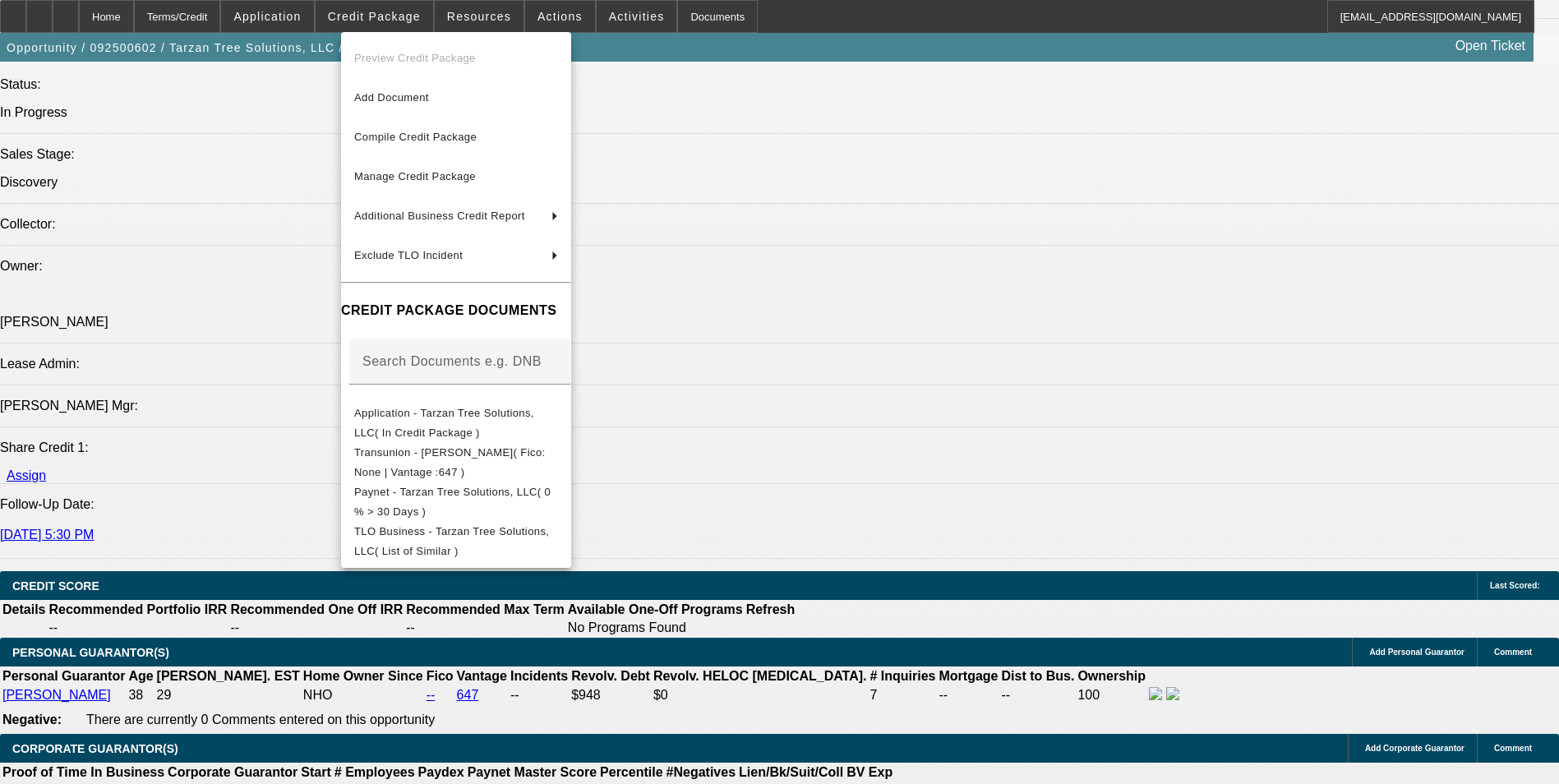
click at [904, 429] on div at bounding box center [779, 392] width 1559 height 784
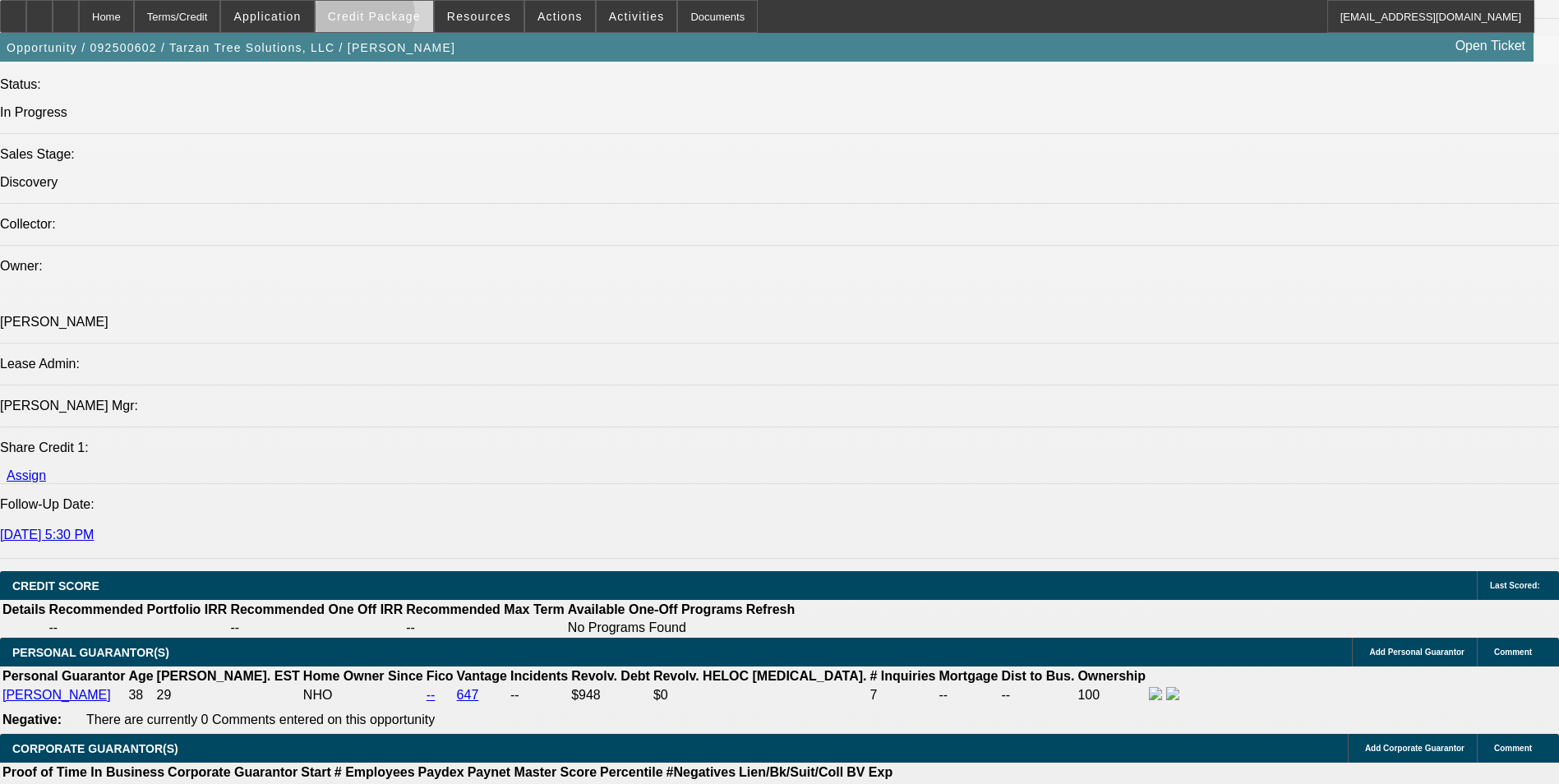
click at [390, 20] on span "Credit Package" at bounding box center [374, 17] width 93 height 13
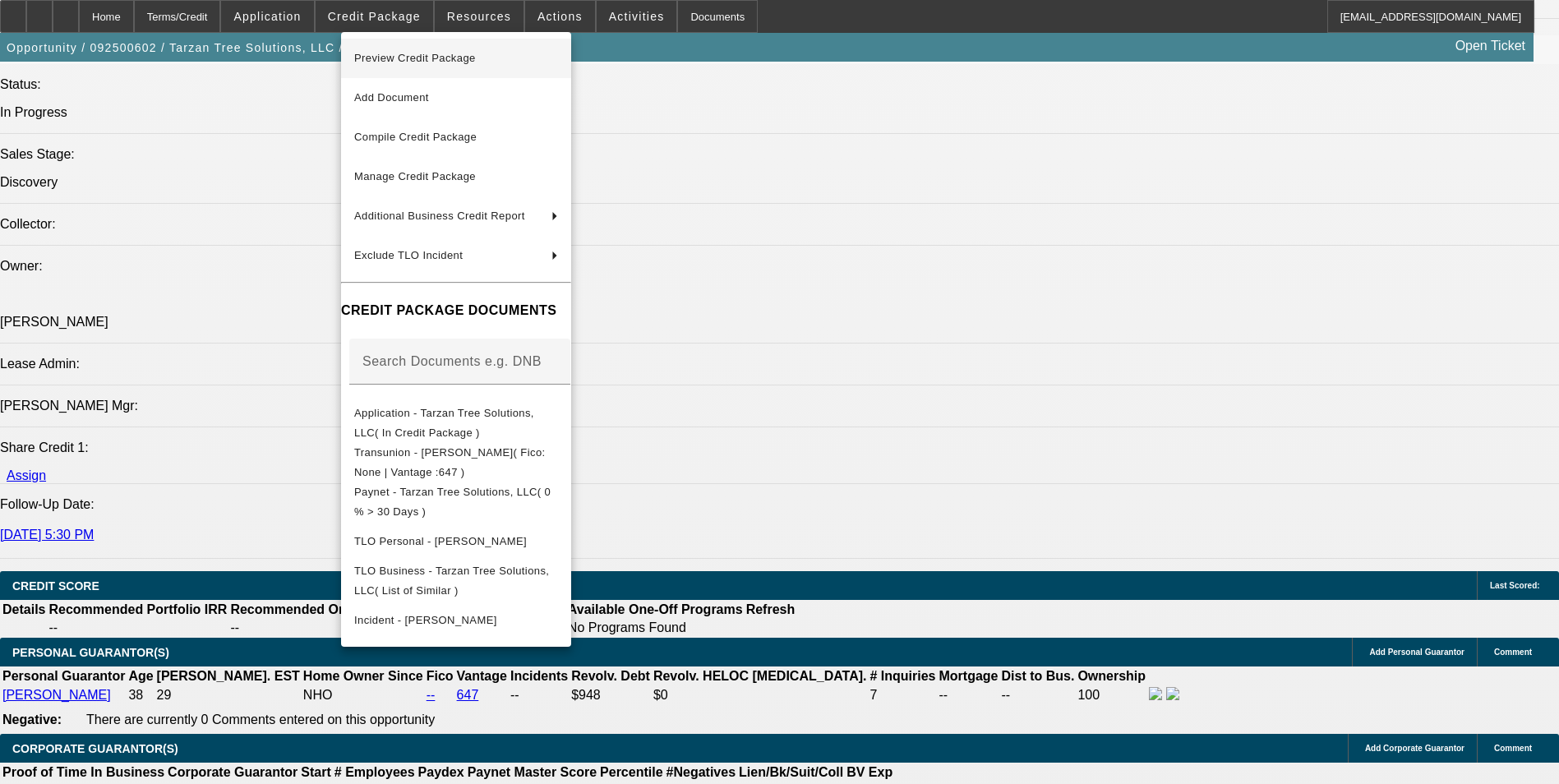
click at [405, 58] on span "Preview Credit Package" at bounding box center [414, 58] width 122 height 12
